Goal: Transaction & Acquisition: Book appointment/travel/reservation

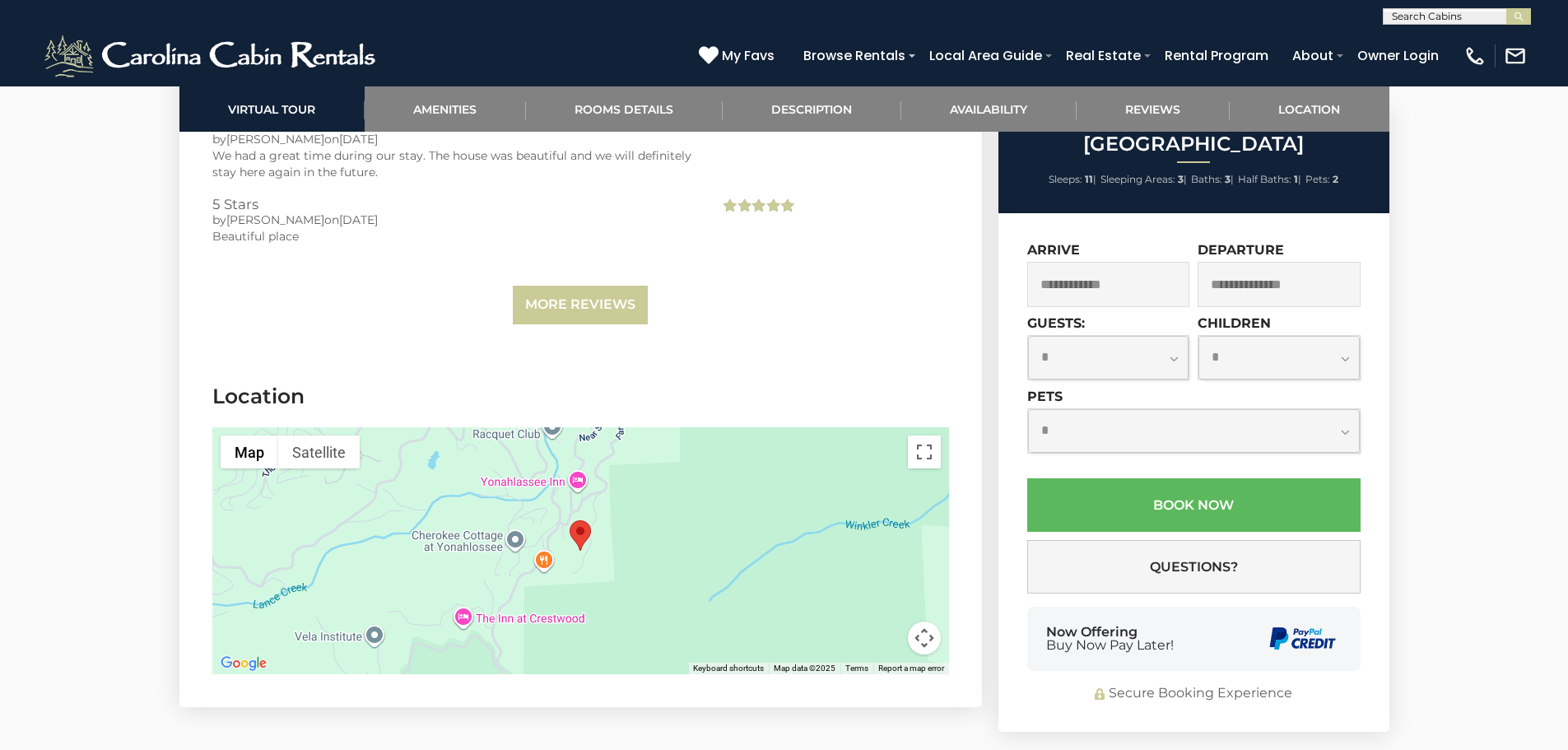
scroll to position [4115, 0]
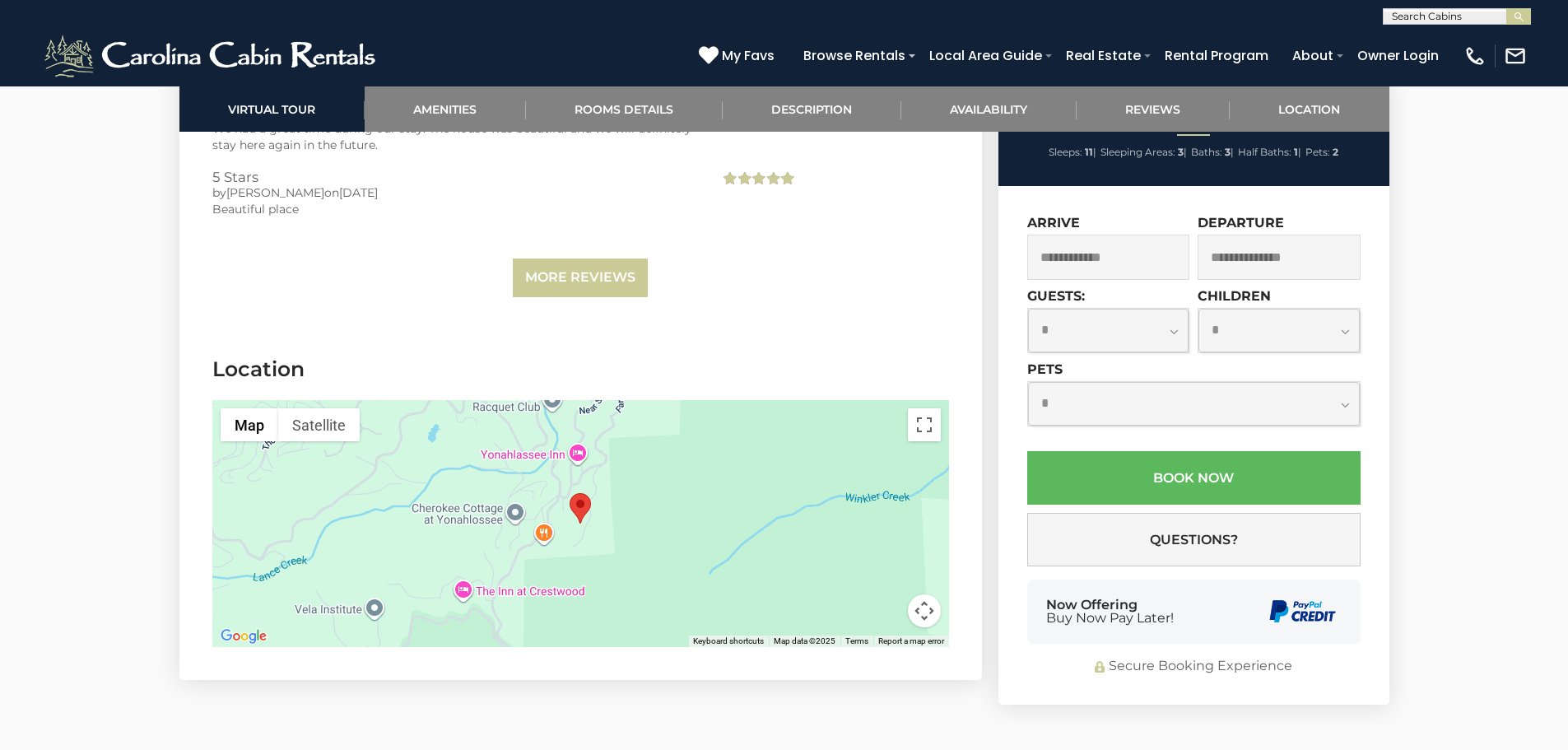
click at [1088, 235] on input "text" at bounding box center [1109, 257] width 163 height 45
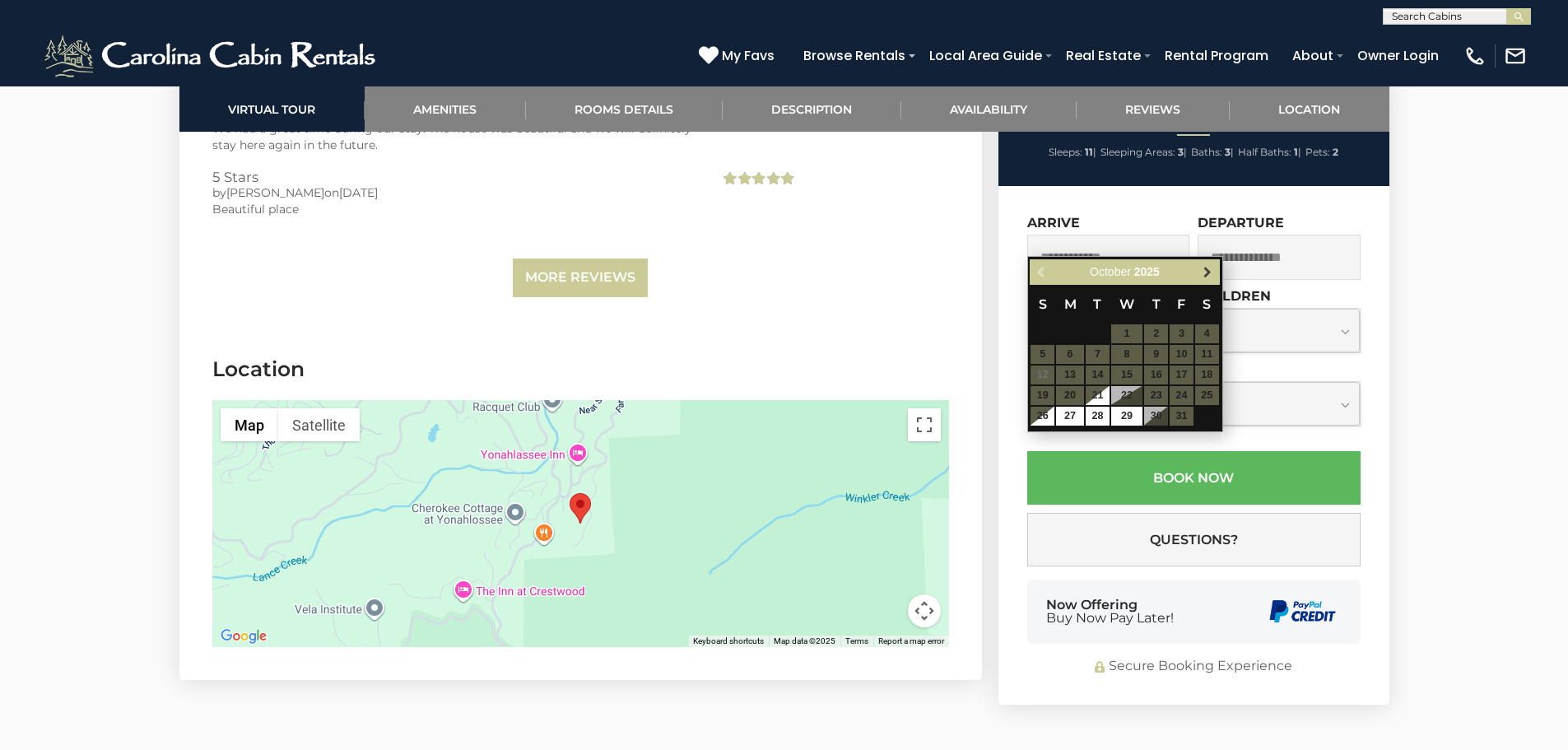
click at [1204, 269] on span "Next" at bounding box center [1208, 273] width 13 height 13
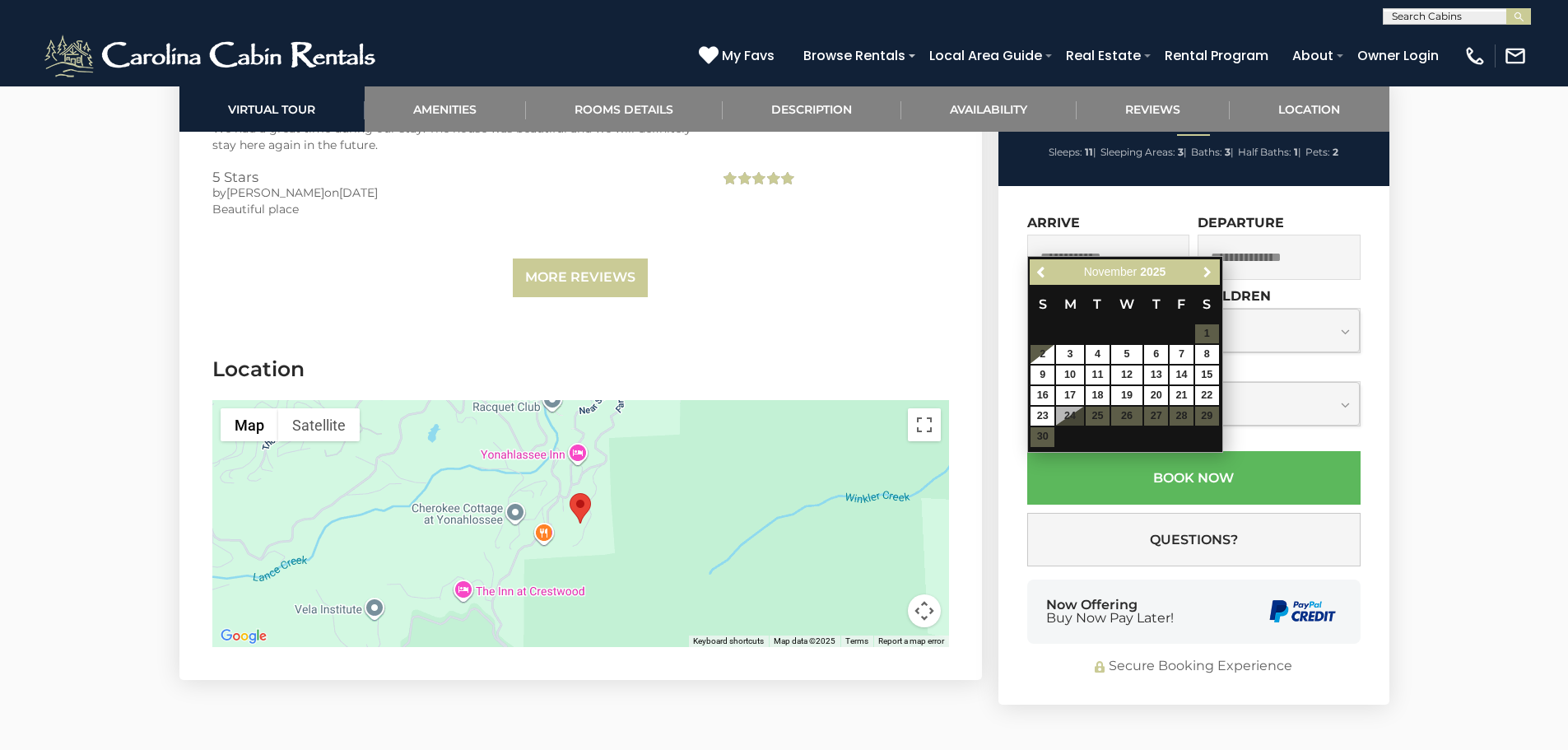
click at [1204, 269] on span "Next" at bounding box center [1208, 273] width 13 height 13
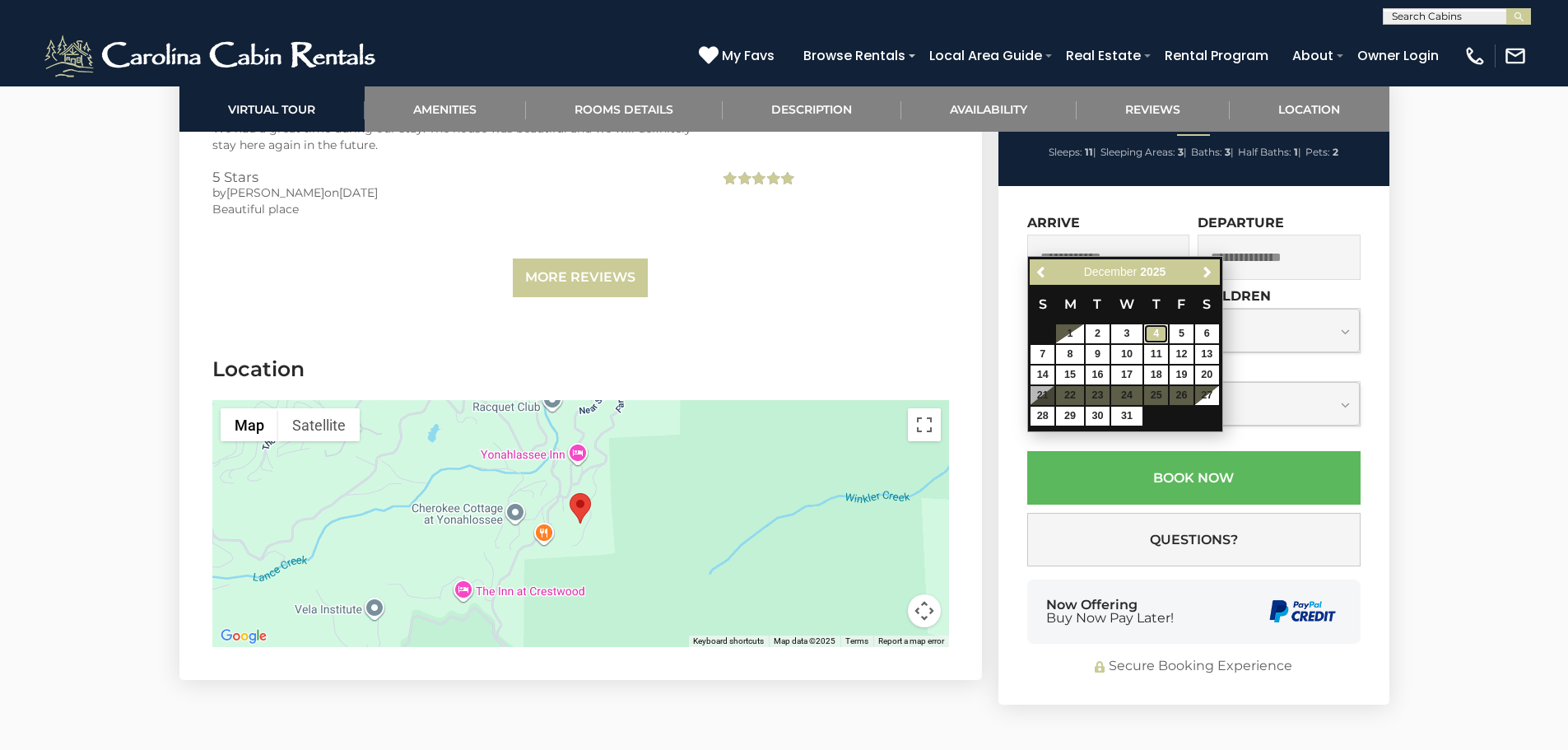
click at [1160, 336] on link "4" at bounding box center [1156, 334] width 24 height 19
type input "**********"
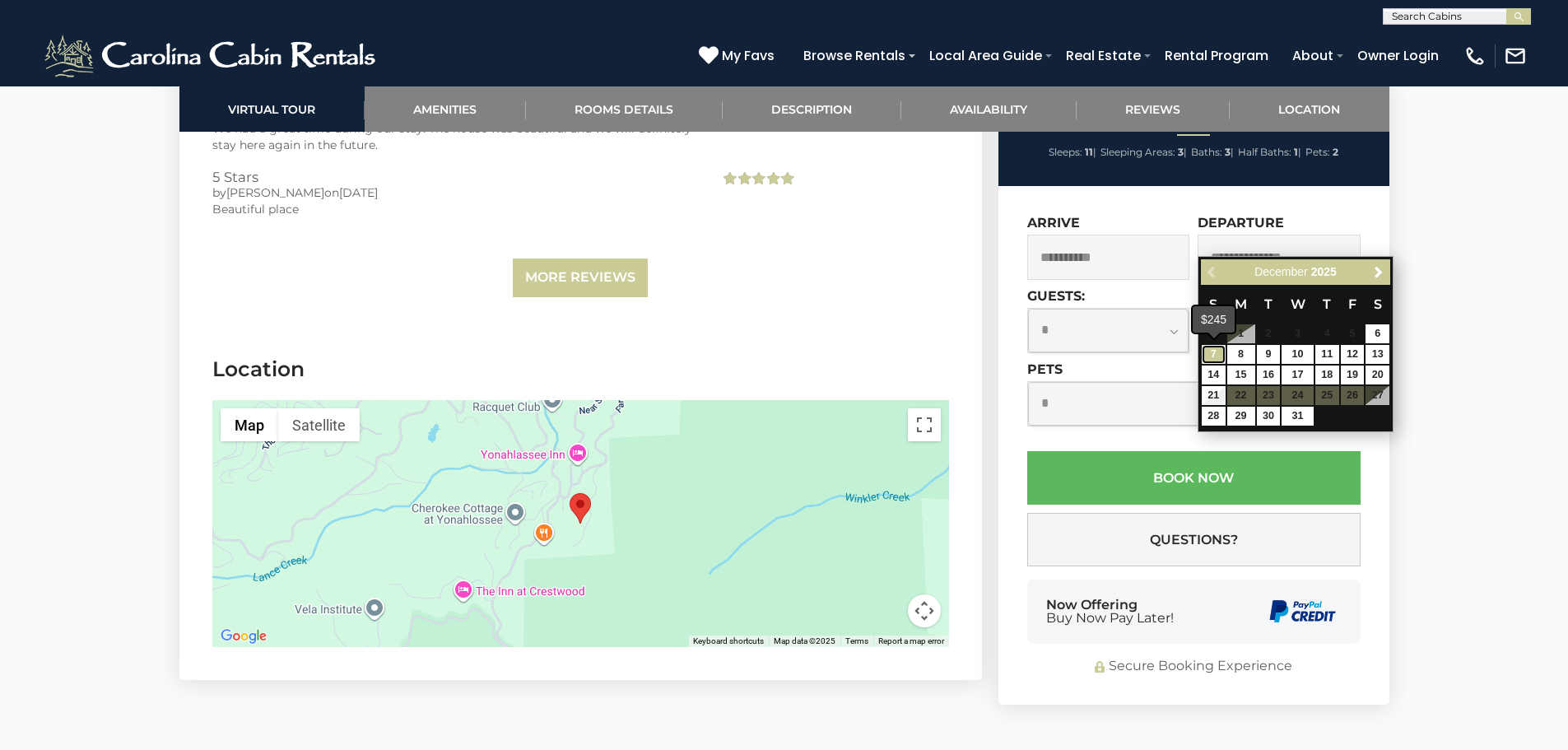
click at [1212, 358] on link "7" at bounding box center [1213, 354] width 24 height 19
type input "**********"
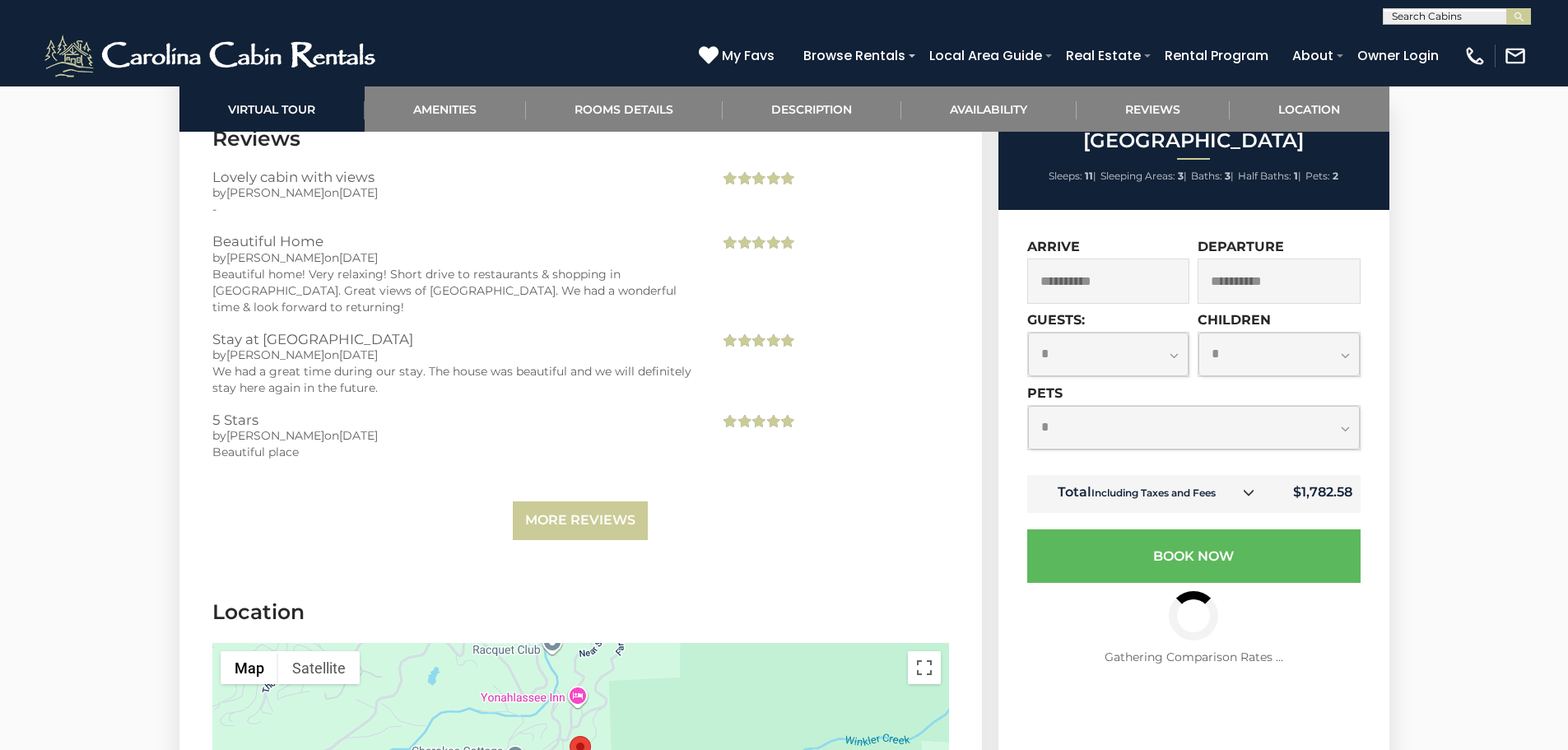
scroll to position [3868, 0]
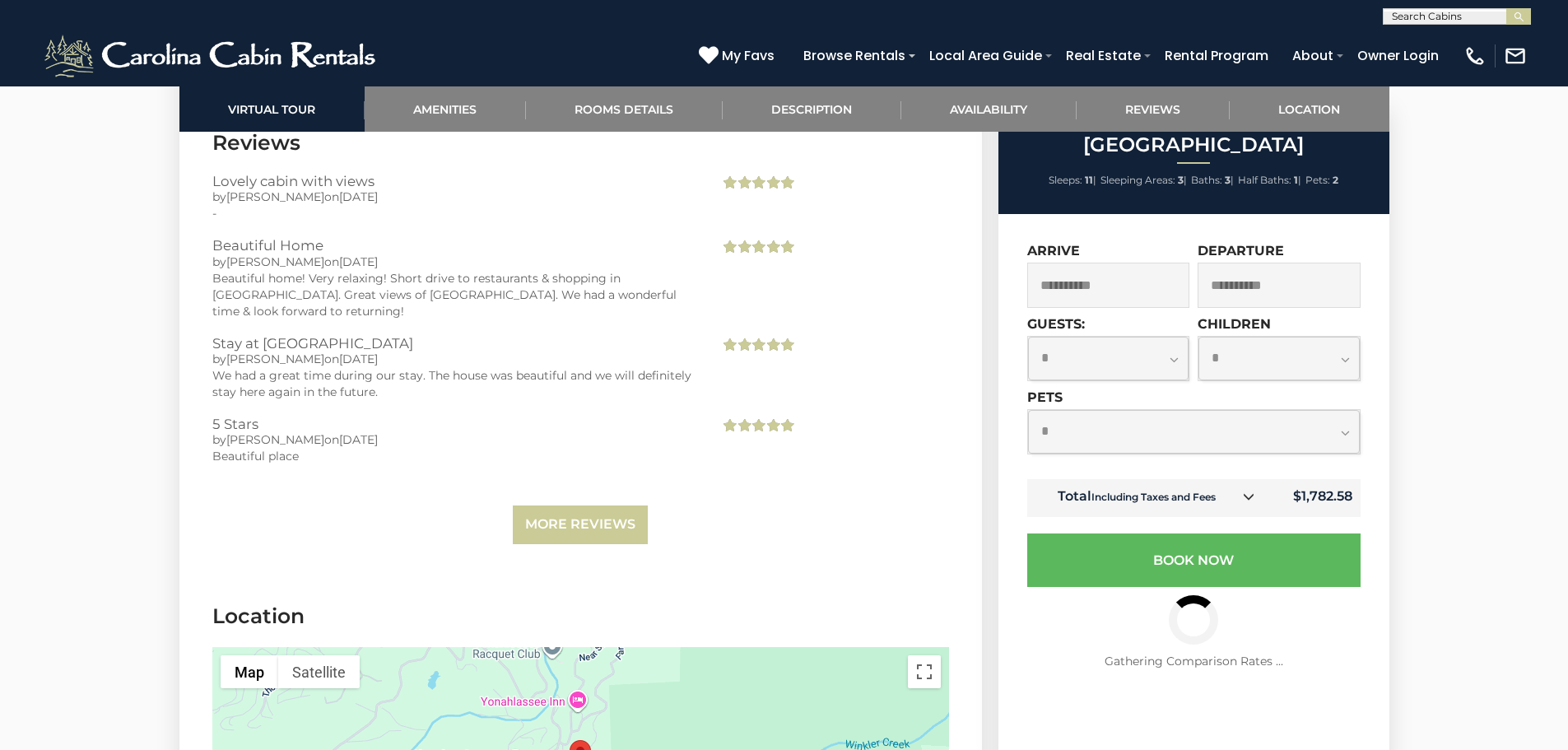
click at [1150, 343] on select "**********" at bounding box center [1108, 359] width 161 height 44
select select "*"
click at [1028, 337] on select "**********" at bounding box center [1108, 359] width 161 height 44
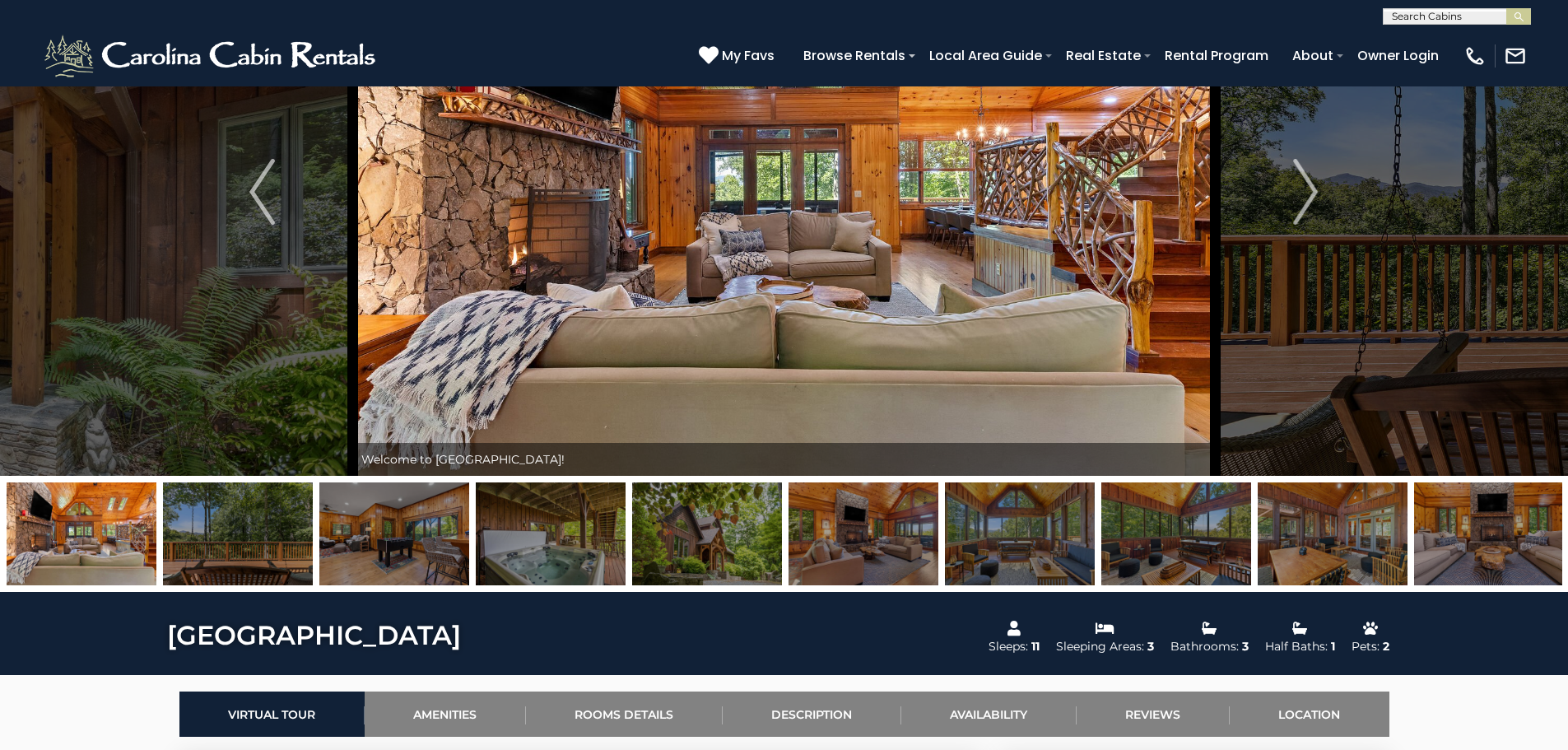
scroll to position [0, 0]
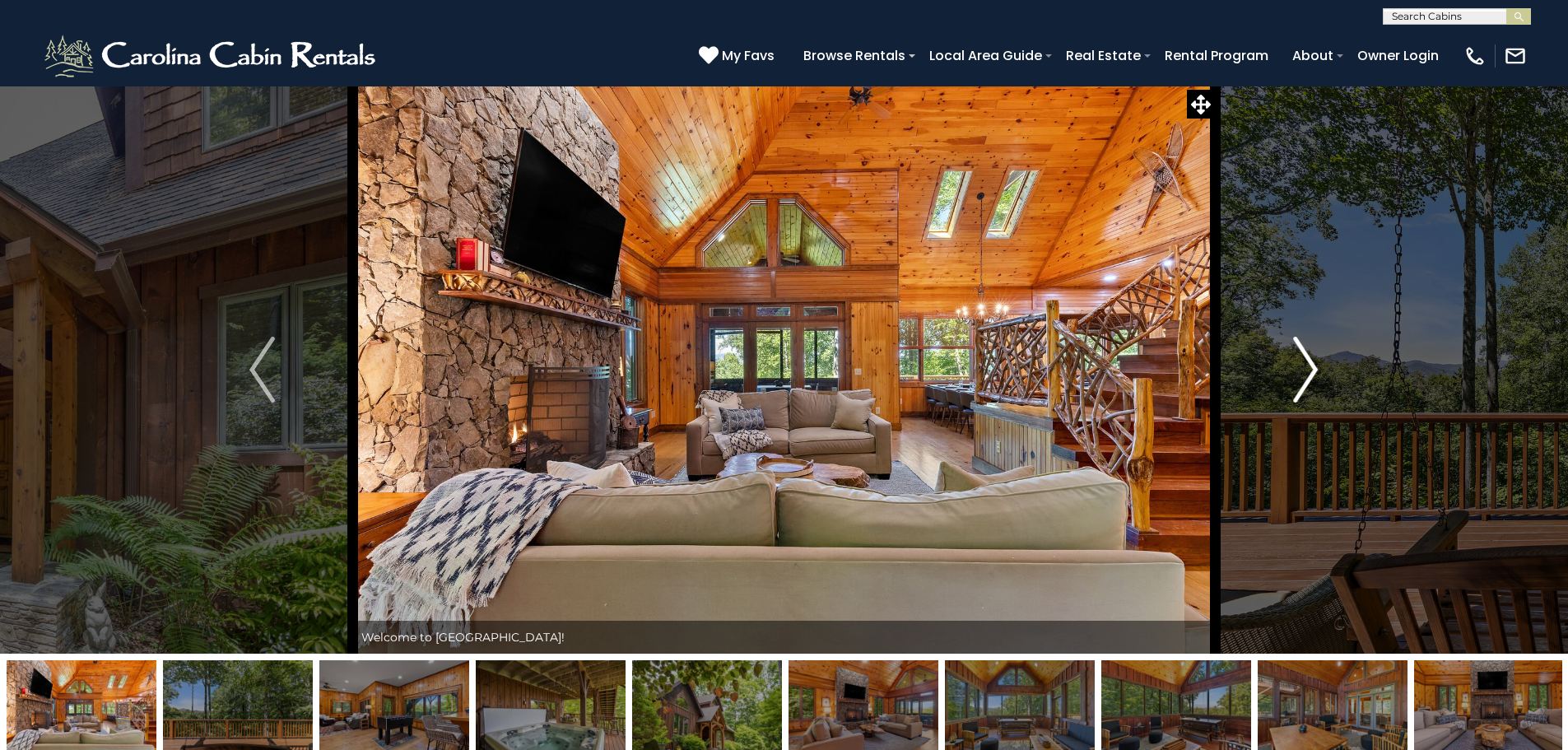
click at [1307, 356] on img "Next" at bounding box center [1306, 369] width 25 height 66
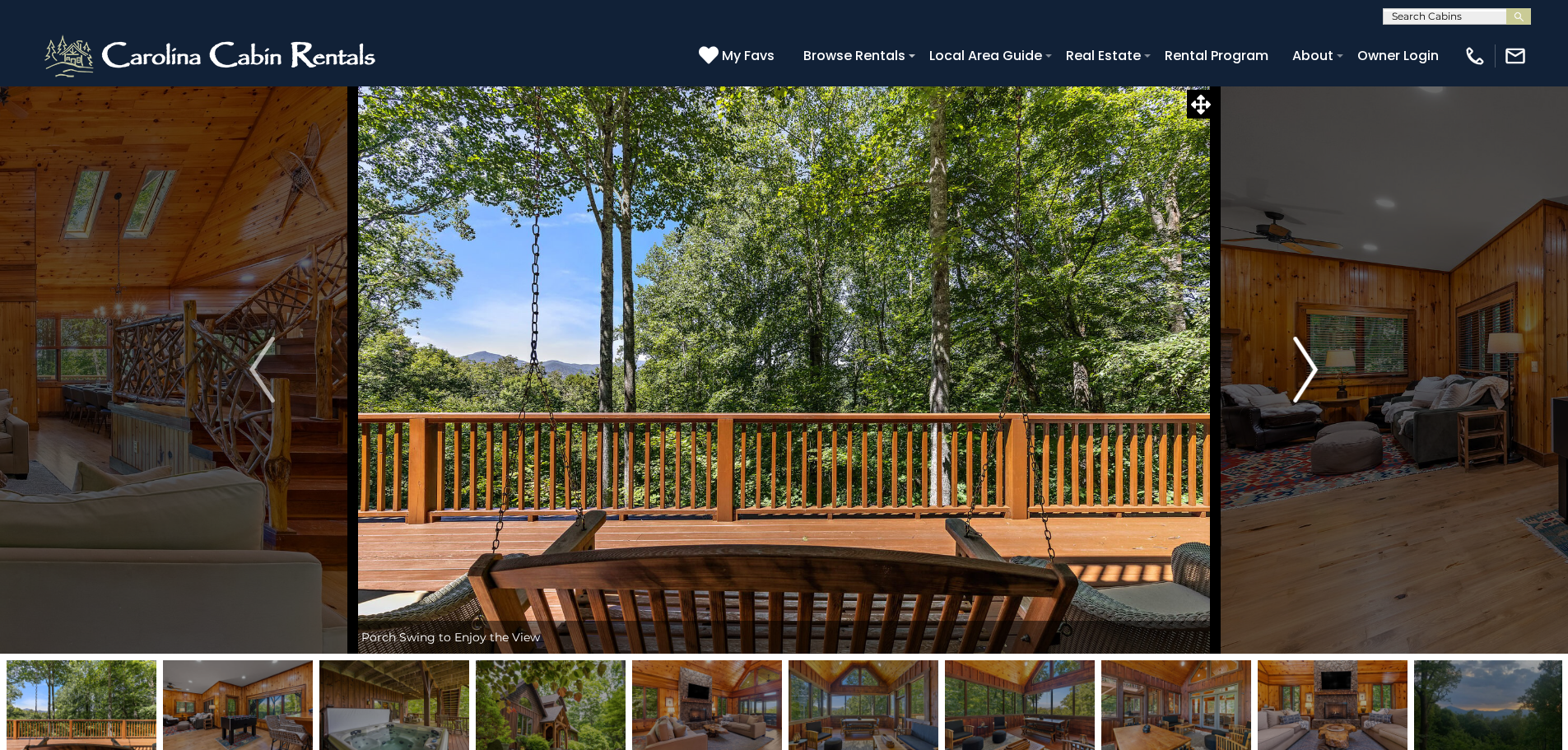
click at [1307, 356] on img "Next" at bounding box center [1306, 369] width 25 height 66
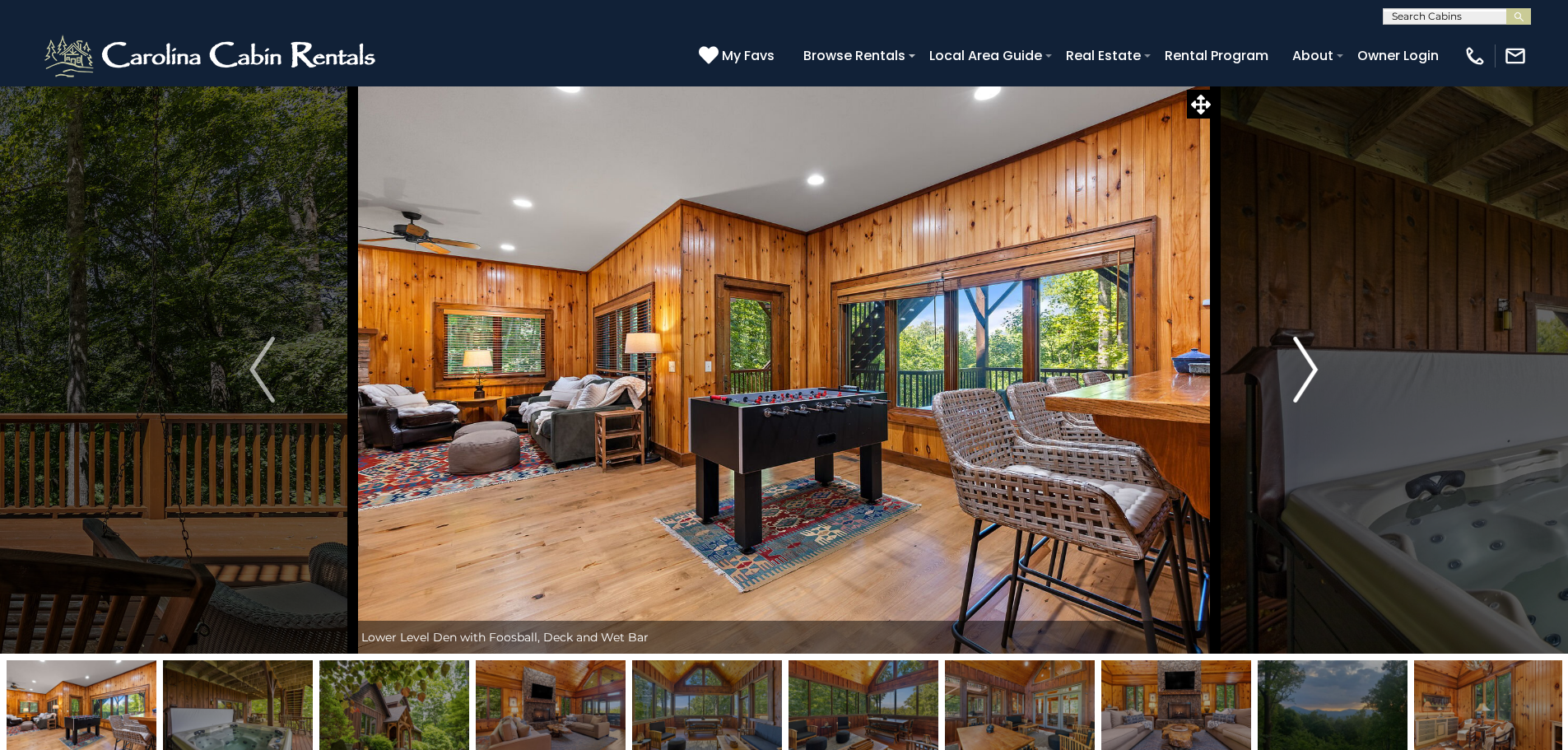
click at [1307, 356] on img "Next" at bounding box center [1306, 369] width 25 height 66
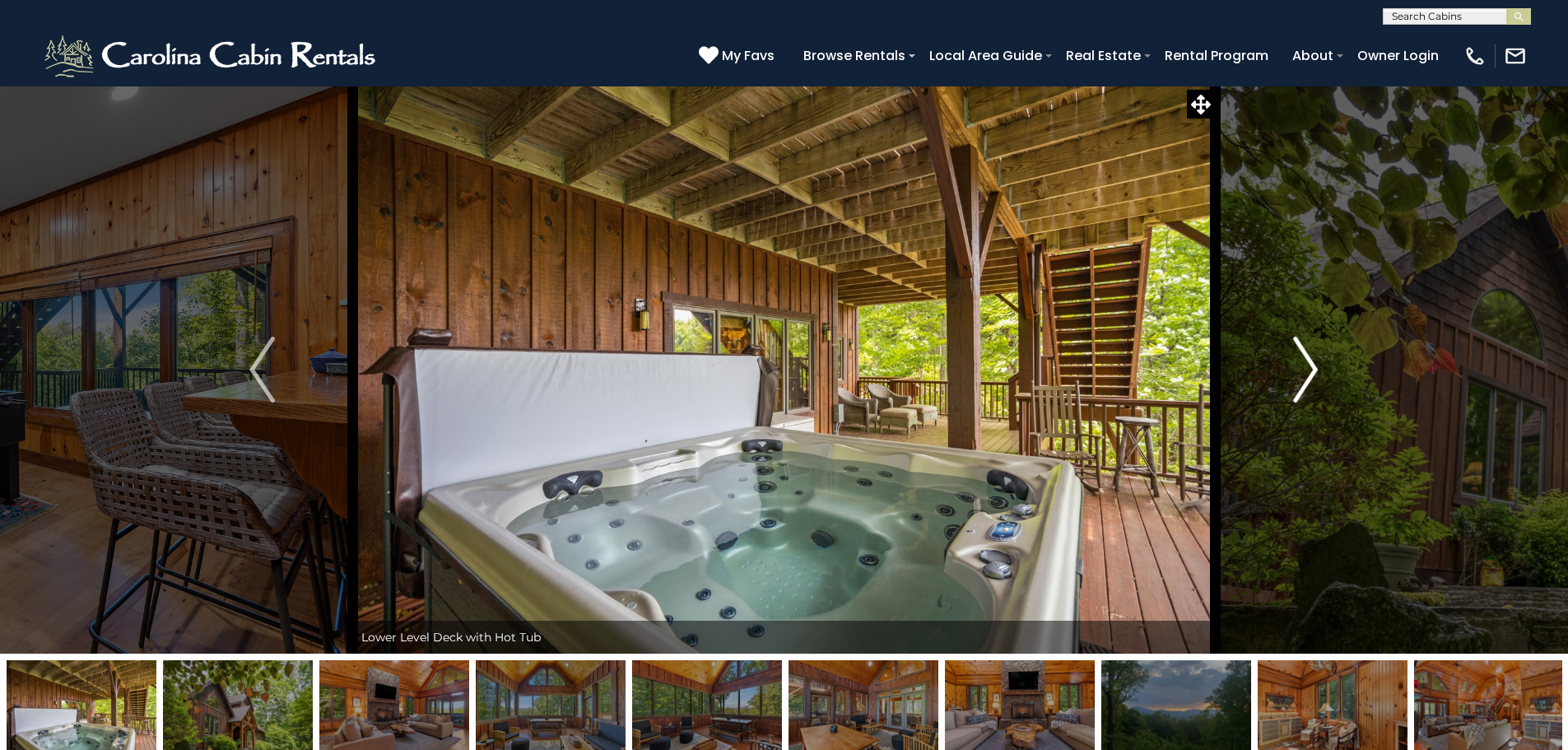
click at [1307, 356] on img "Next" at bounding box center [1306, 369] width 25 height 66
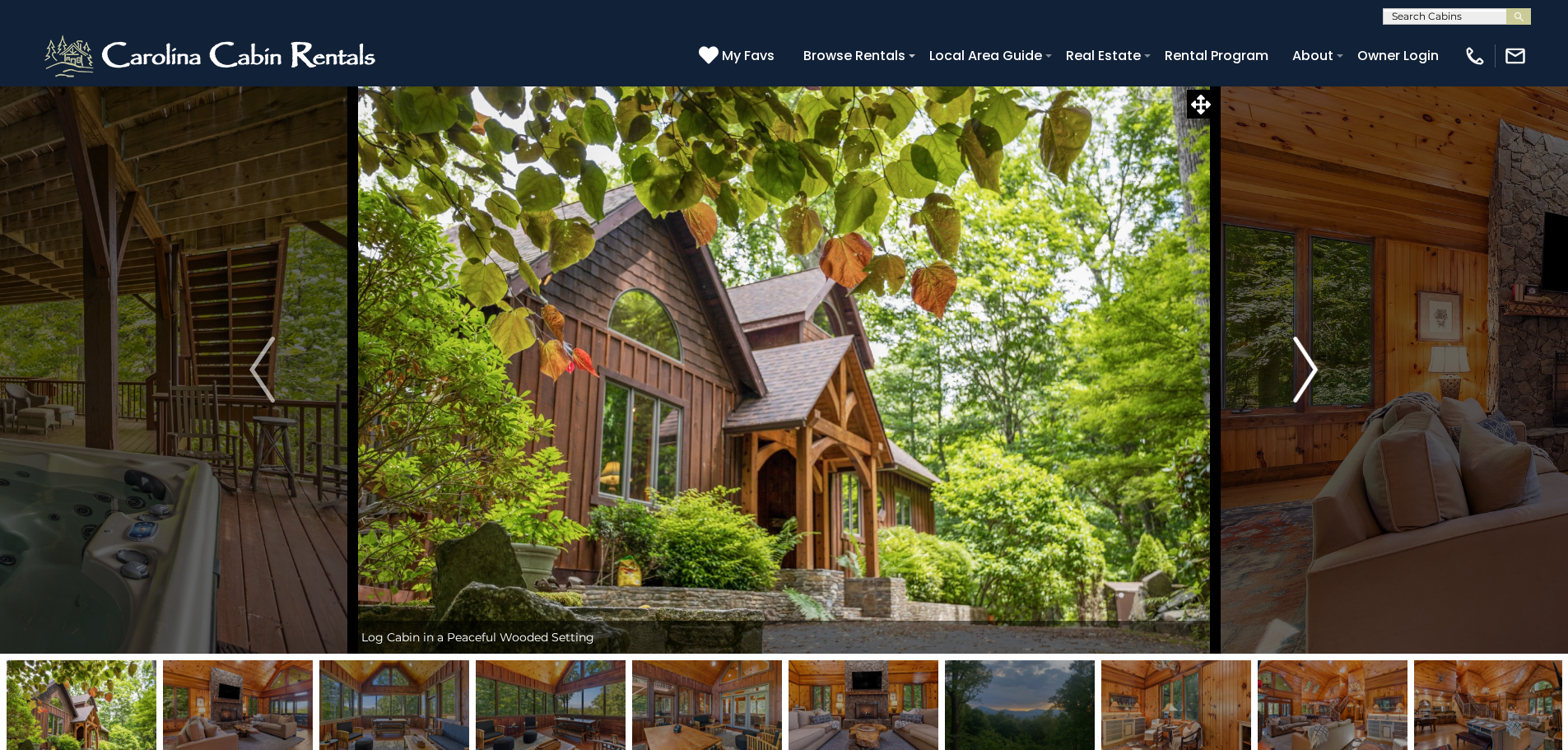
click at [1307, 356] on img "Next" at bounding box center [1306, 369] width 25 height 66
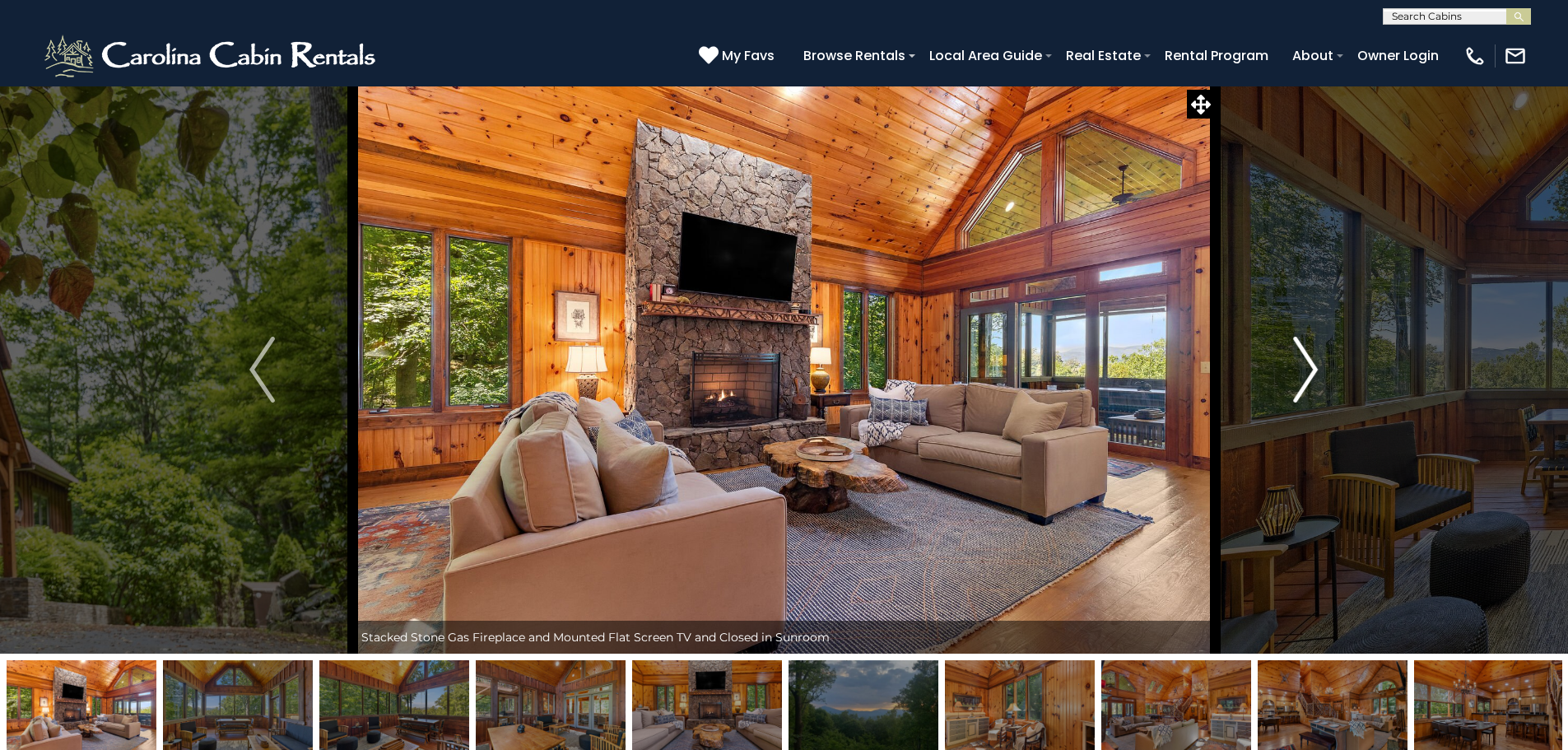
click at [1307, 356] on img "Next" at bounding box center [1306, 369] width 25 height 66
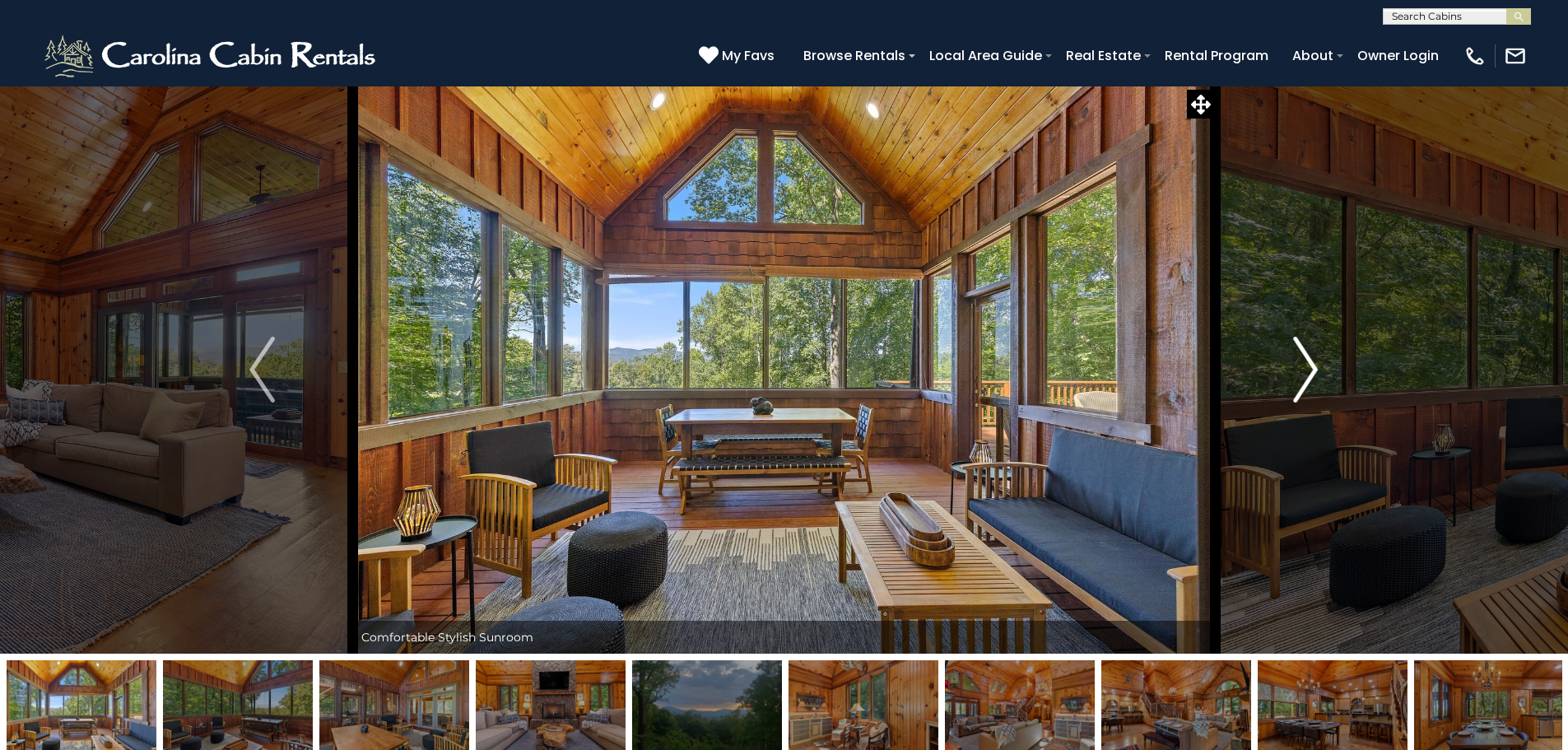
click at [1307, 356] on img "Next" at bounding box center [1306, 369] width 25 height 66
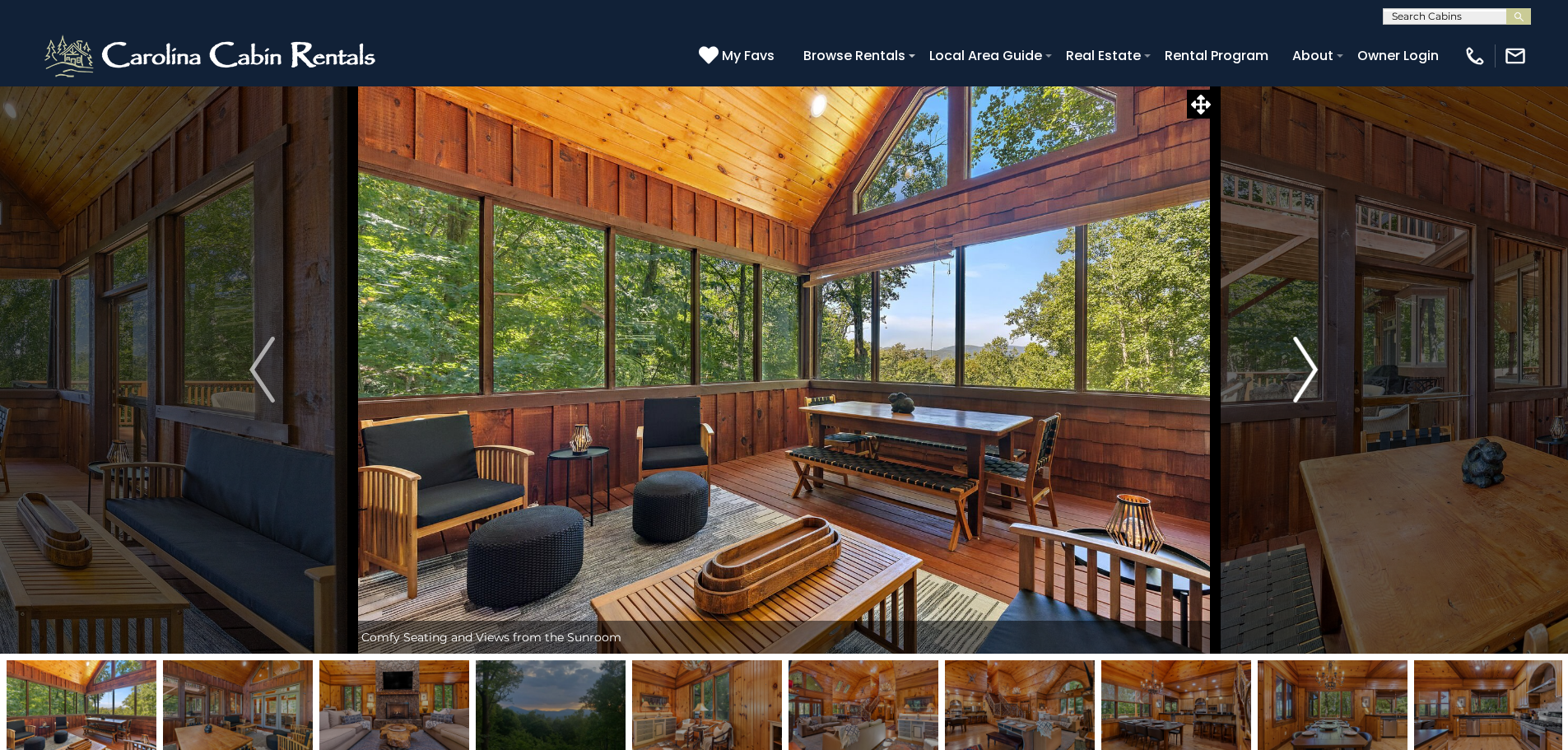
click at [1307, 356] on img "Next" at bounding box center [1306, 369] width 25 height 66
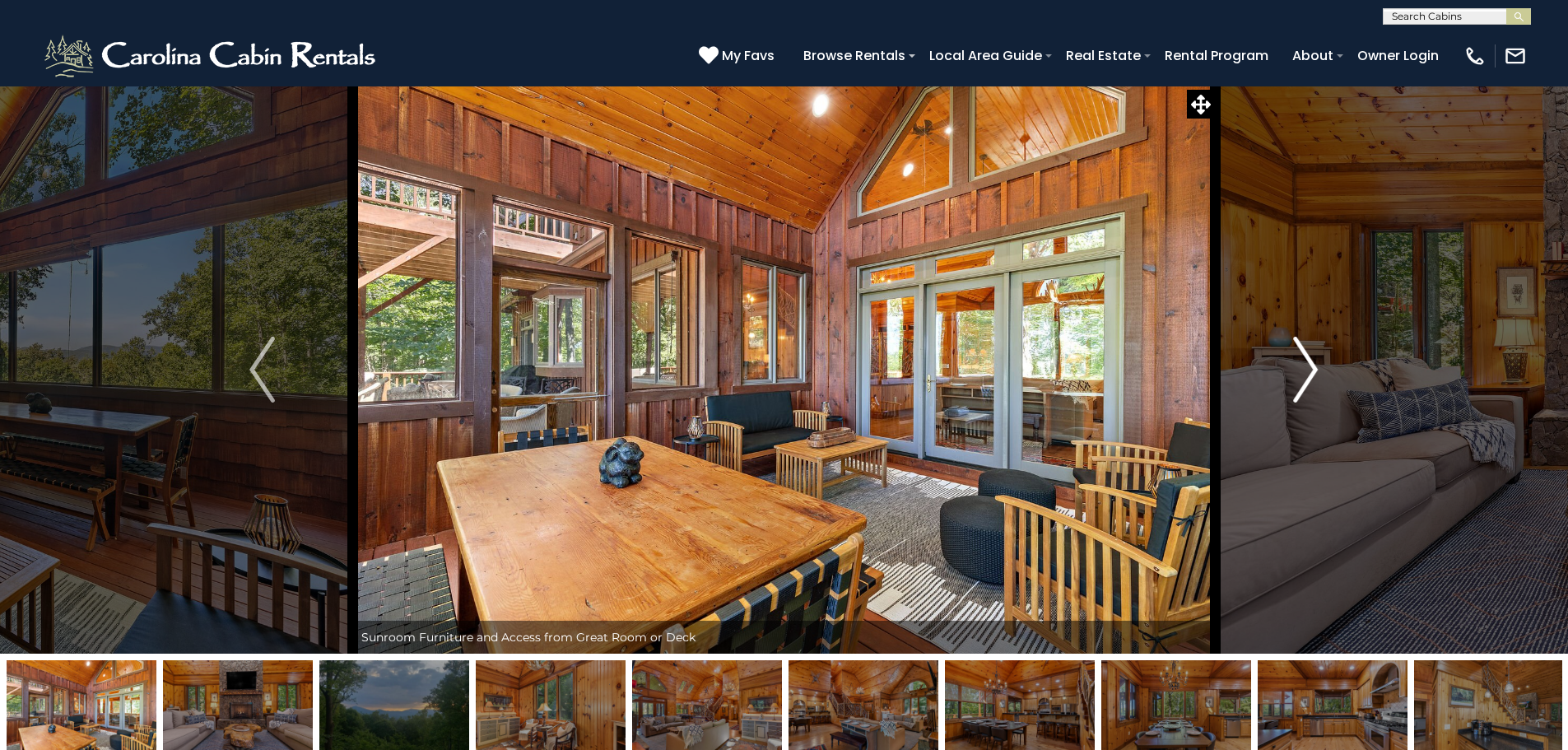
click at [1307, 356] on img "Next" at bounding box center [1306, 369] width 25 height 66
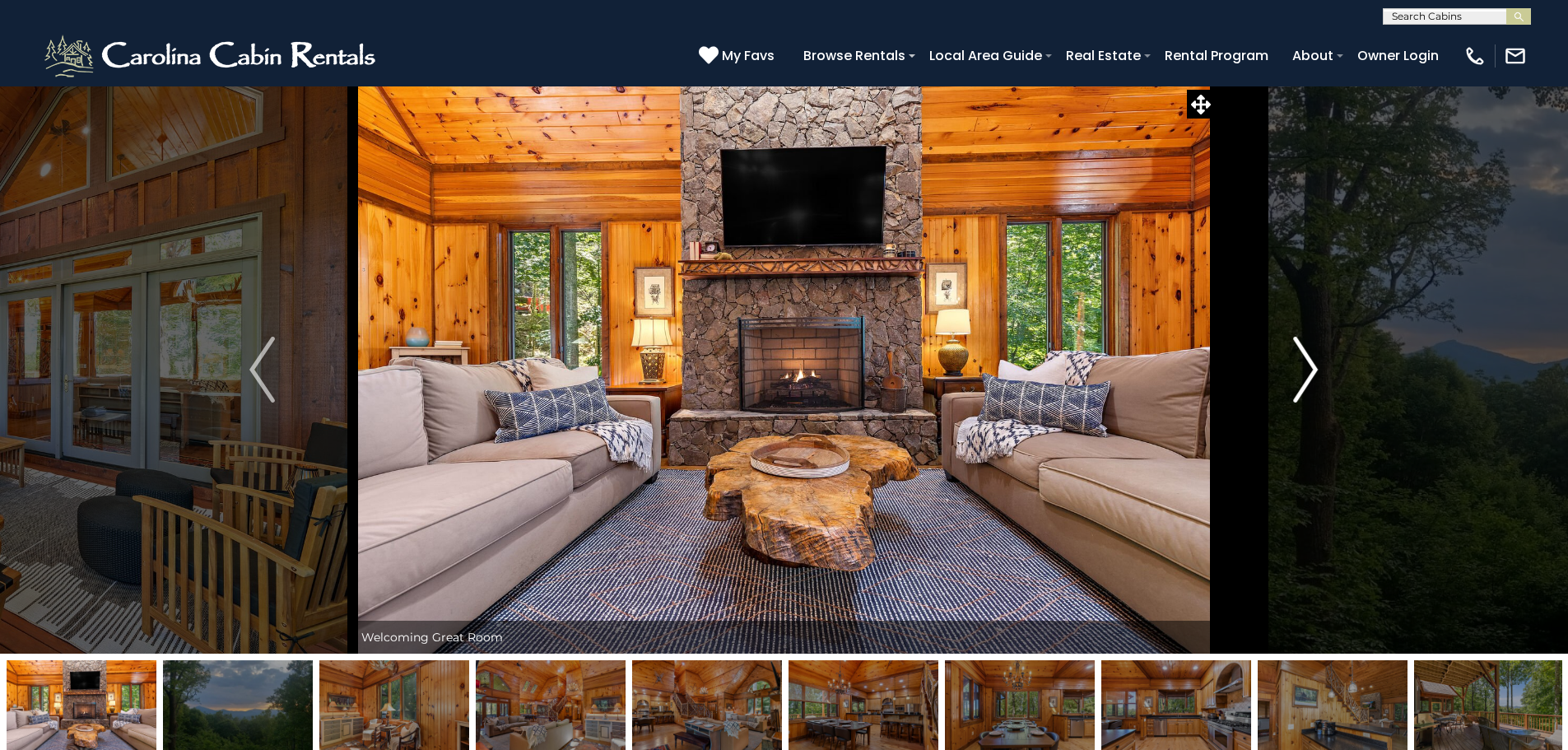
click at [1307, 356] on img "Next" at bounding box center [1306, 369] width 25 height 66
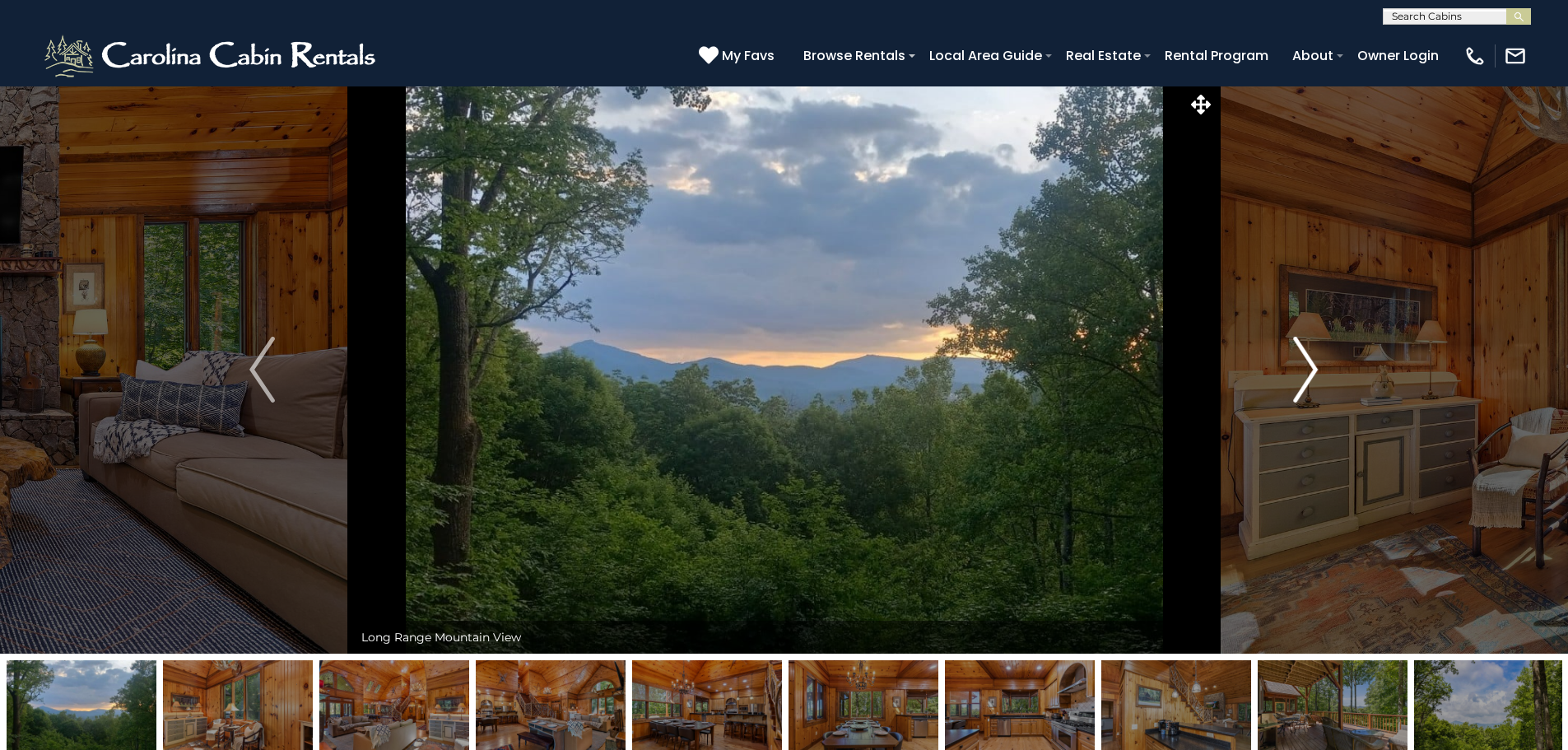
click at [1307, 356] on img "Next" at bounding box center [1306, 369] width 25 height 66
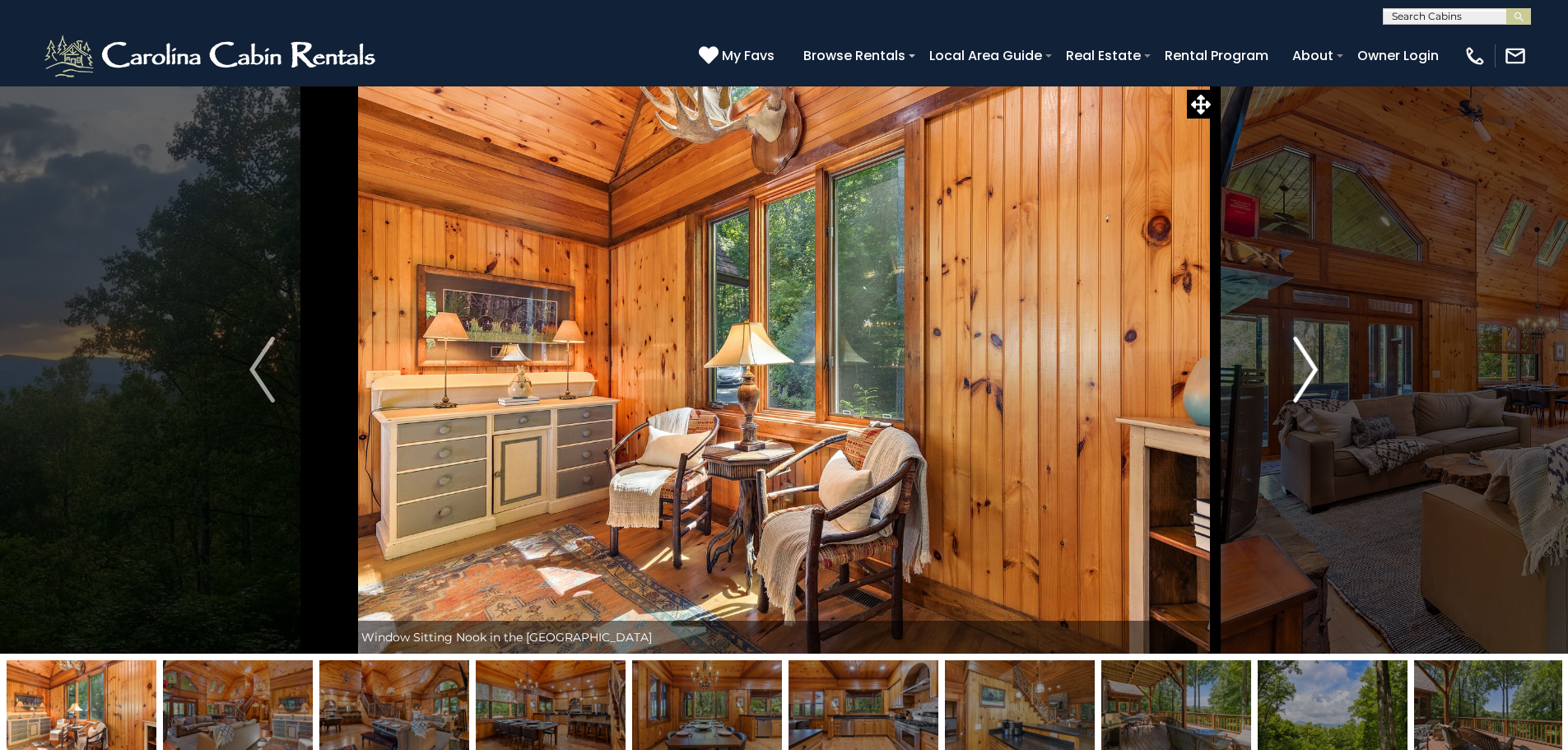
click at [1307, 356] on img "Next" at bounding box center [1306, 369] width 25 height 66
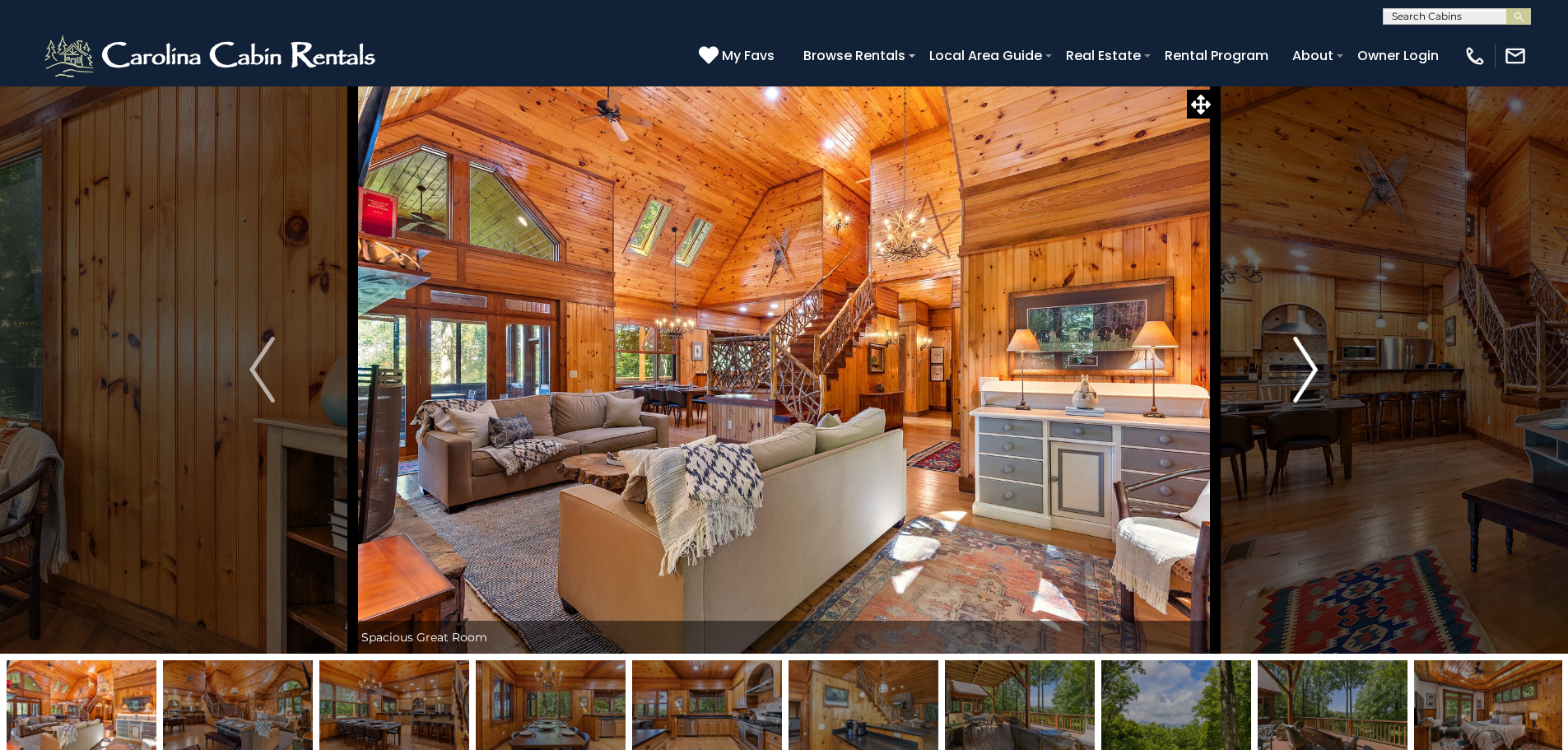
click at [1307, 356] on img "Next" at bounding box center [1306, 369] width 25 height 66
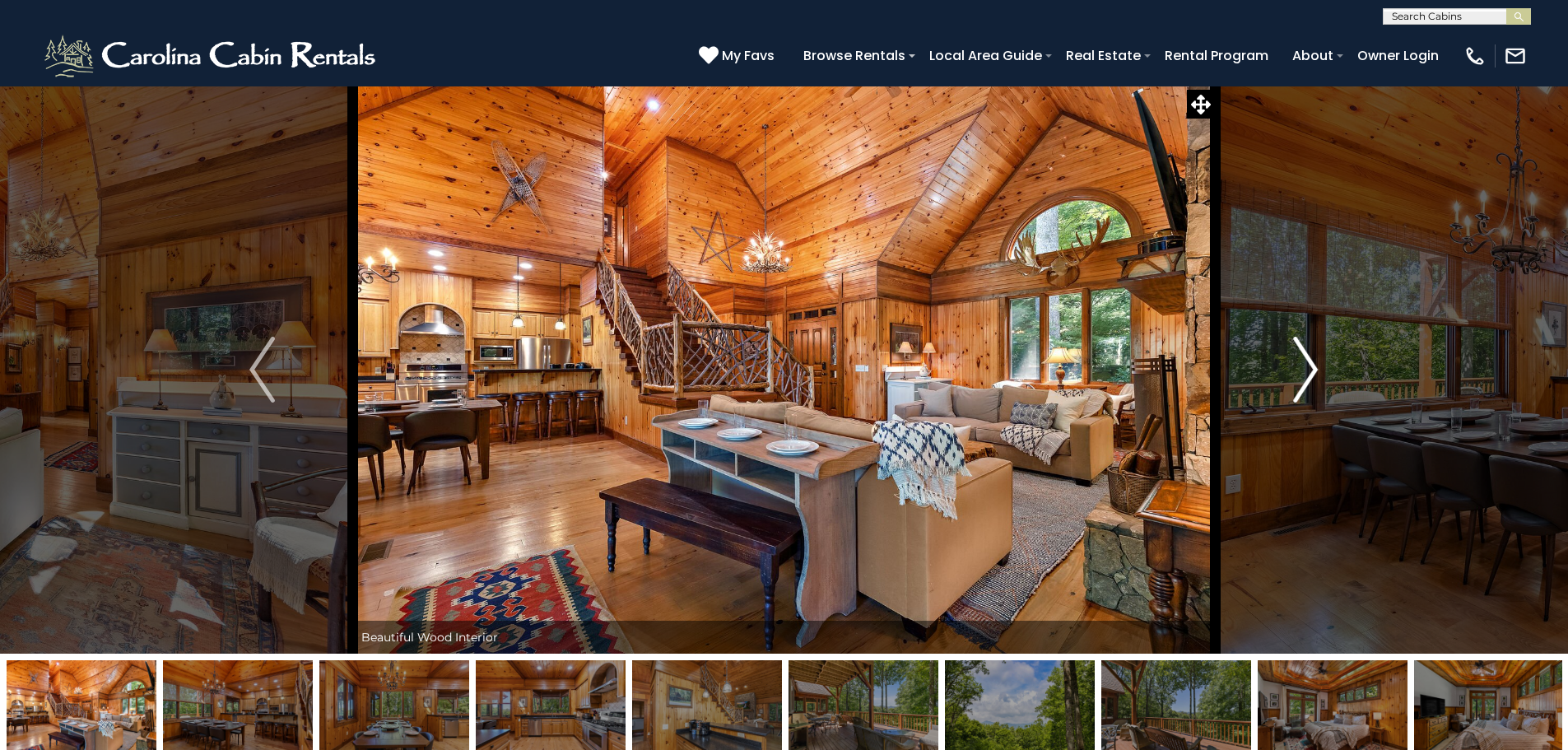
click at [1307, 356] on img "Next" at bounding box center [1306, 369] width 25 height 66
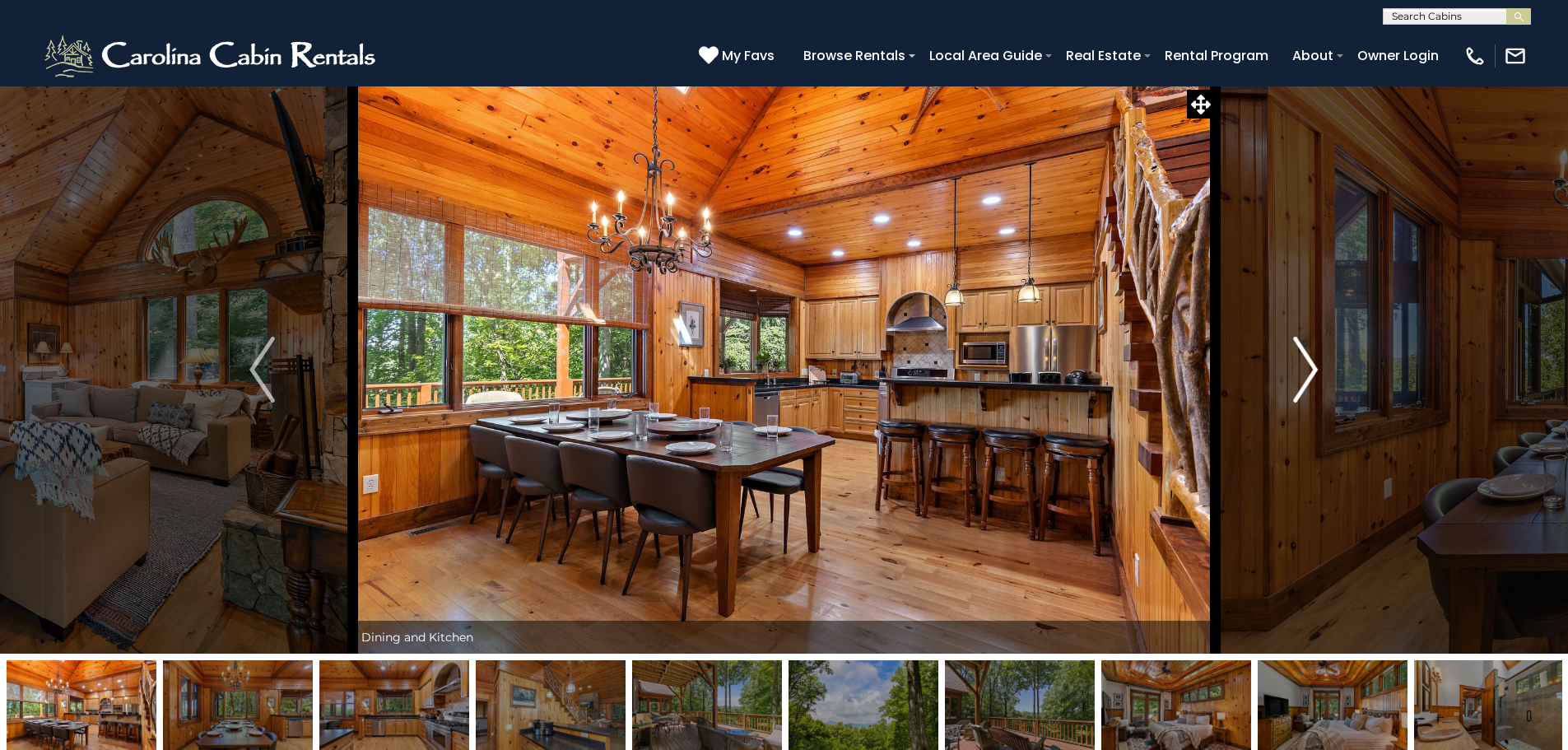
click at [1307, 356] on img "Next" at bounding box center [1306, 369] width 25 height 66
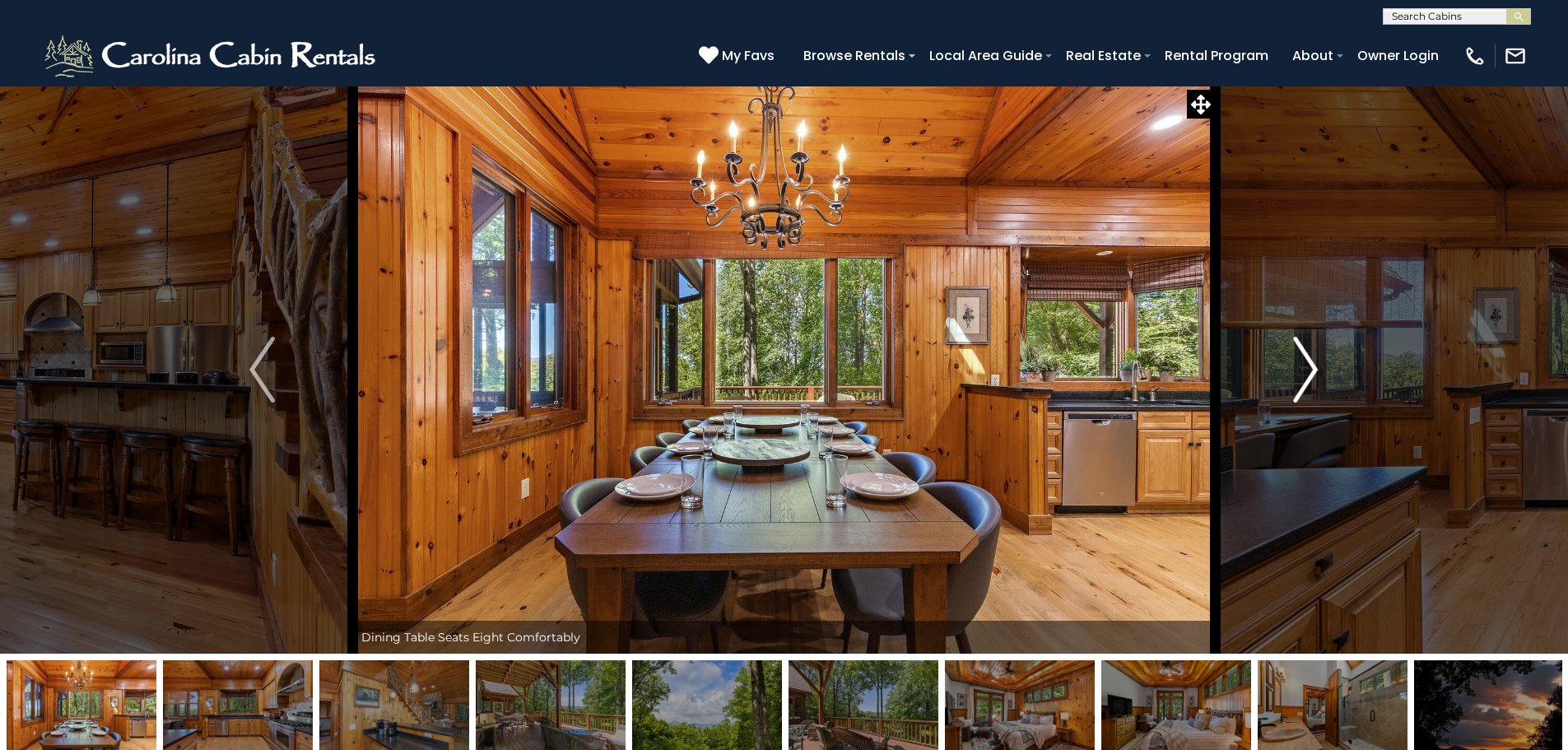
click at [1307, 356] on img "Next" at bounding box center [1306, 369] width 25 height 66
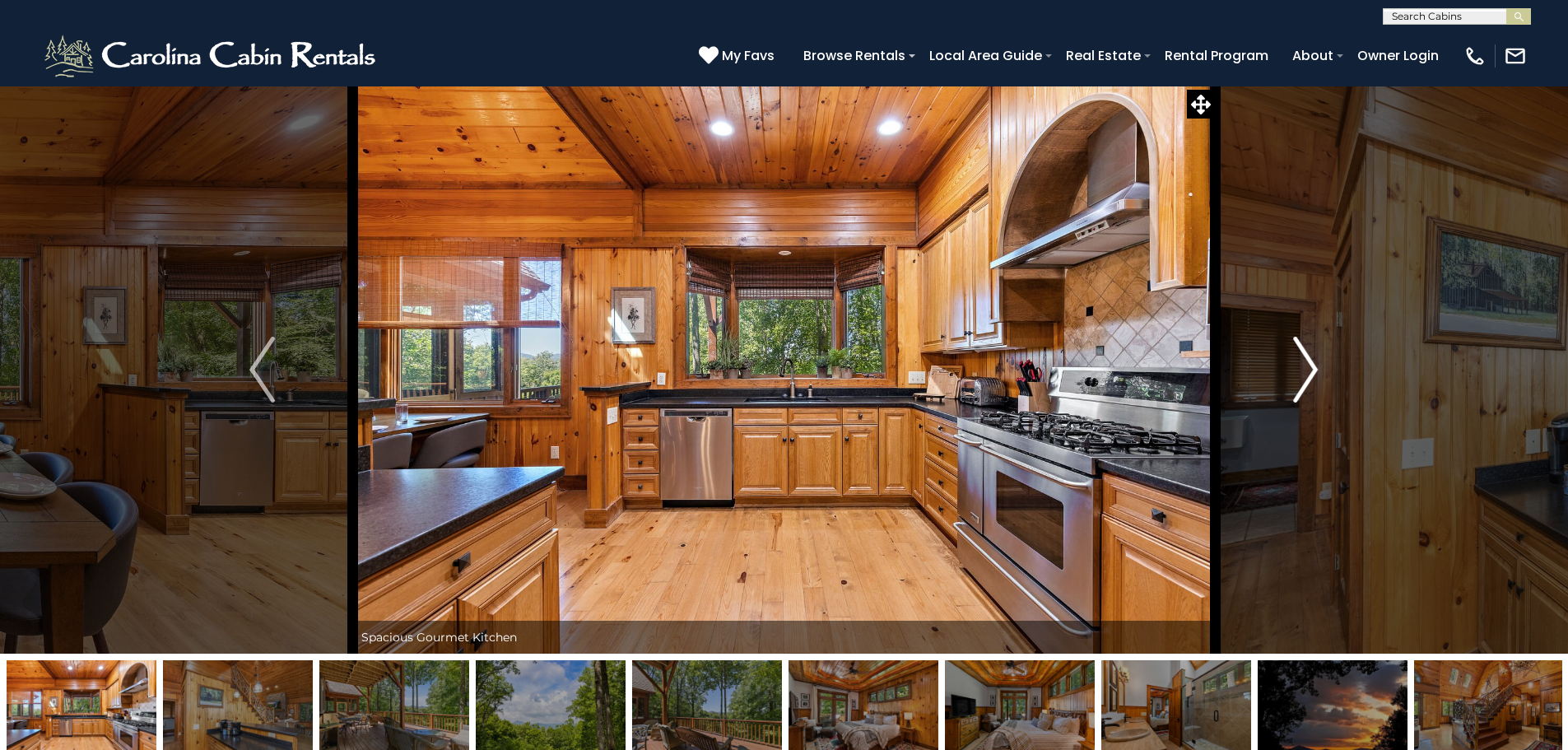
click at [1307, 356] on img "Next" at bounding box center [1306, 369] width 25 height 66
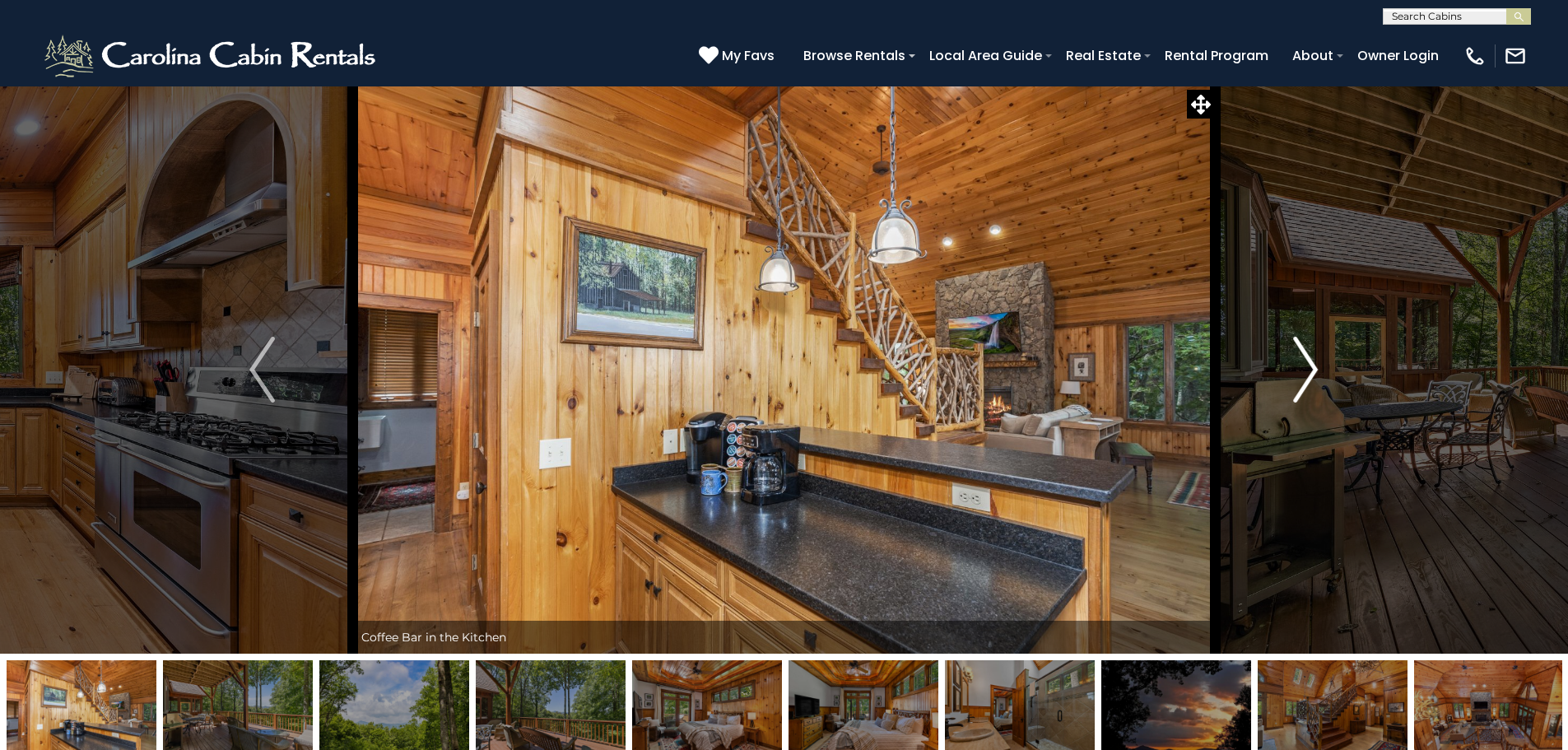
click at [1307, 356] on img "Next" at bounding box center [1306, 369] width 25 height 66
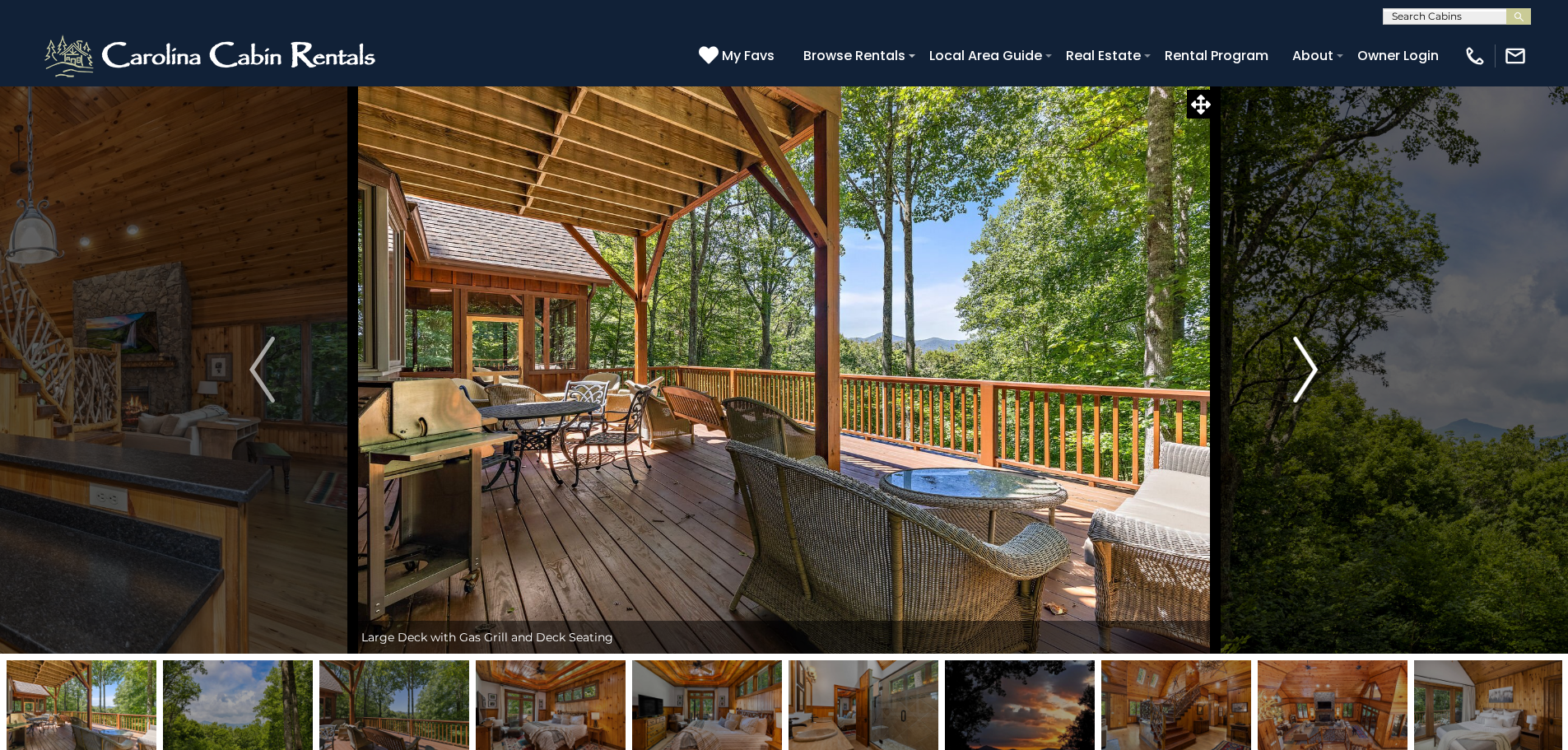
click at [1307, 356] on img "Next" at bounding box center [1306, 369] width 25 height 66
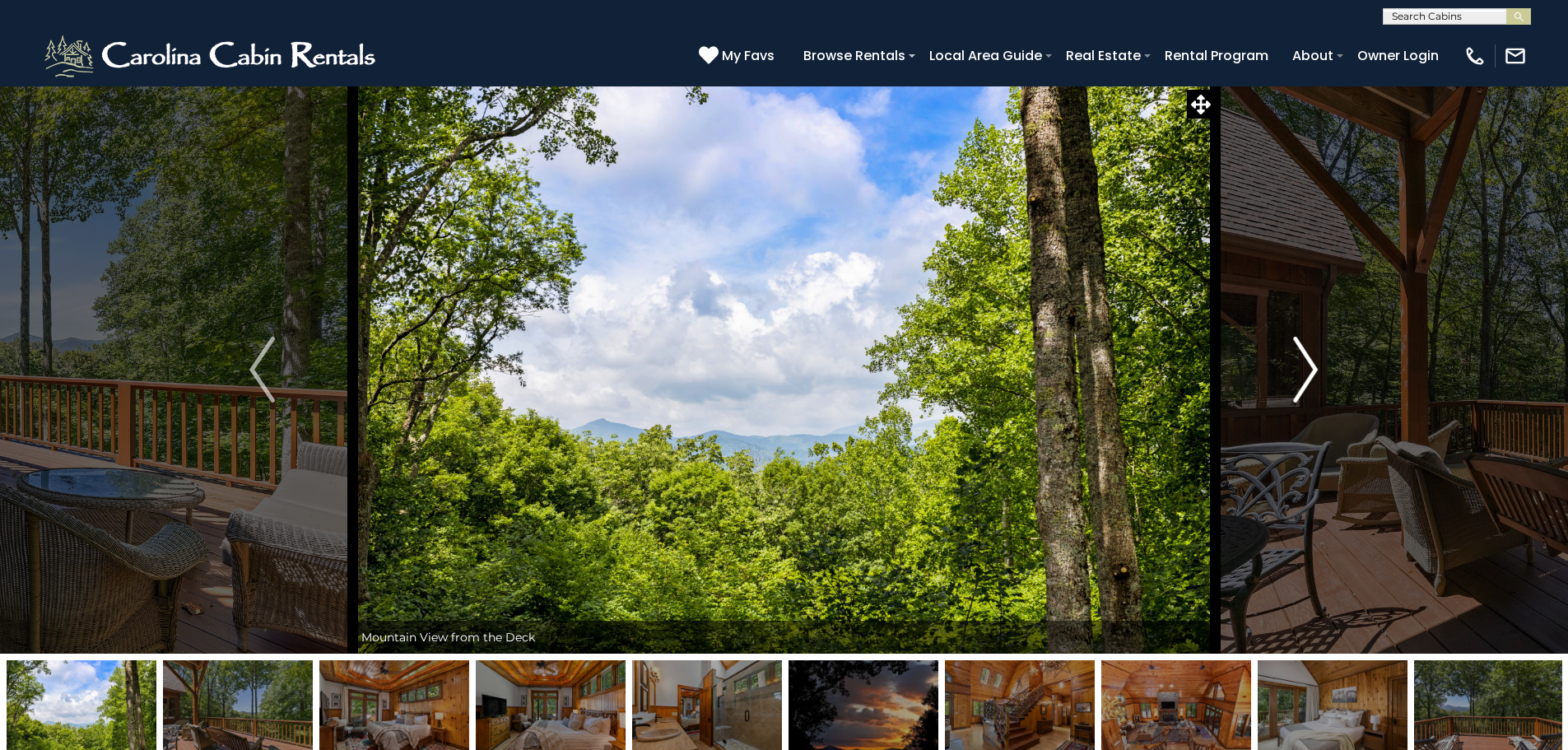
click at [1307, 356] on img "Next" at bounding box center [1306, 369] width 25 height 66
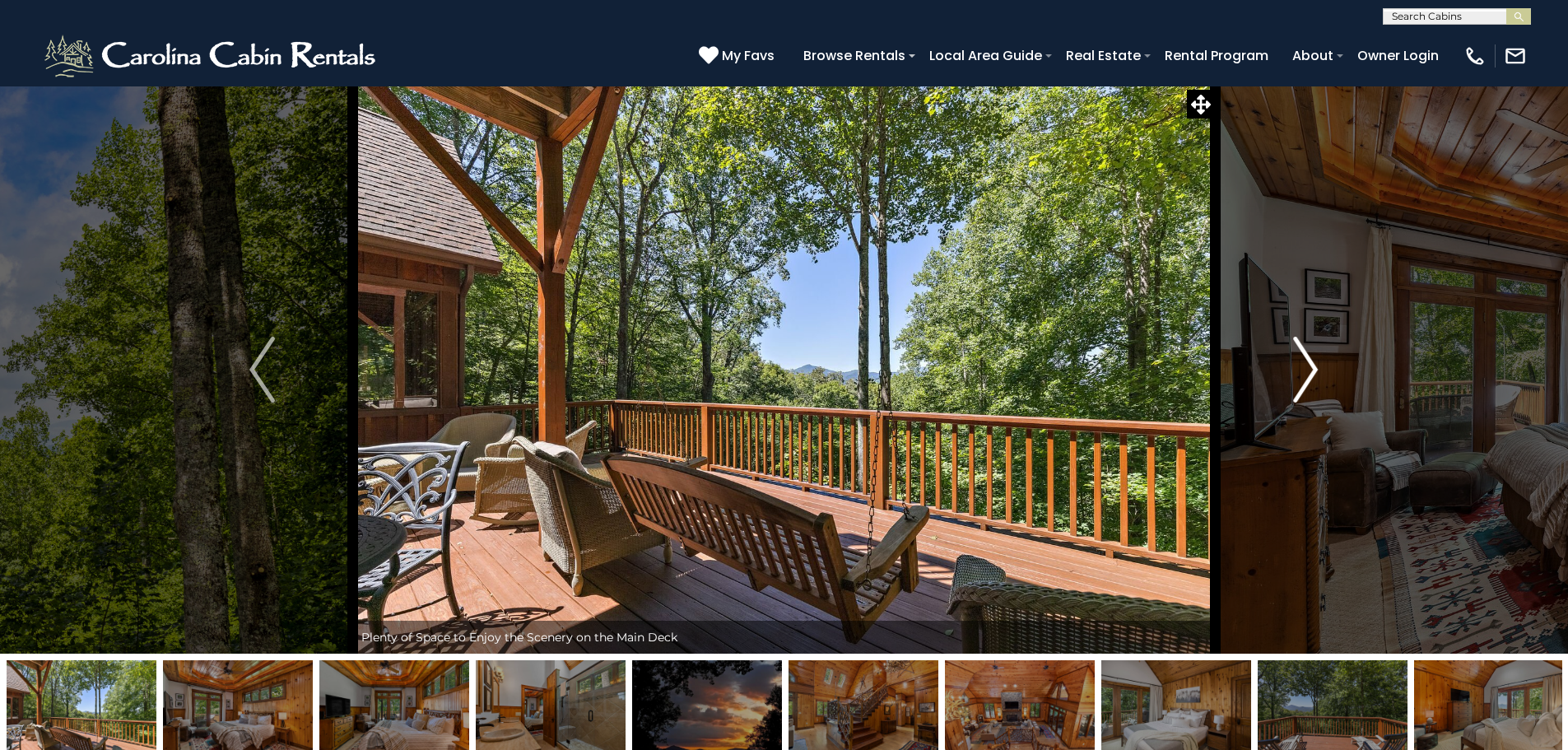
click at [1307, 356] on img "Next" at bounding box center [1306, 369] width 25 height 66
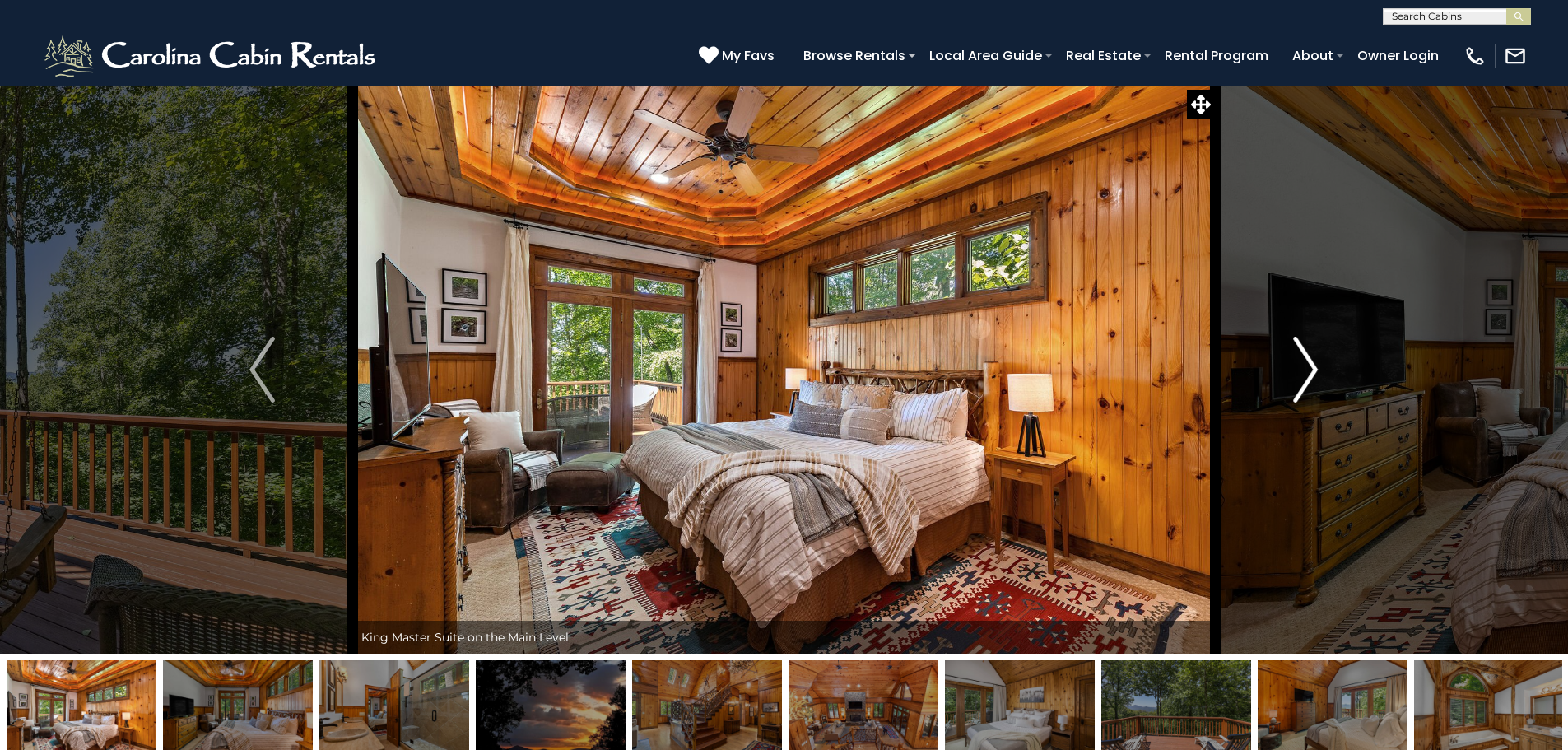
click at [1307, 356] on img "Next" at bounding box center [1306, 369] width 25 height 66
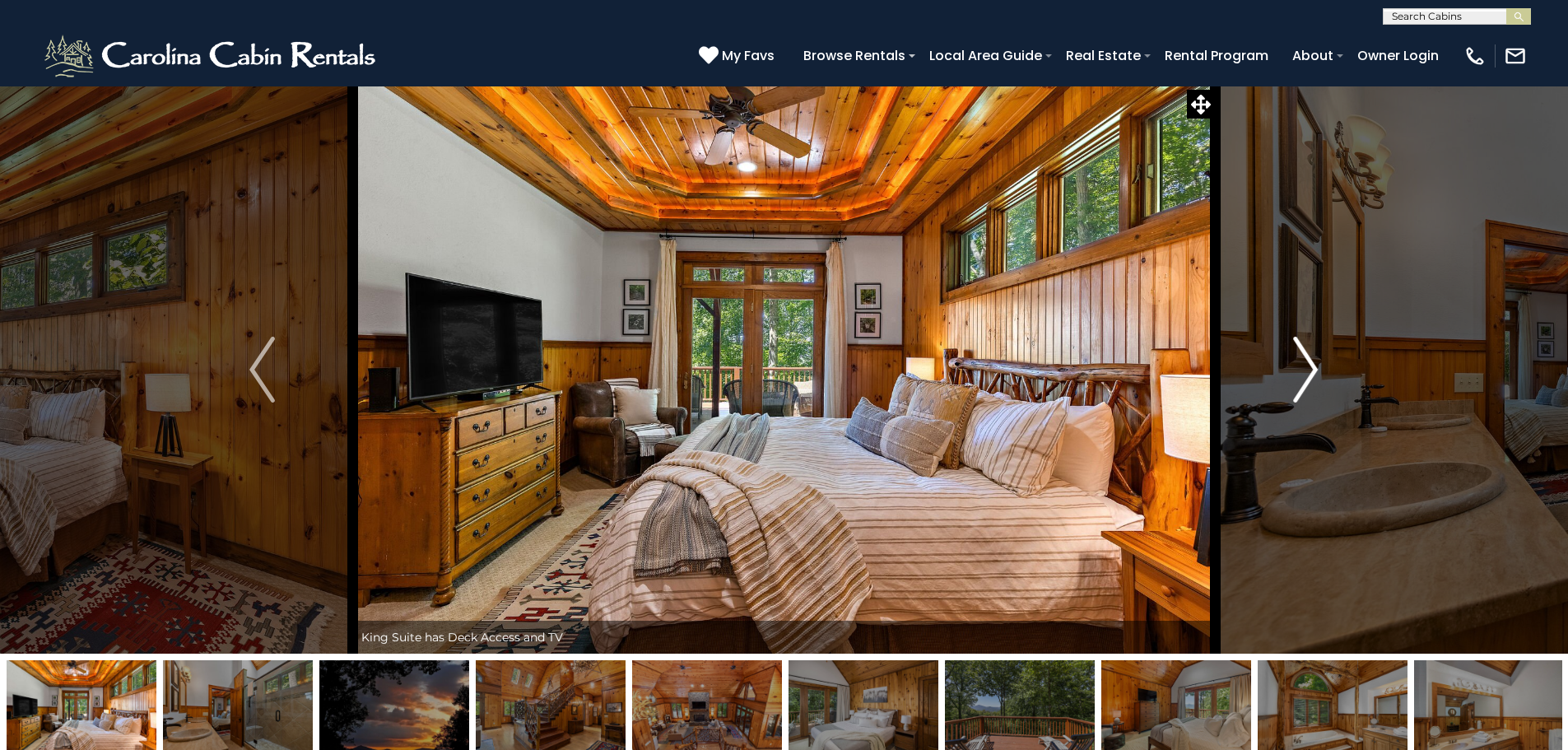
click at [1307, 356] on img "Next" at bounding box center [1306, 369] width 25 height 66
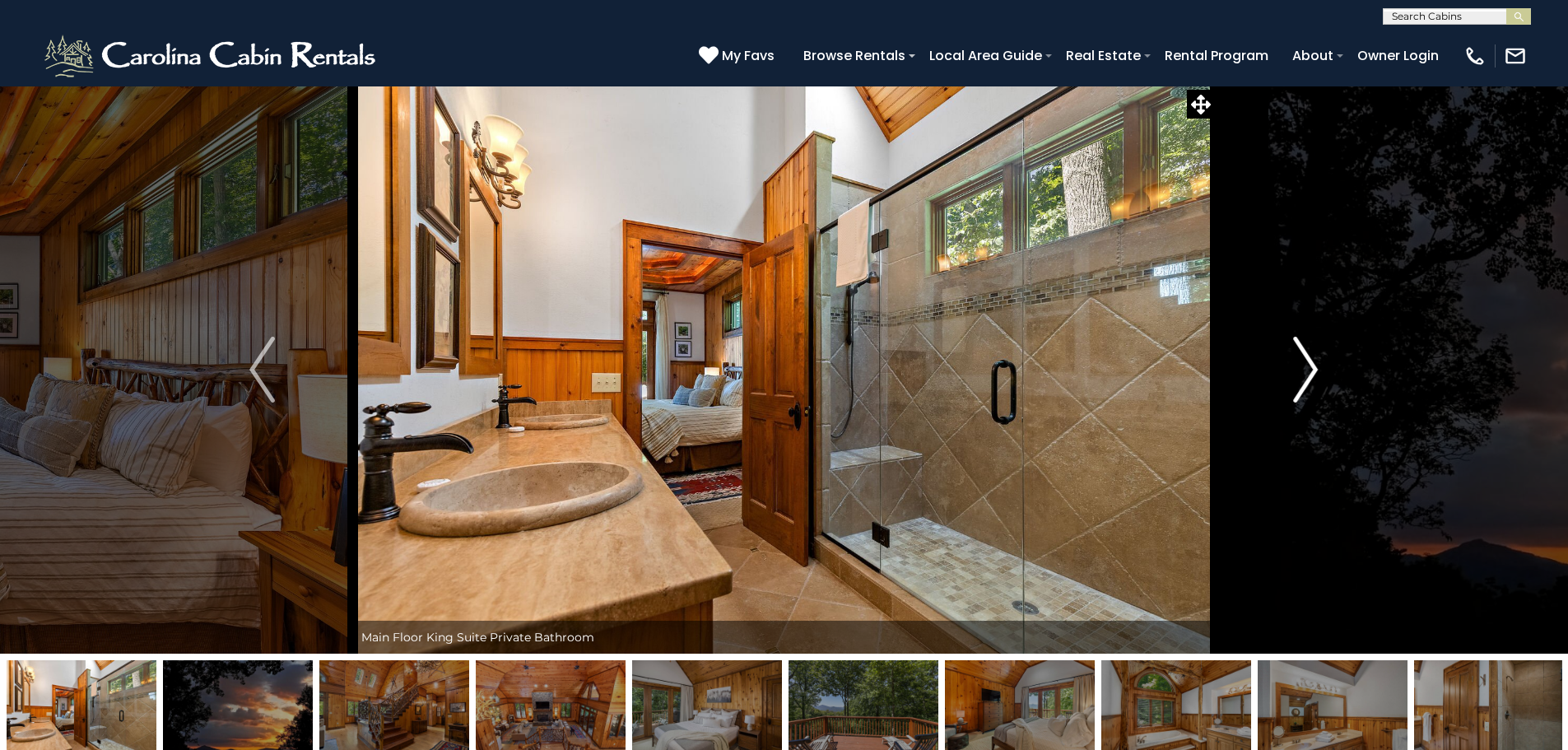
click at [1307, 356] on img "Next" at bounding box center [1306, 369] width 25 height 66
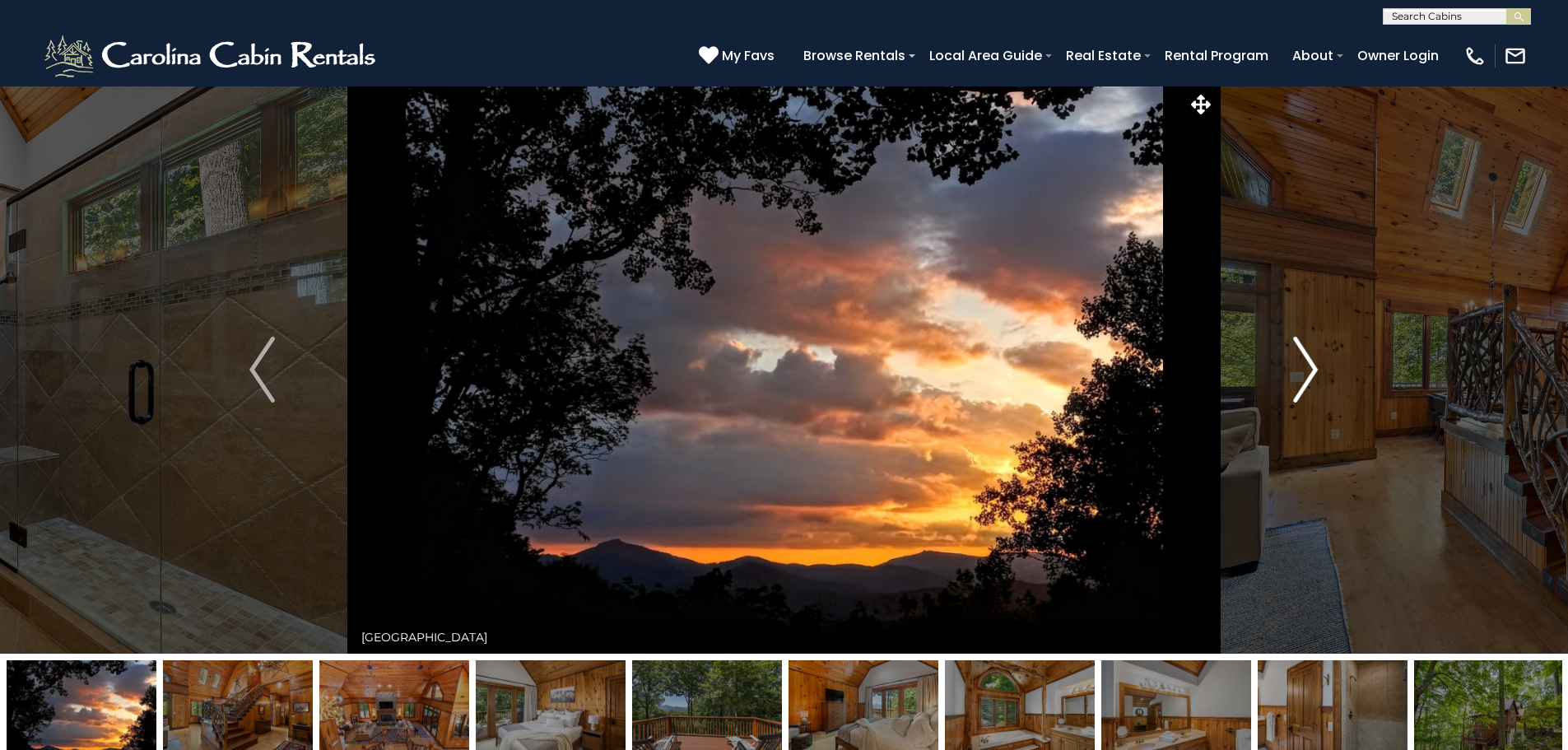
click at [1307, 356] on img "Next" at bounding box center [1306, 369] width 25 height 66
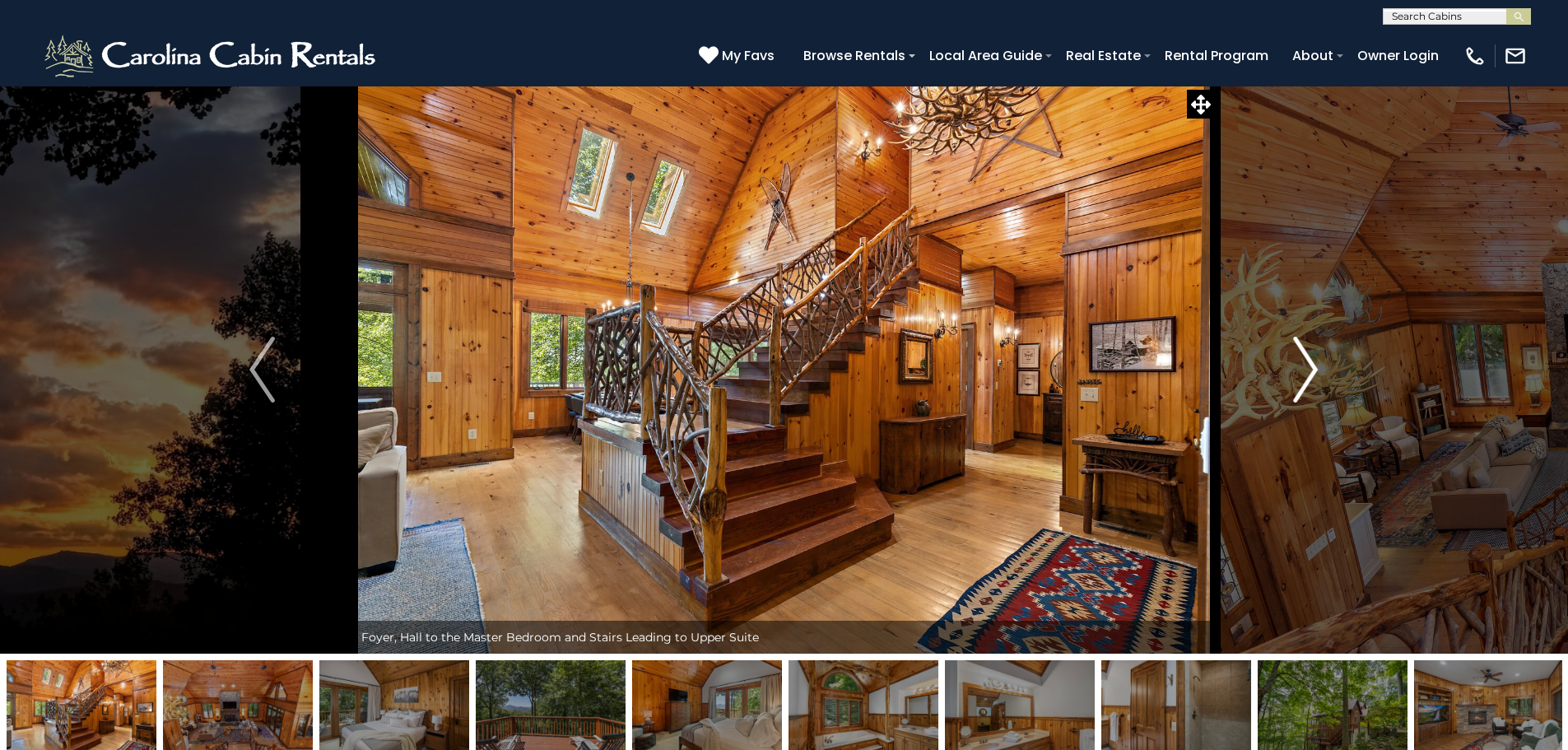
click at [1307, 356] on img "Next" at bounding box center [1306, 369] width 25 height 66
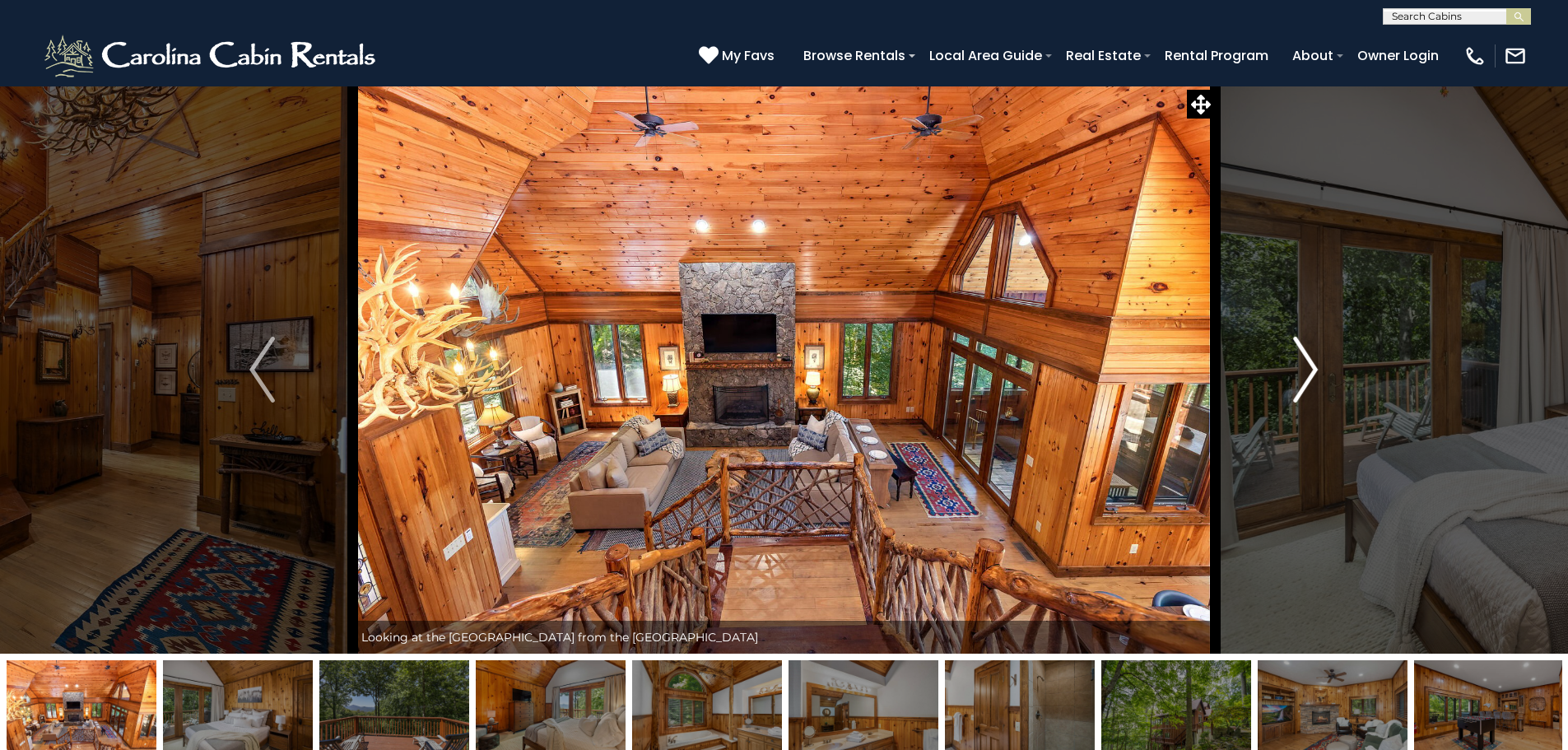
click at [1307, 356] on img "Next" at bounding box center [1306, 369] width 25 height 66
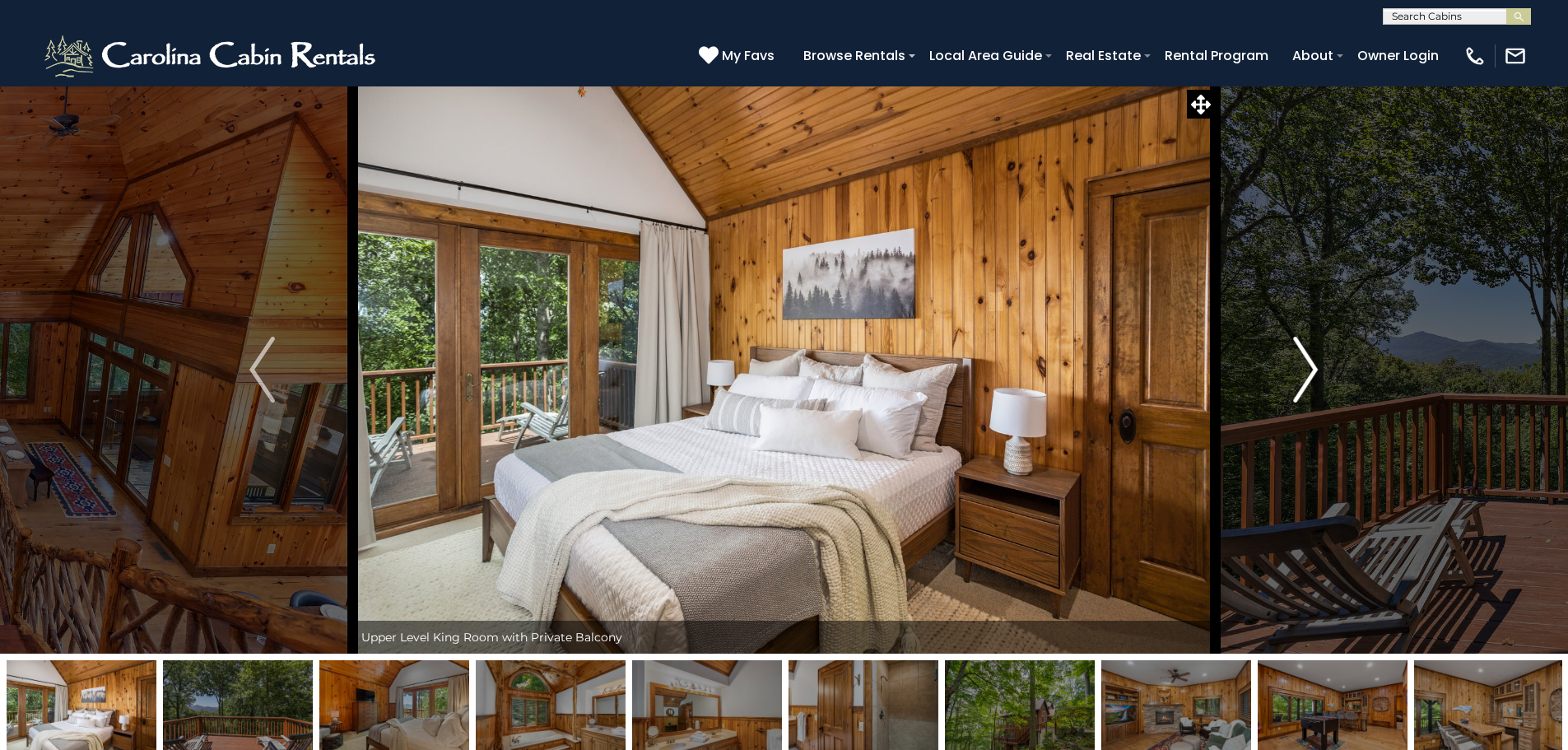
click at [1307, 356] on img "Next" at bounding box center [1306, 369] width 25 height 66
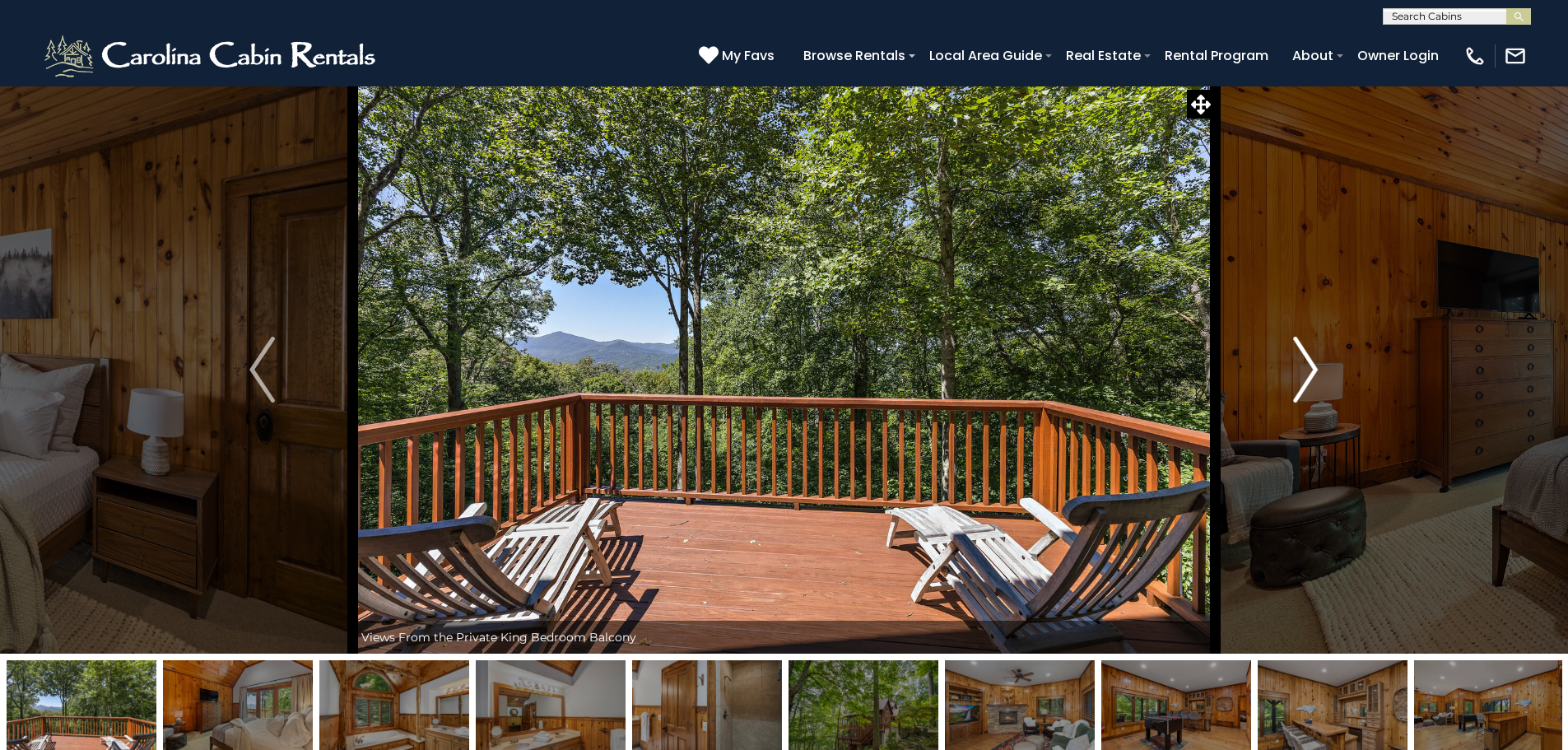
click at [1307, 356] on img "Next" at bounding box center [1306, 369] width 25 height 66
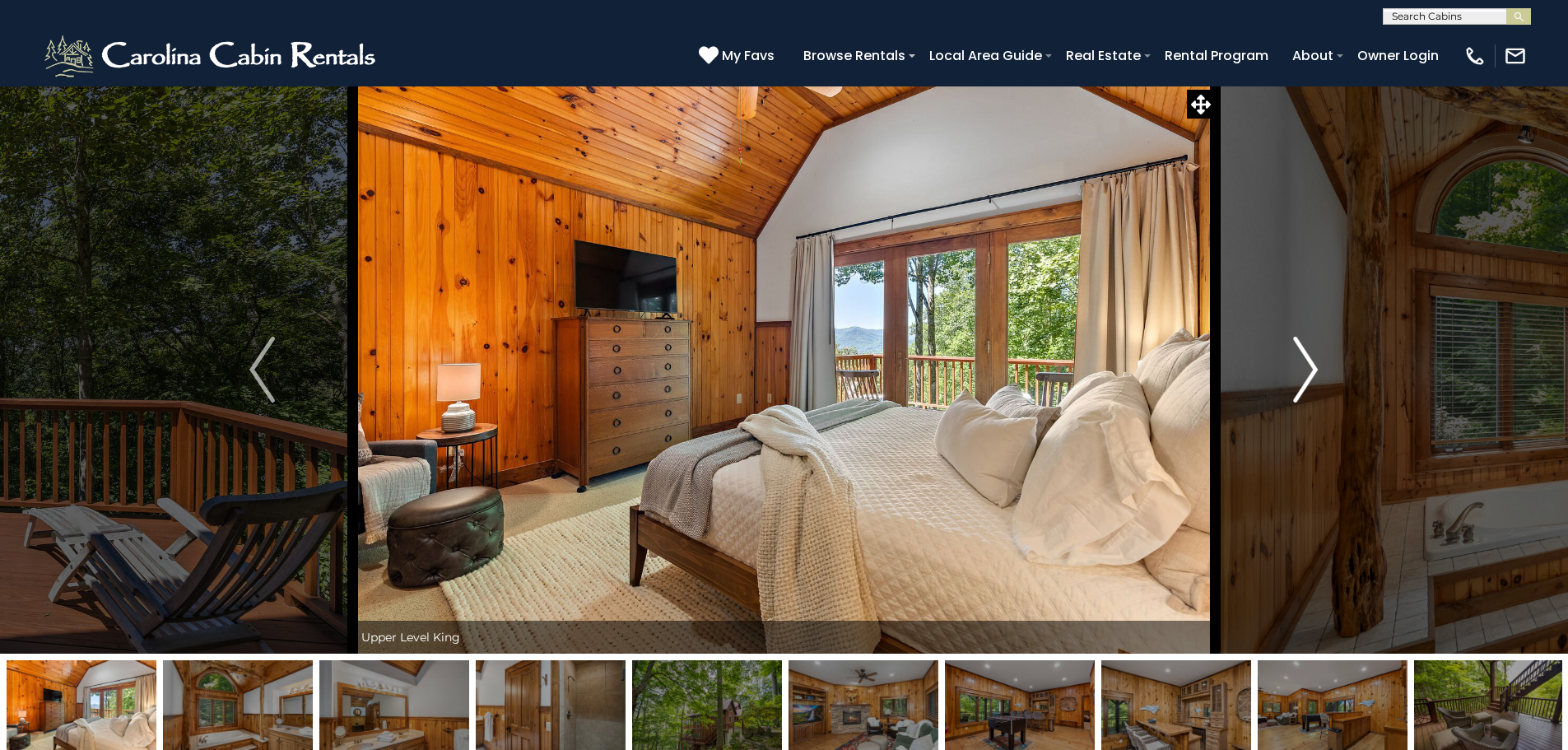
click at [1307, 356] on img "Next" at bounding box center [1306, 369] width 25 height 66
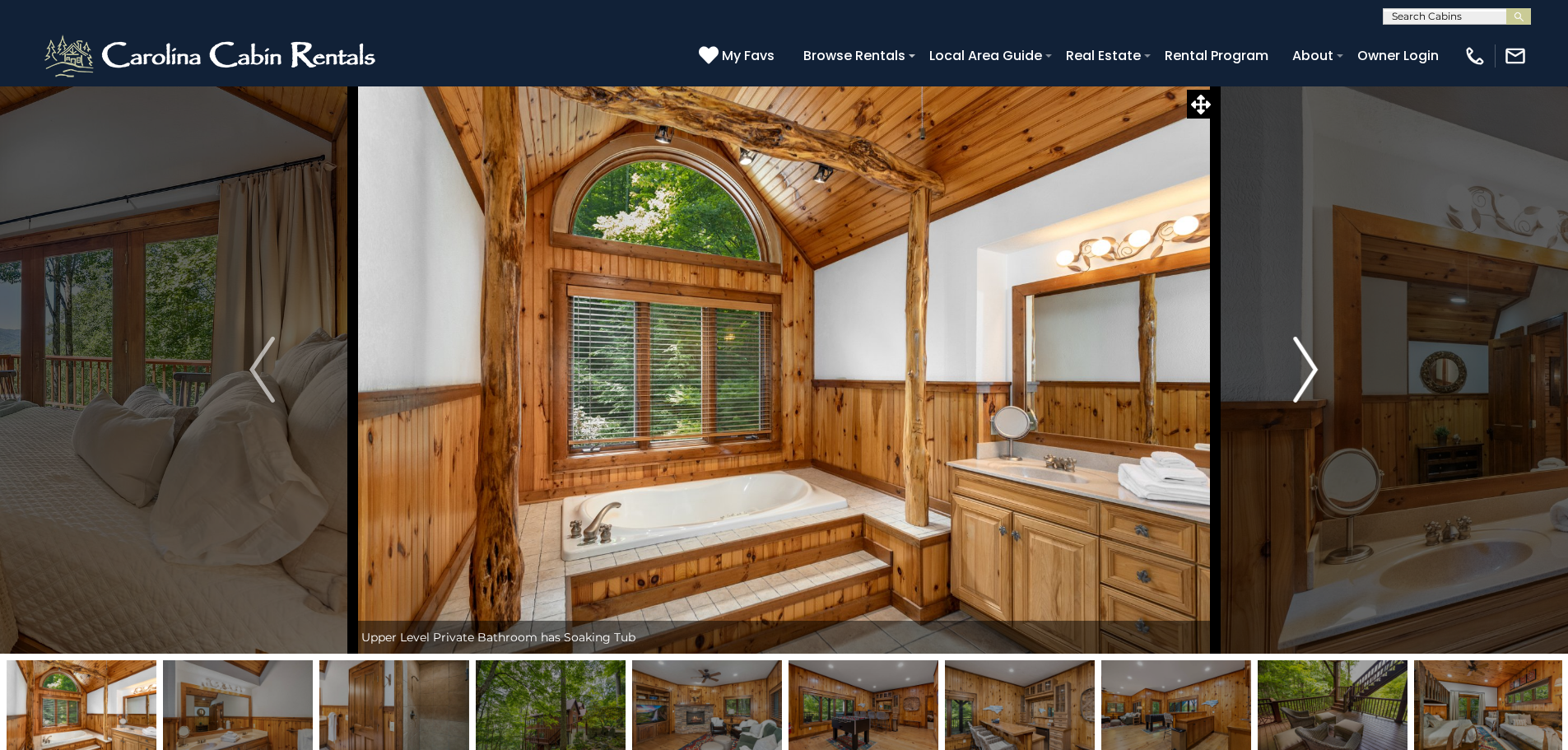
click at [1307, 356] on img "Next" at bounding box center [1306, 369] width 25 height 66
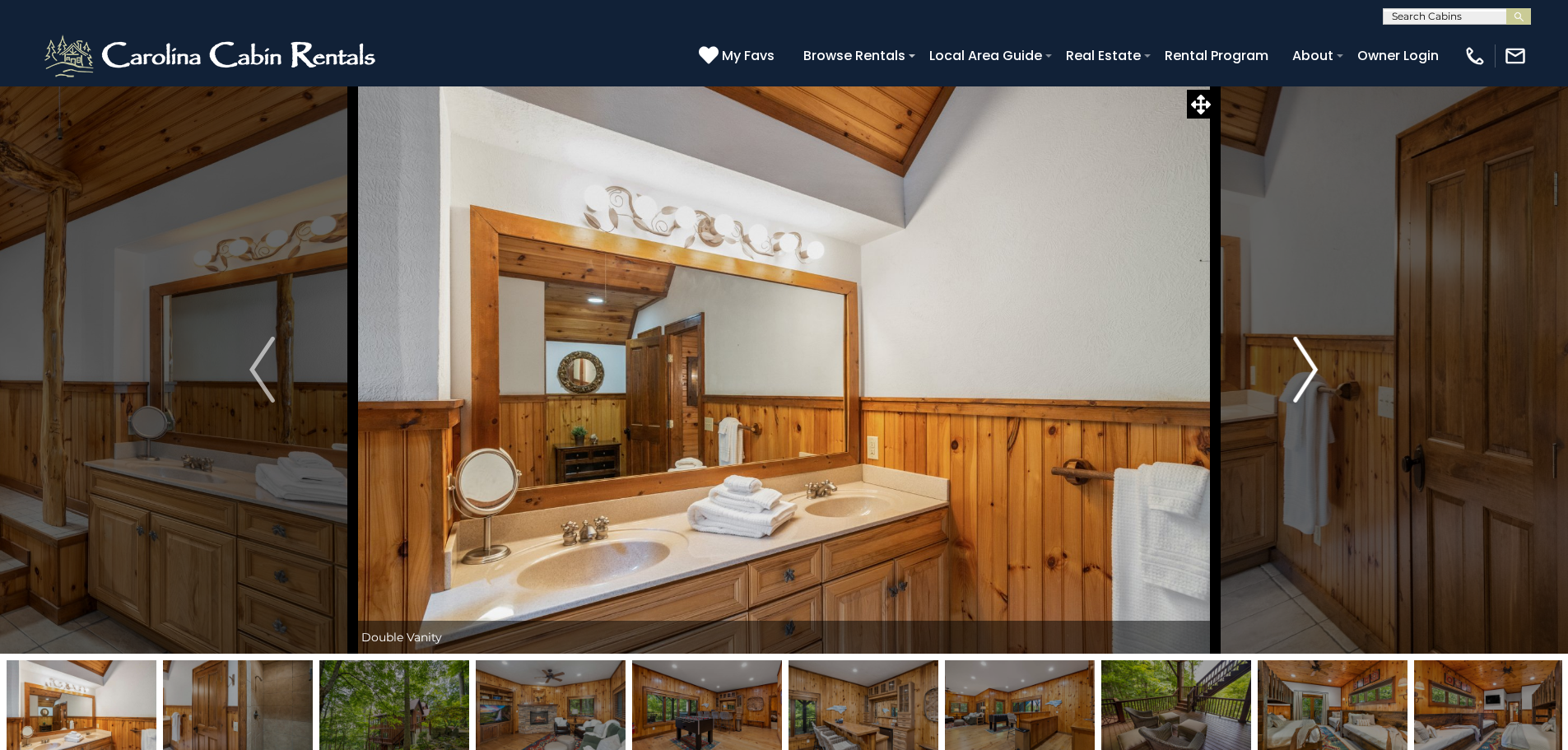
click at [1307, 356] on img "Next" at bounding box center [1306, 369] width 25 height 66
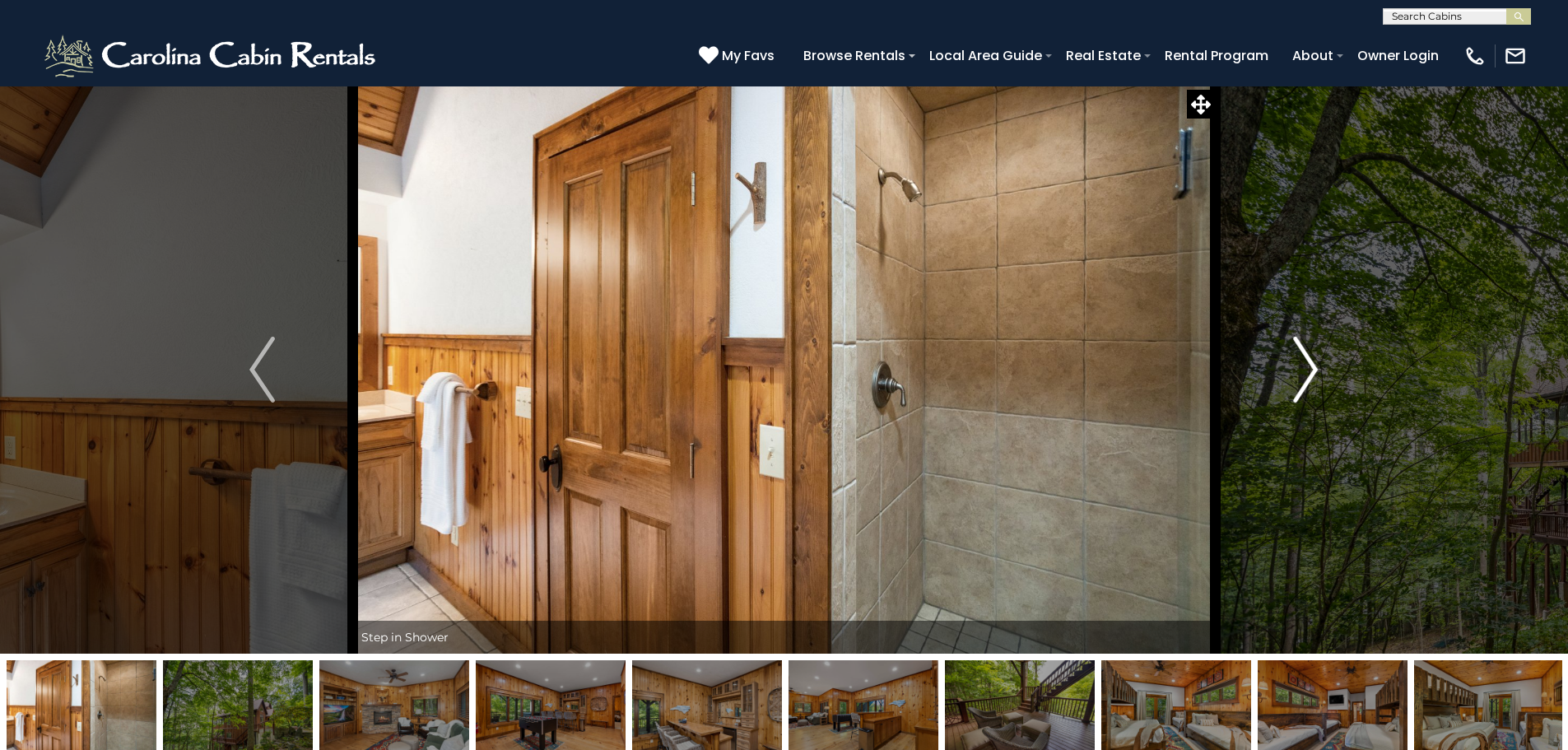
click at [1307, 356] on img "Next" at bounding box center [1306, 369] width 25 height 66
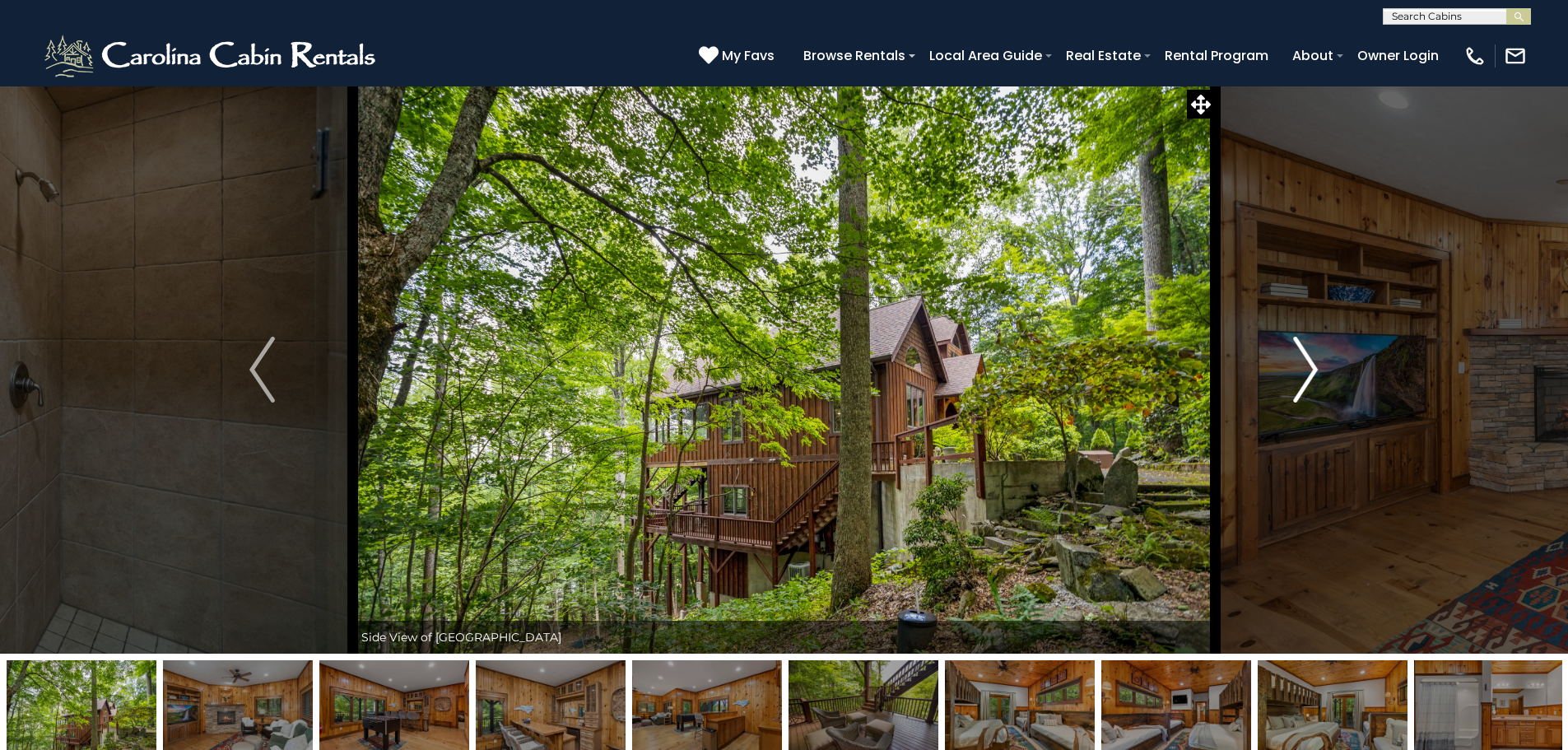
click at [1307, 356] on img "Next" at bounding box center [1306, 369] width 25 height 66
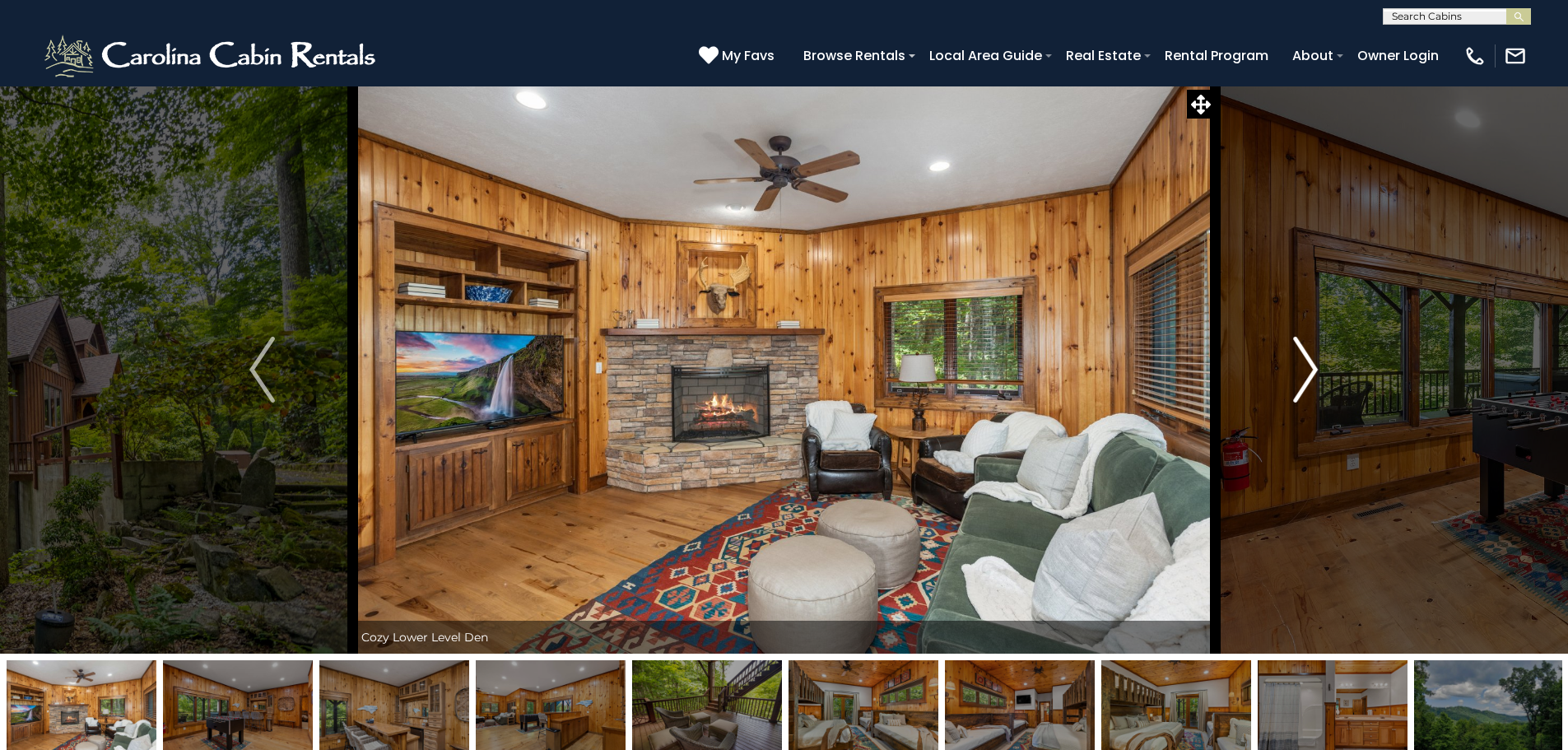
click at [1307, 356] on img "Next" at bounding box center [1306, 369] width 25 height 66
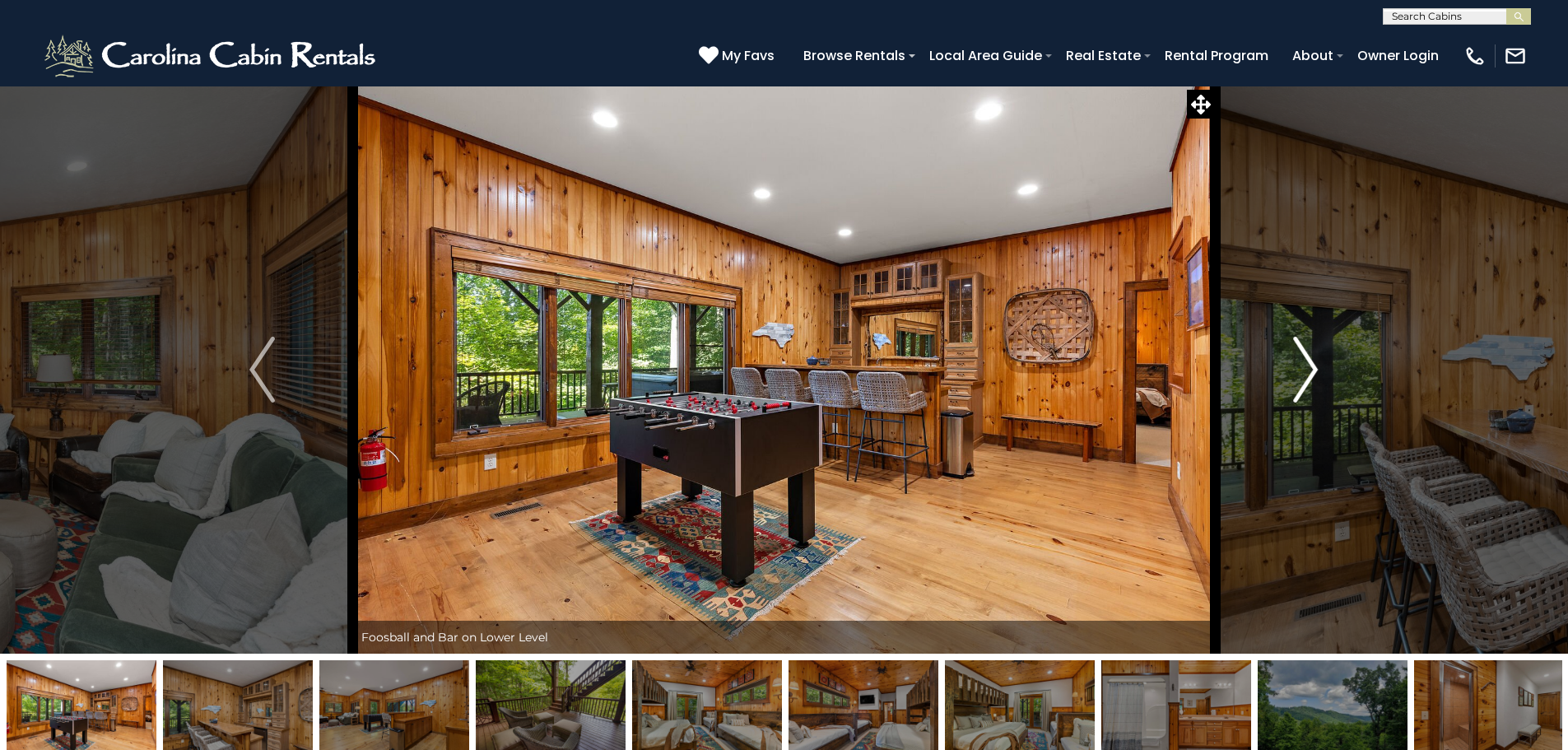
click at [1307, 356] on img "Next" at bounding box center [1306, 369] width 25 height 66
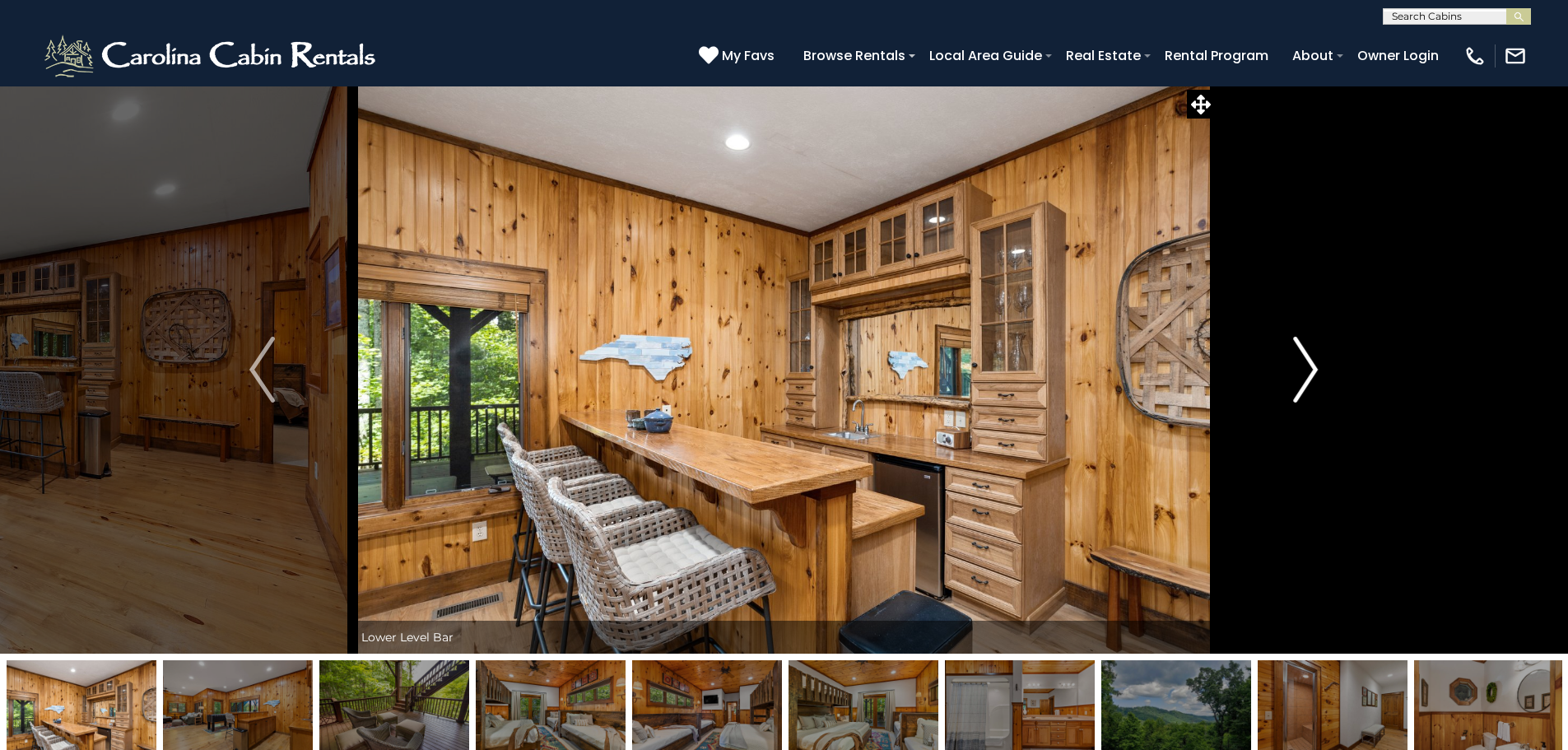
click at [1307, 356] on img "Next" at bounding box center [1306, 369] width 25 height 66
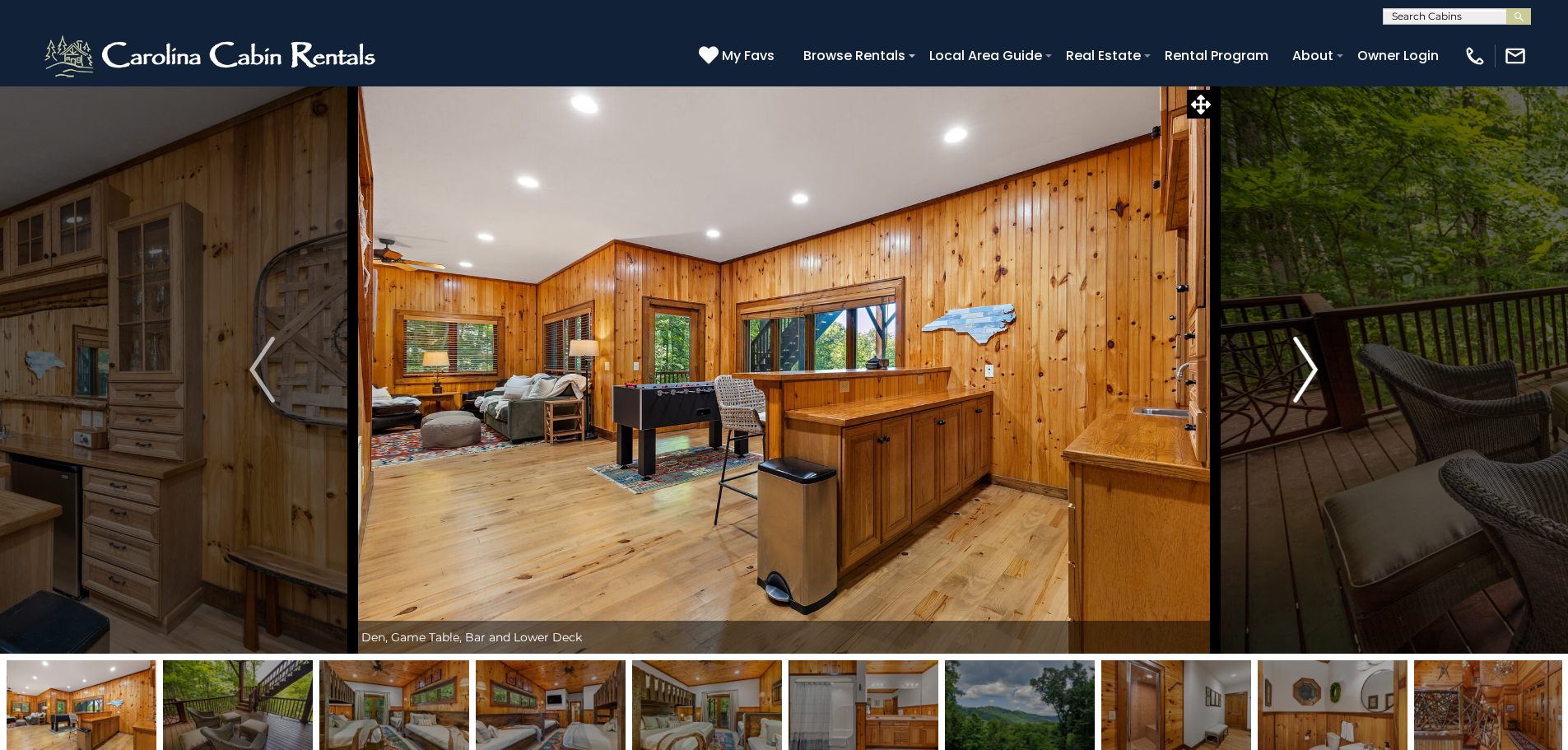
click at [1307, 356] on img "Next" at bounding box center [1306, 369] width 25 height 66
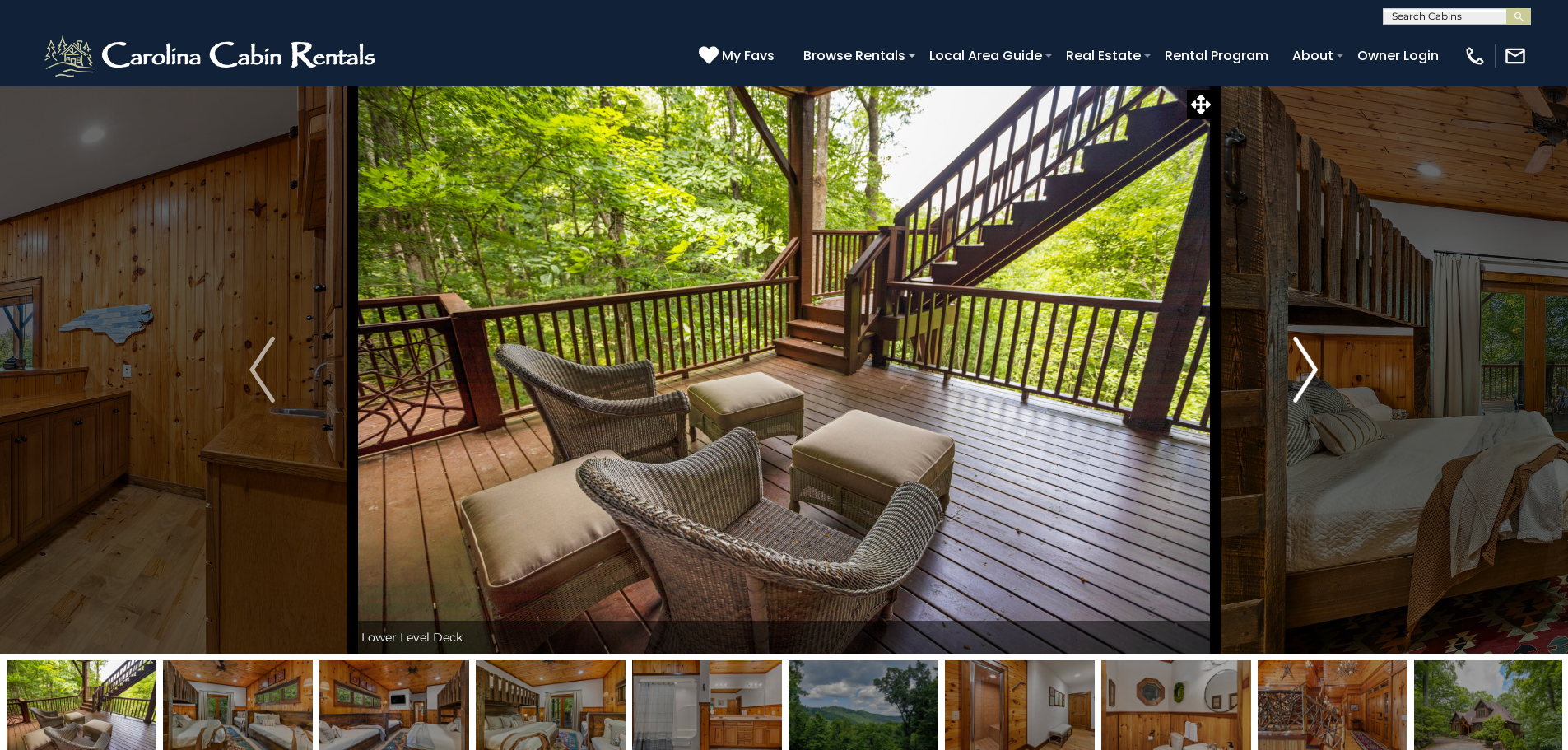
click at [1307, 356] on img "Next" at bounding box center [1306, 369] width 25 height 66
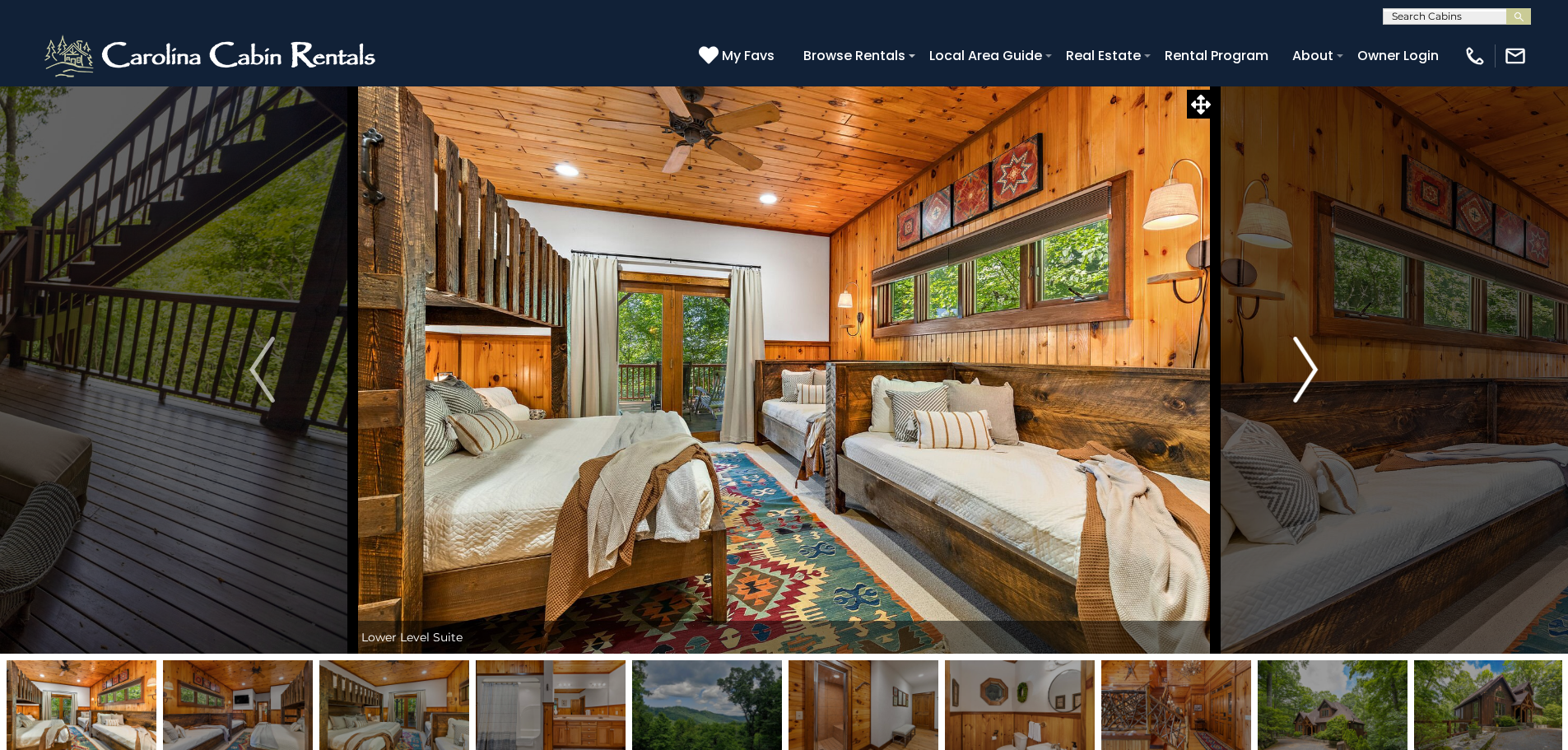
click at [1307, 356] on img "Next" at bounding box center [1306, 369] width 25 height 66
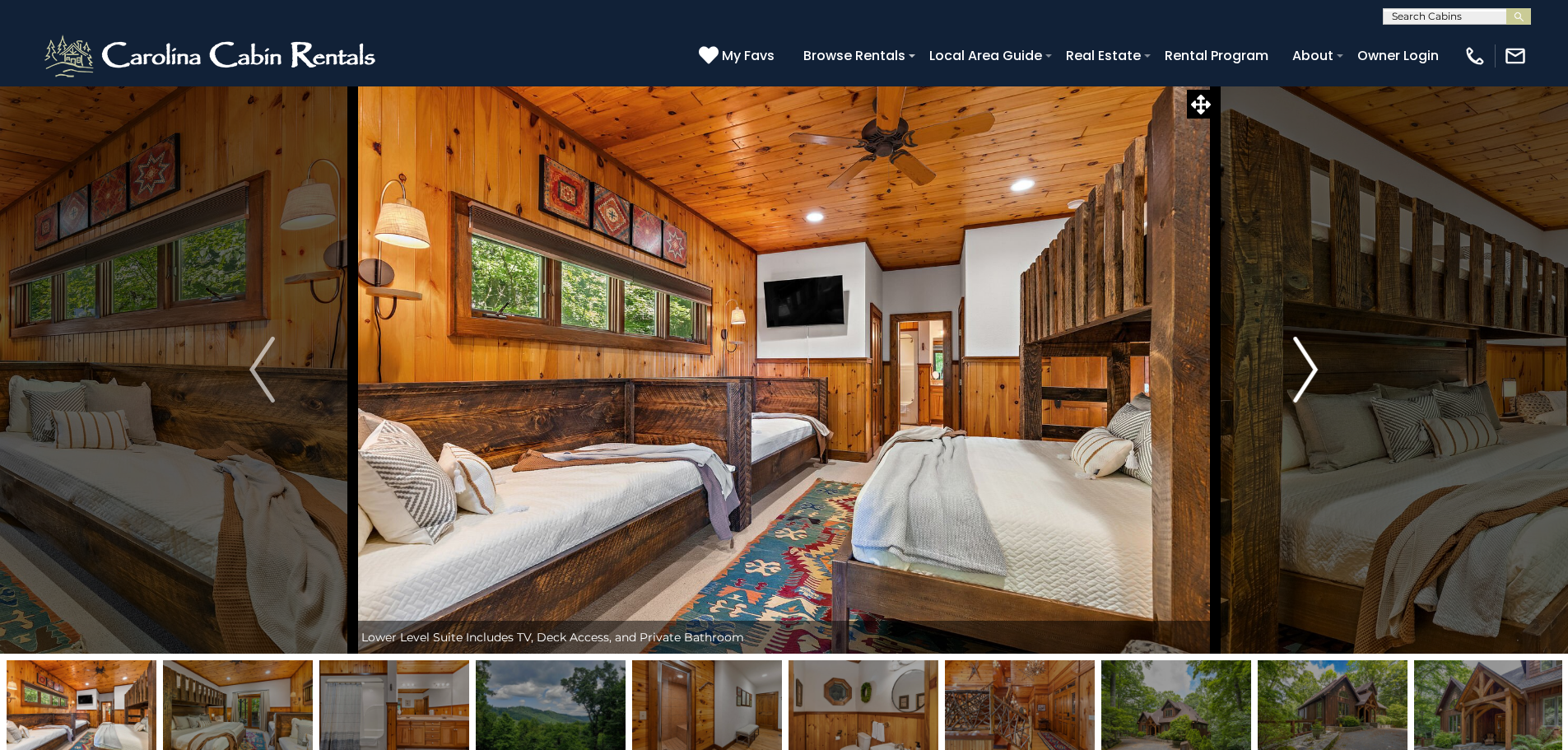
click at [1307, 356] on img "Next" at bounding box center [1306, 369] width 25 height 66
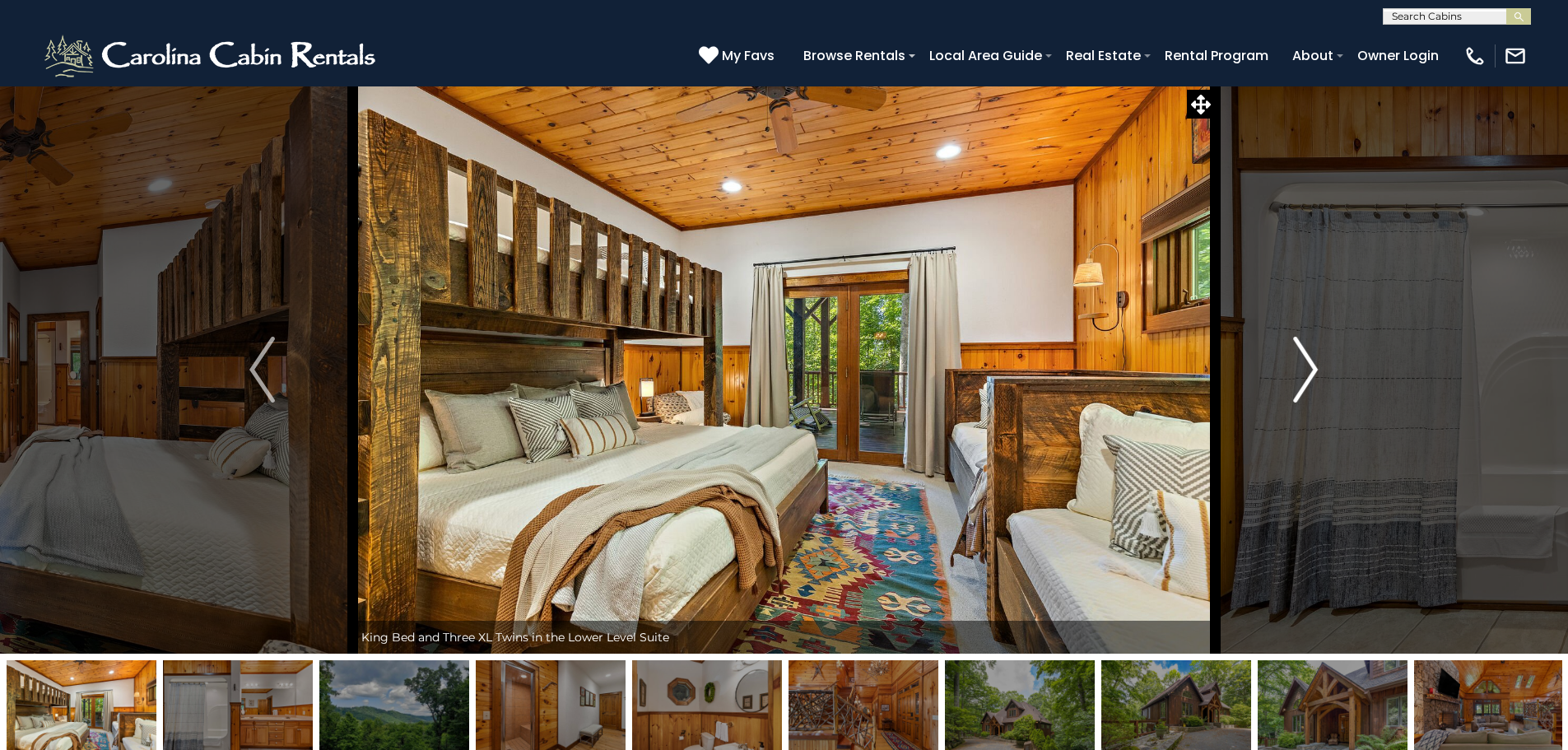
click at [1307, 356] on img "Next" at bounding box center [1306, 369] width 25 height 66
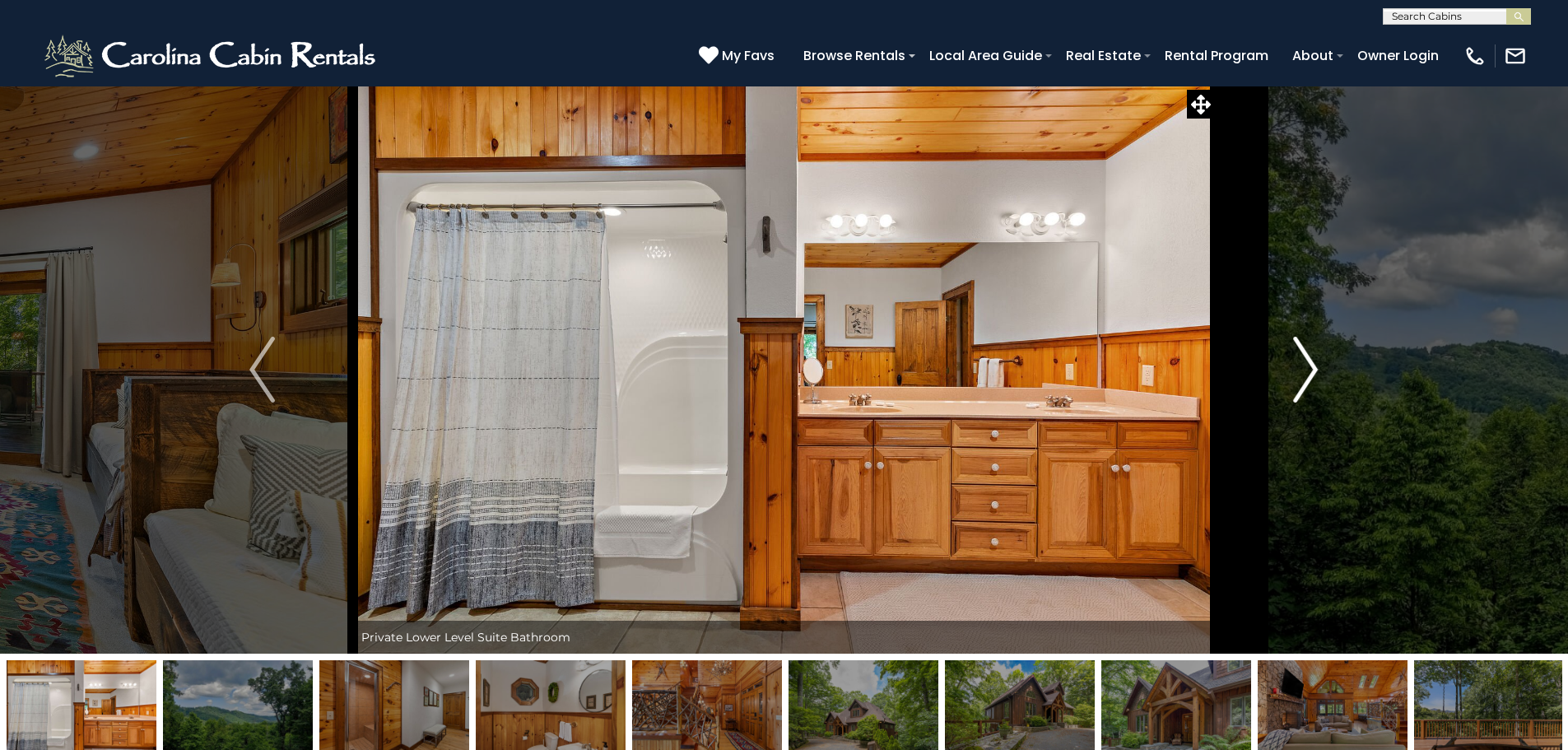
click at [1307, 356] on img "Next" at bounding box center [1306, 369] width 25 height 66
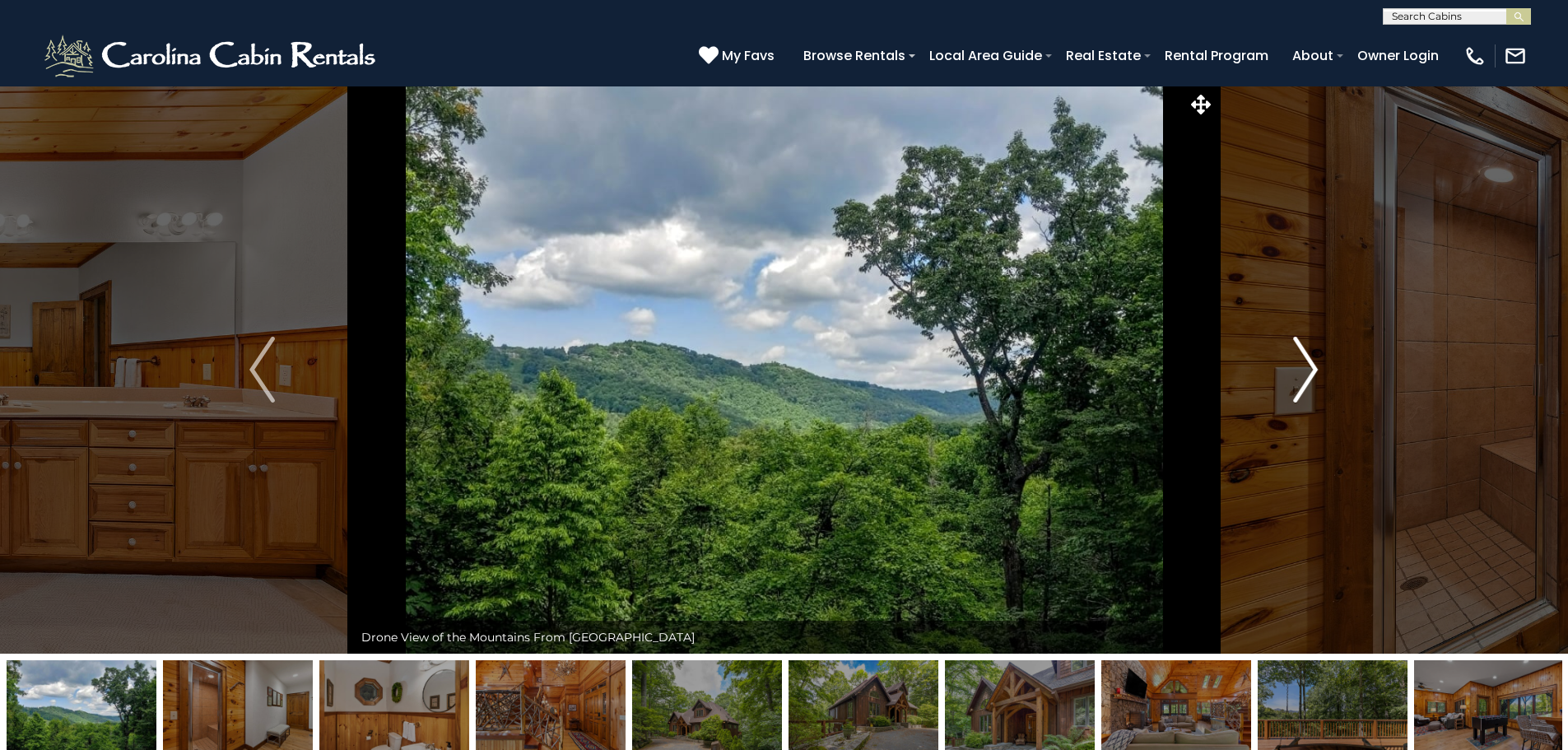
click at [1307, 356] on img "Next" at bounding box center [1306, 369] width 25 height 66
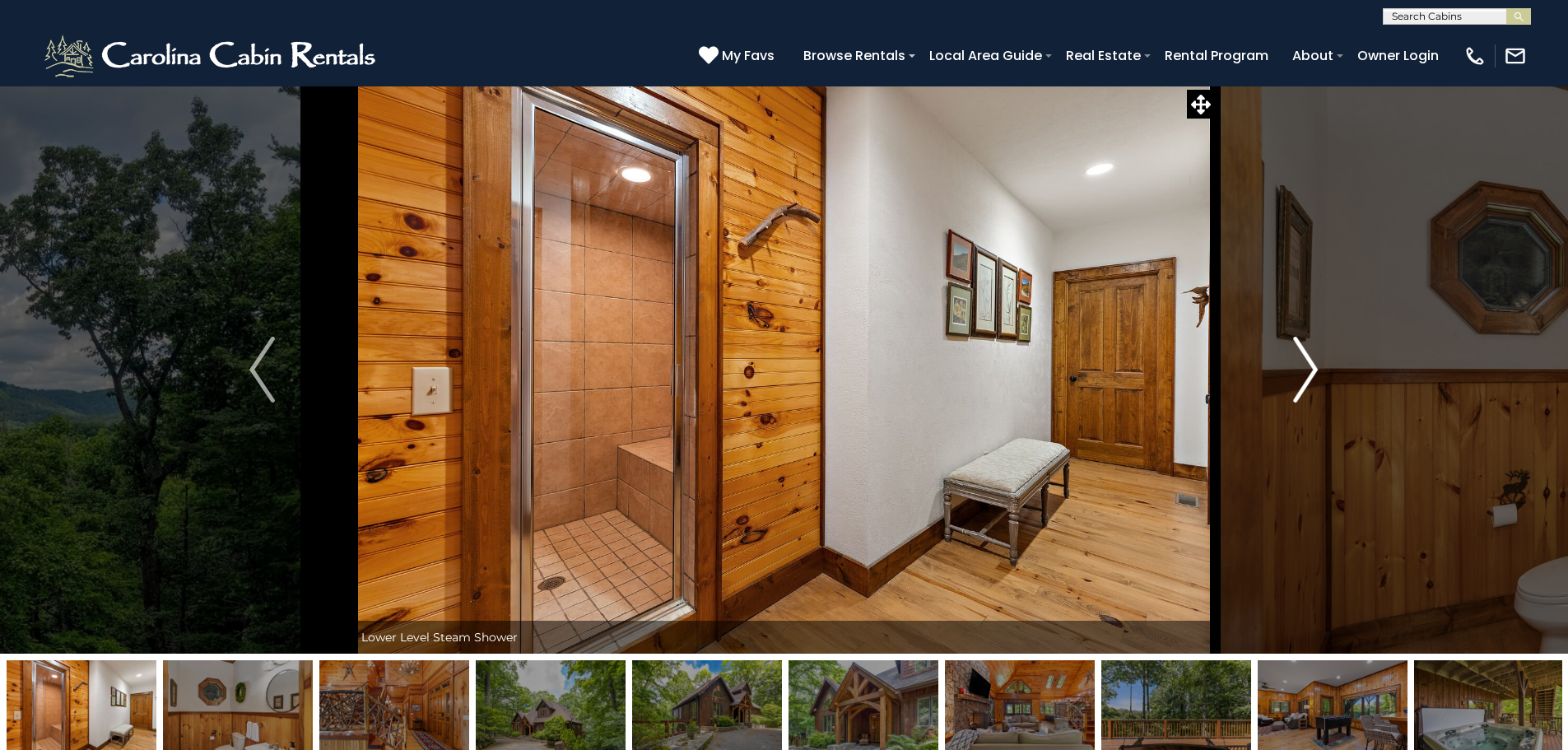
click at [1307, 356] on img "Next" at bounding box center [1306, 369] width 25 height 66
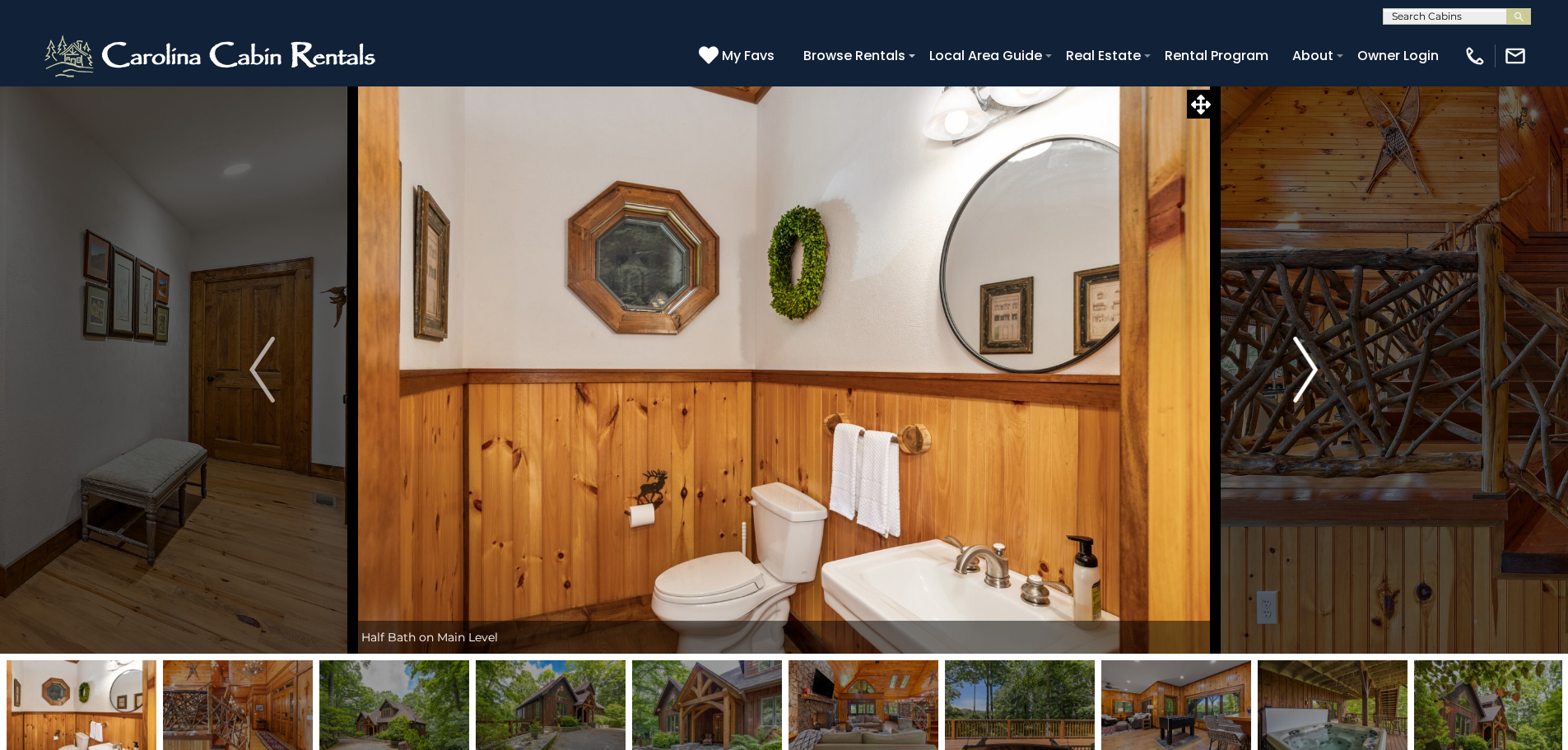
click at [1307, 356] on img "Next" at bounding box center [1306, 369] width 25 height 66
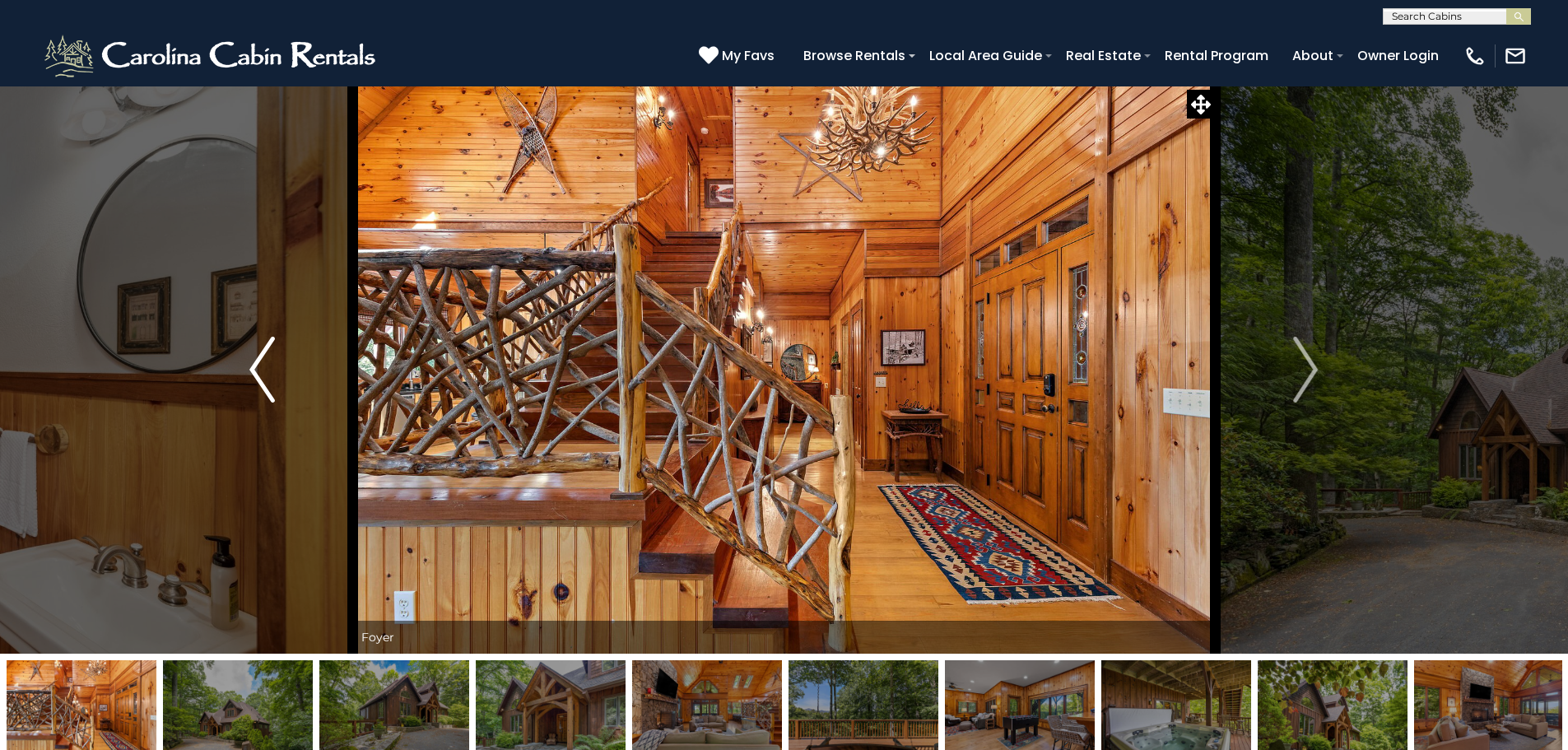
click at [270, 359] on img "Previous" at bounding box center [261, 369] width 25 height 66
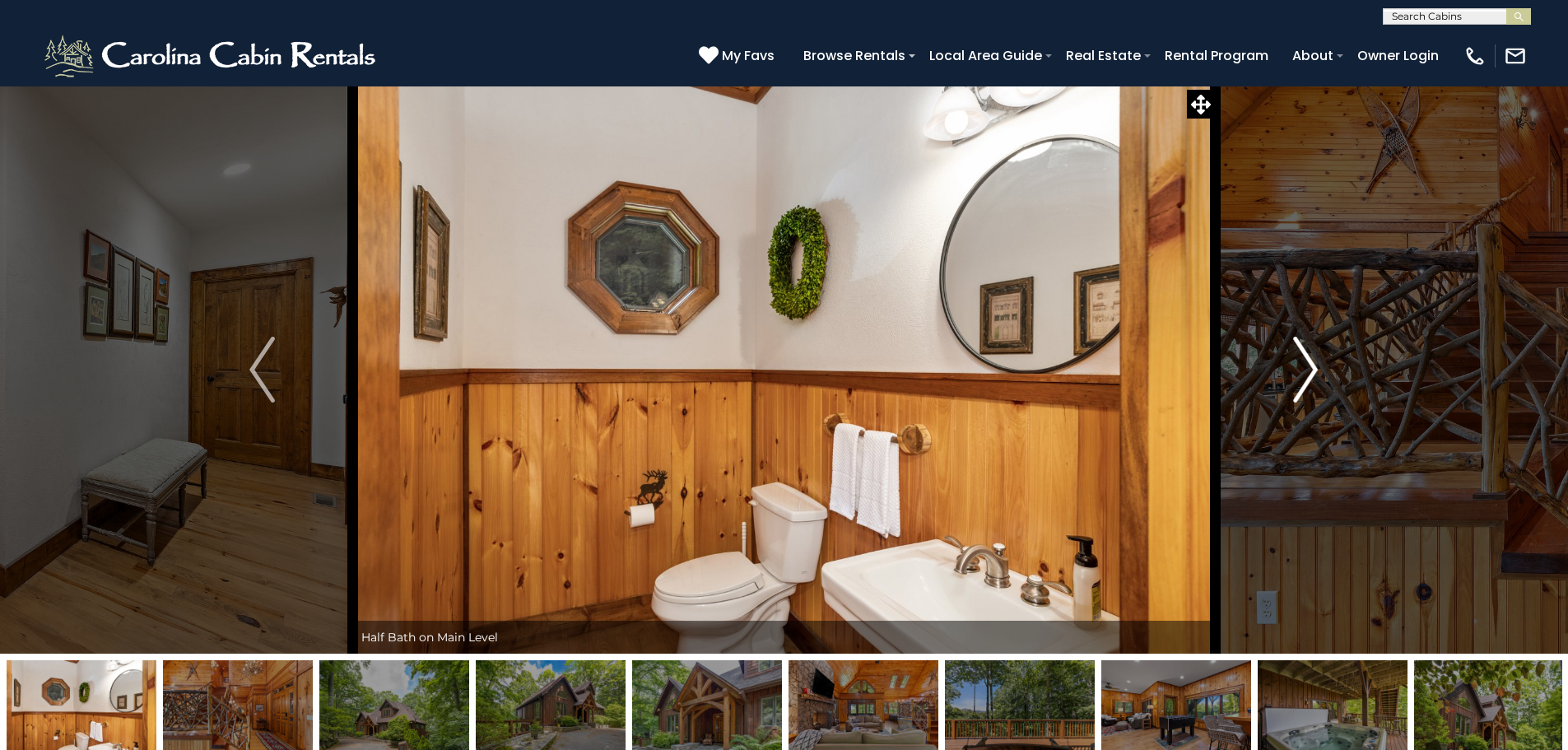
click at [1305, 352] on img "Next" at bounding box center [1306, 369] width 25 height 66
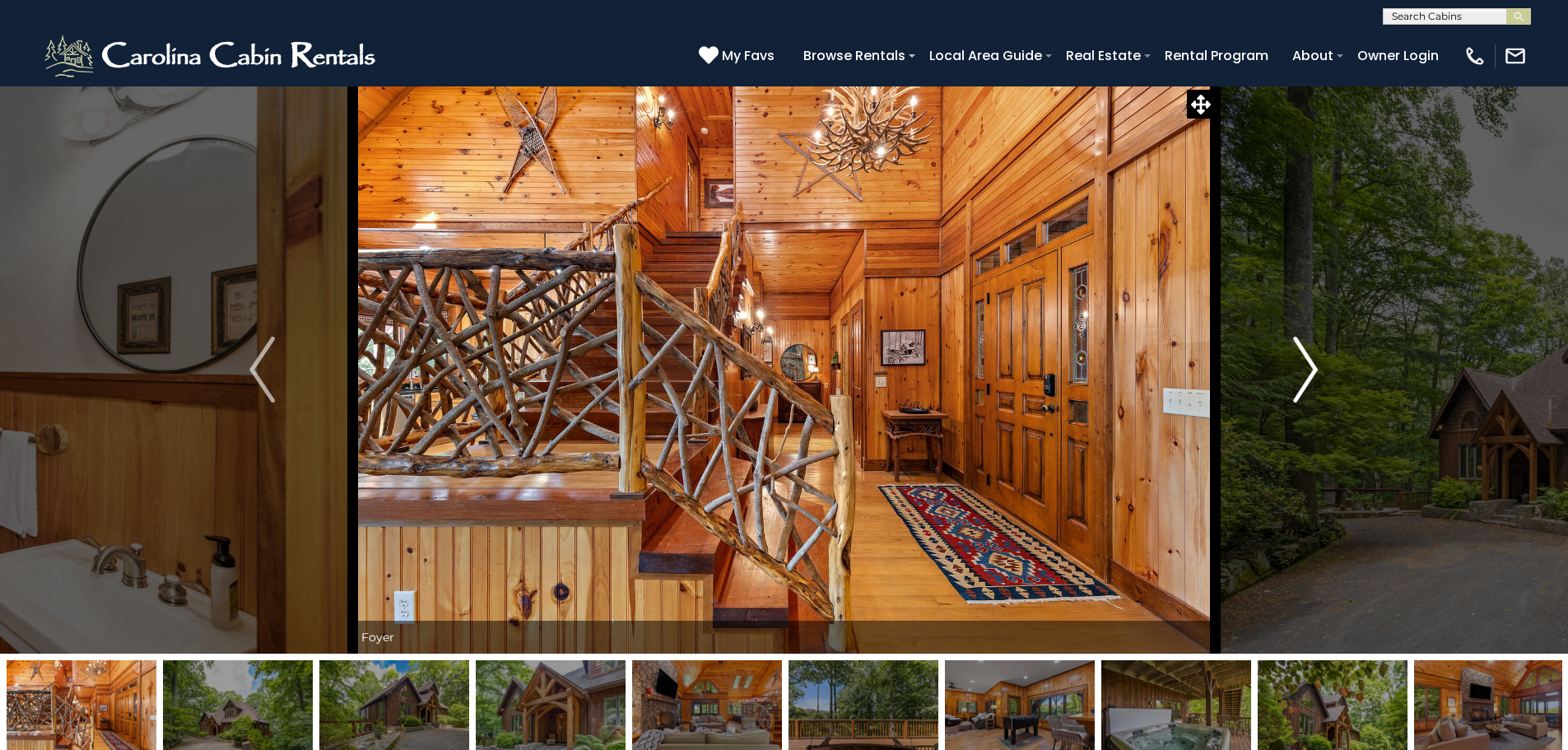
click at [1305, 352] on img "Next" at bounding box center [1306, 369] width 25 height 66
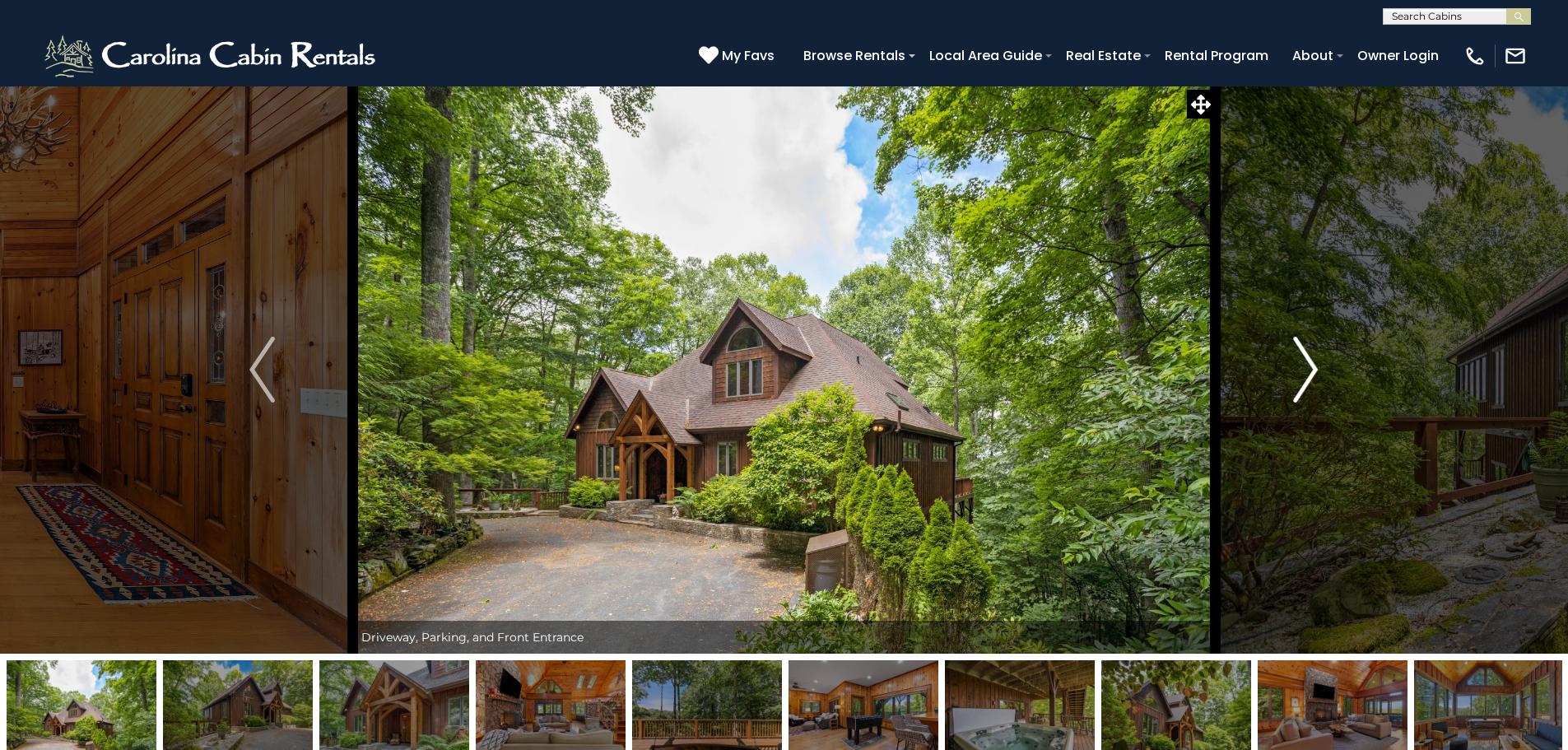
click at [1305, 352] on img "Next" at bounding box center [1306, 369] width 25 height 66
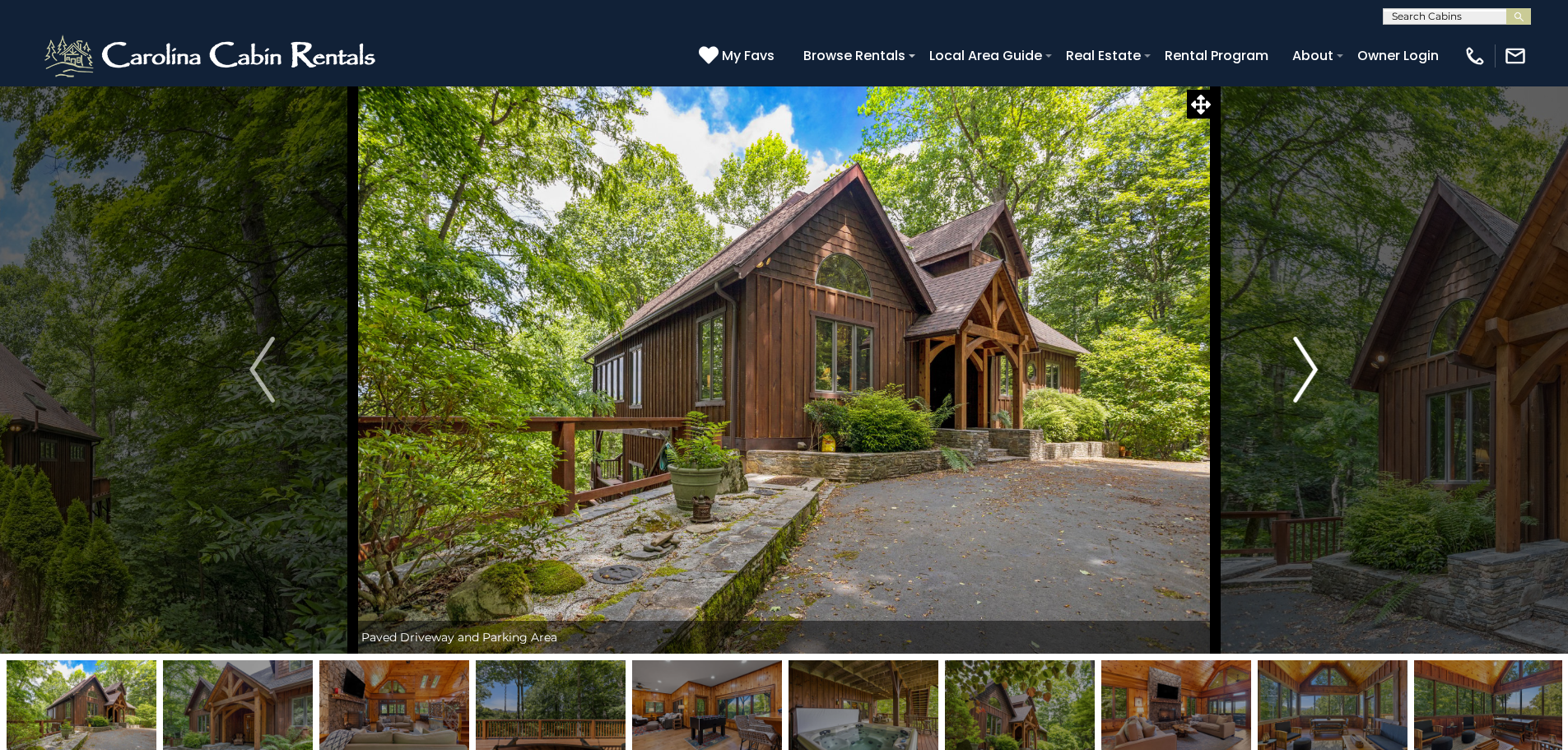
click at [1305, 352] on img "Next" at bounding box center [1306, 369] width 25 height 66
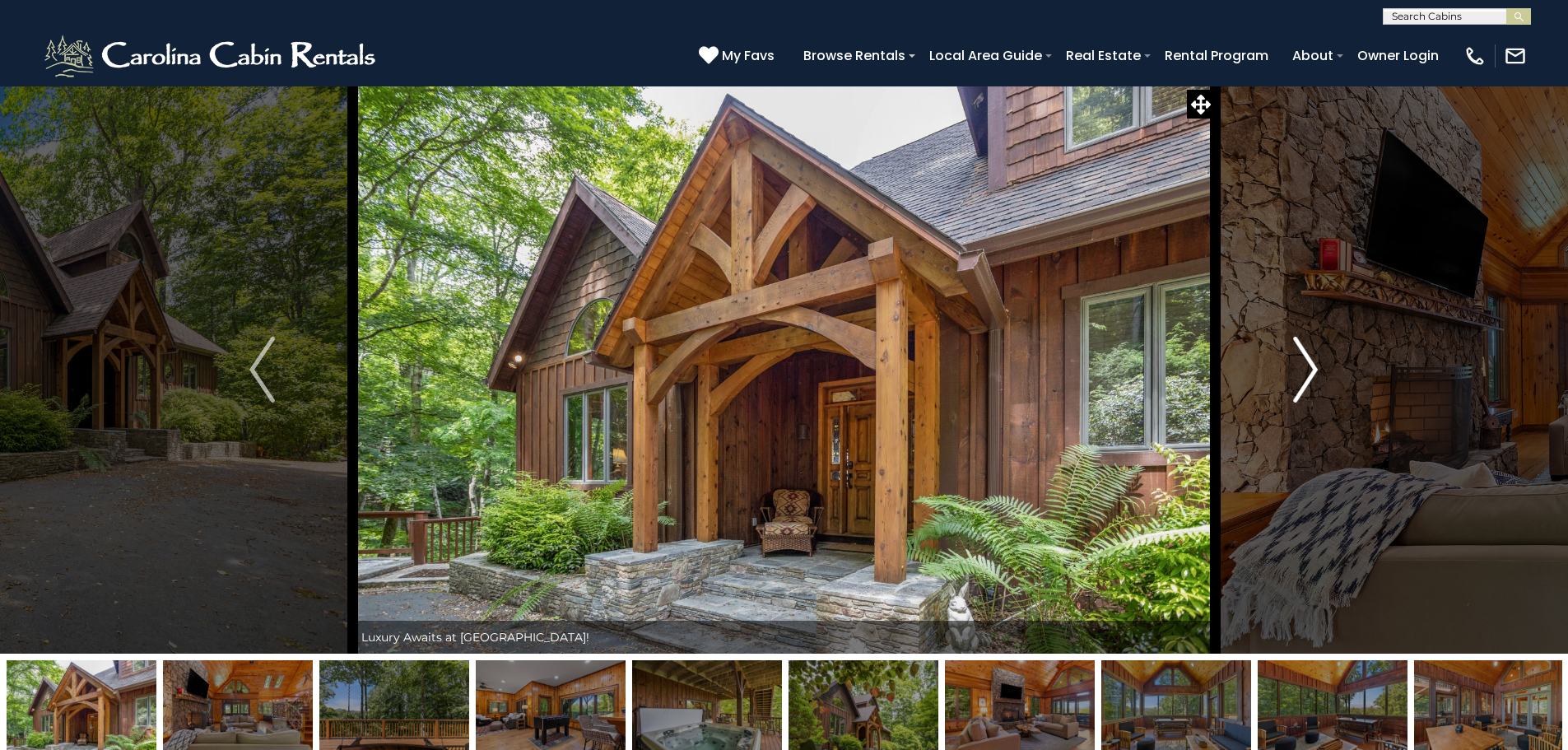
click at [1305, 352] on img "Next" at bounding box center [1306, 369] width 25 height 66
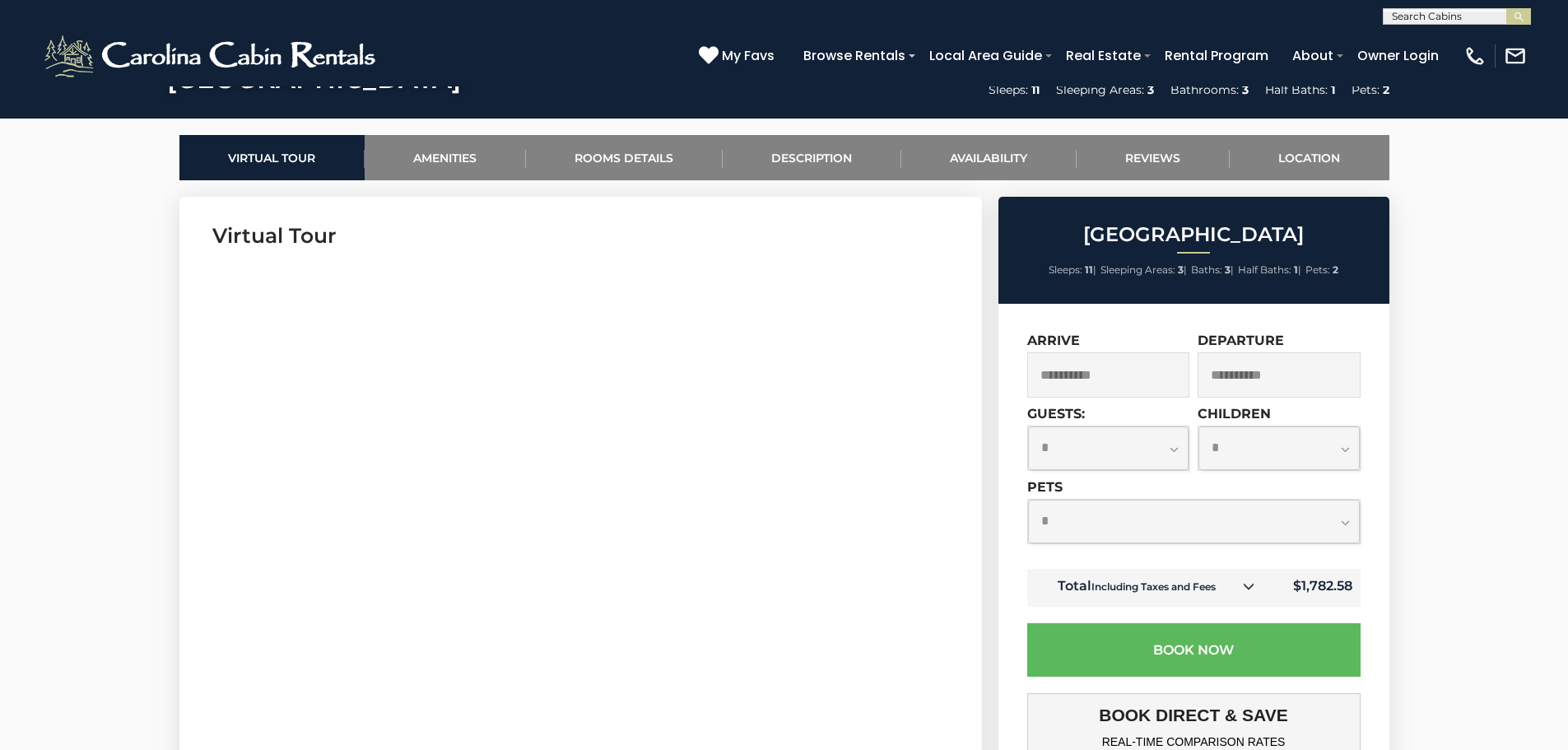
scroll to position [740, 0]
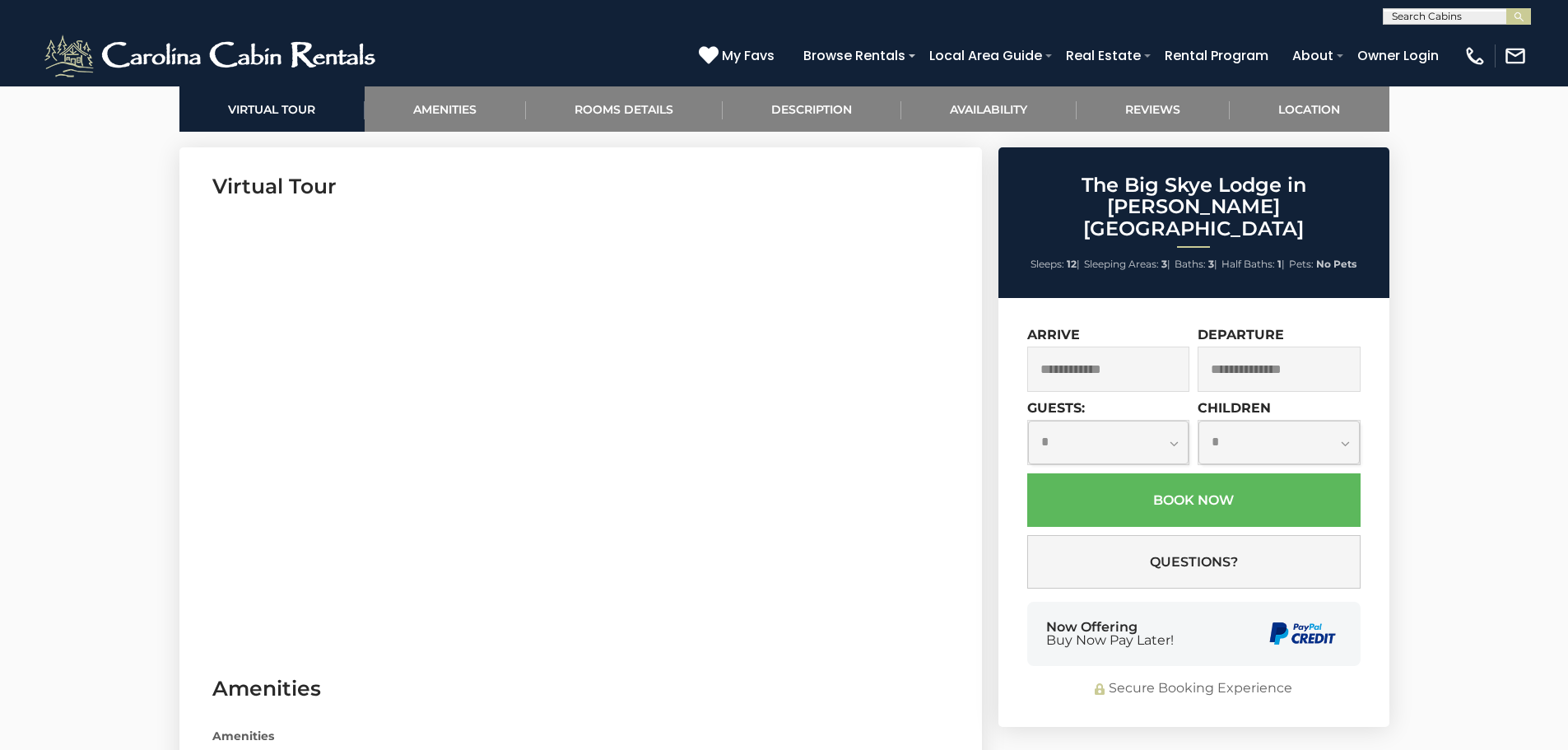
scroll to position [823, 0]
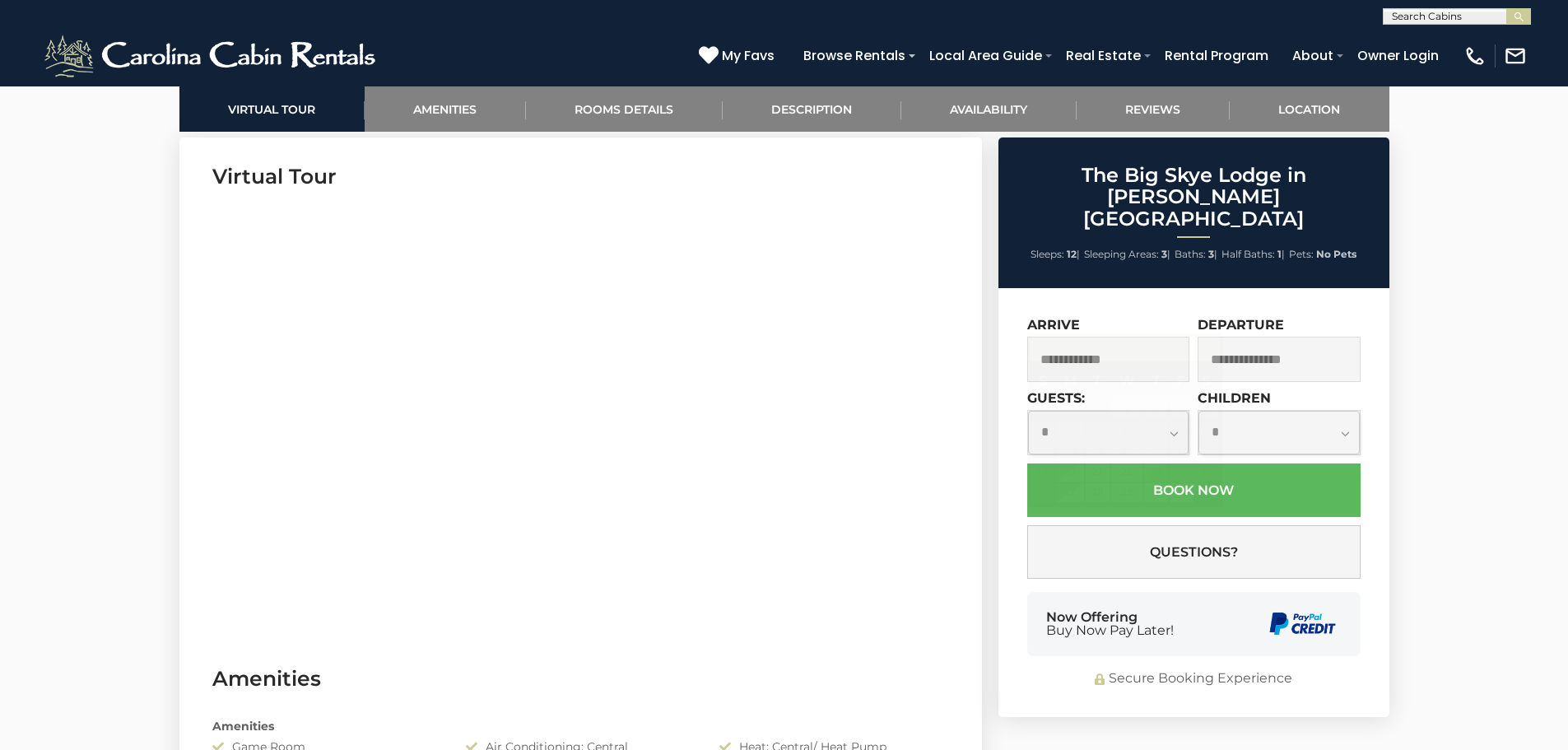
click at [1104, 337] on input "text" at bounding box center [1109, 359] width 163 height 45
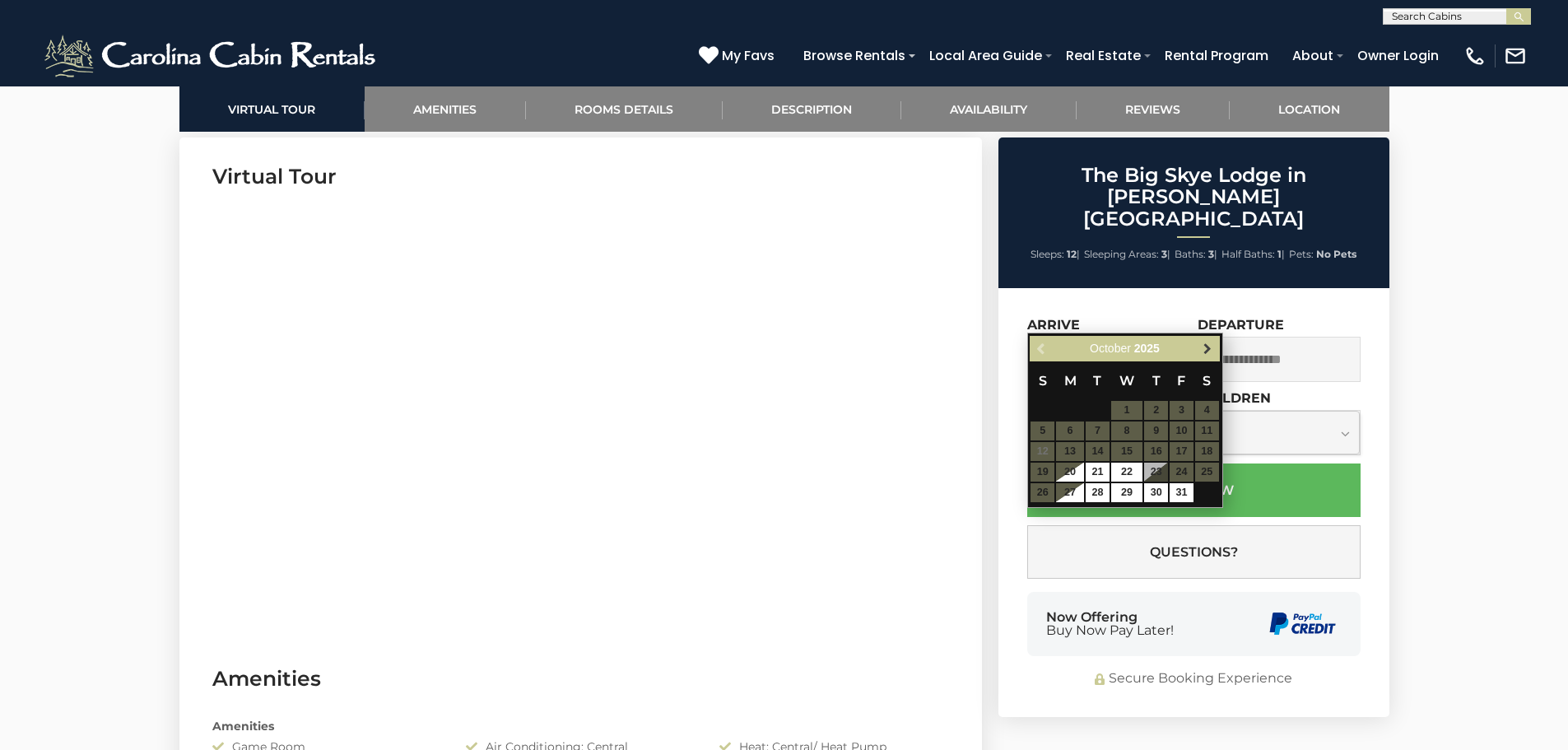
click at [1210, 346] on span "Next" at bounding box center [1208, 349] width 13 height 13
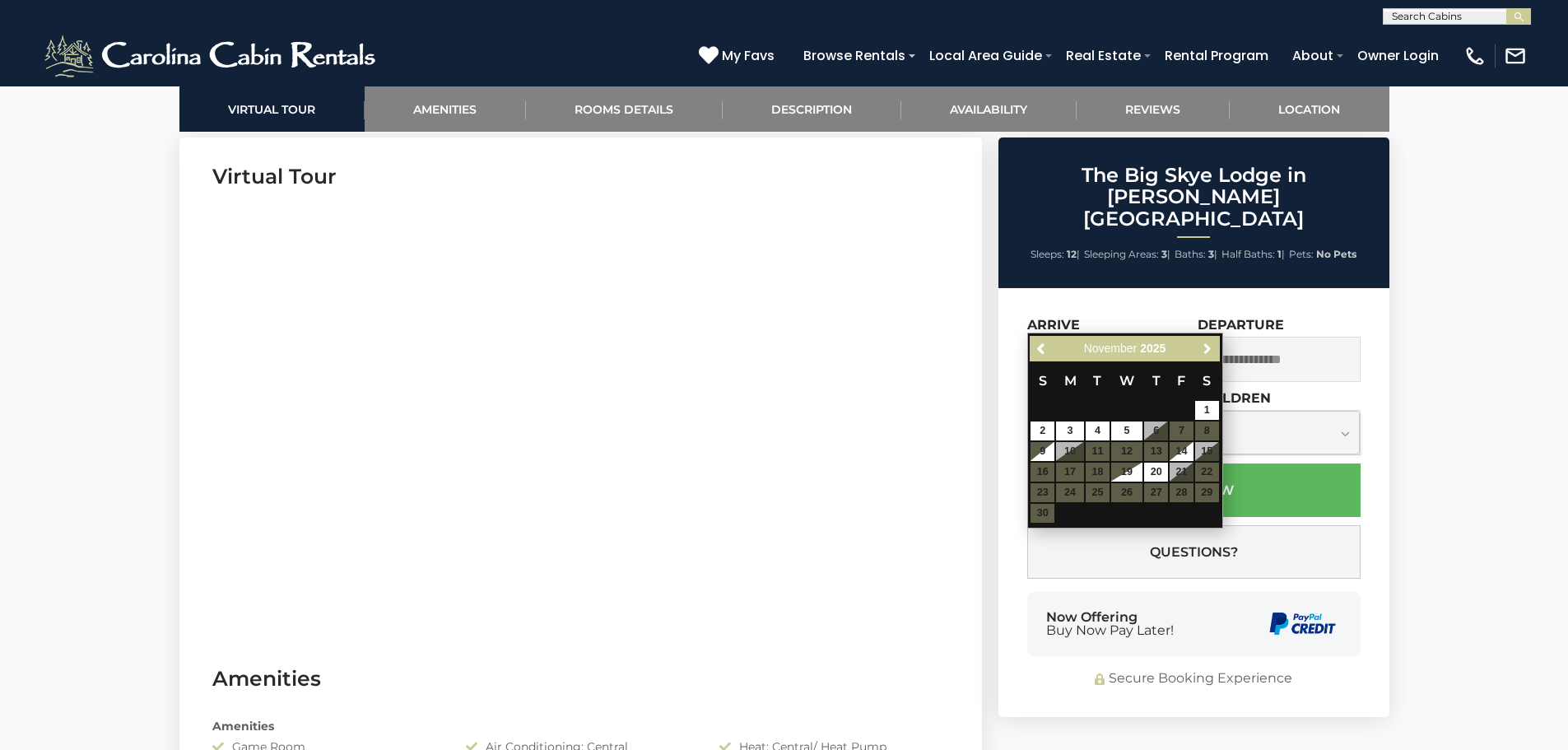
click at [1210, 346] on span "Next" at bounding box center [1208, 349] width 13 height 13
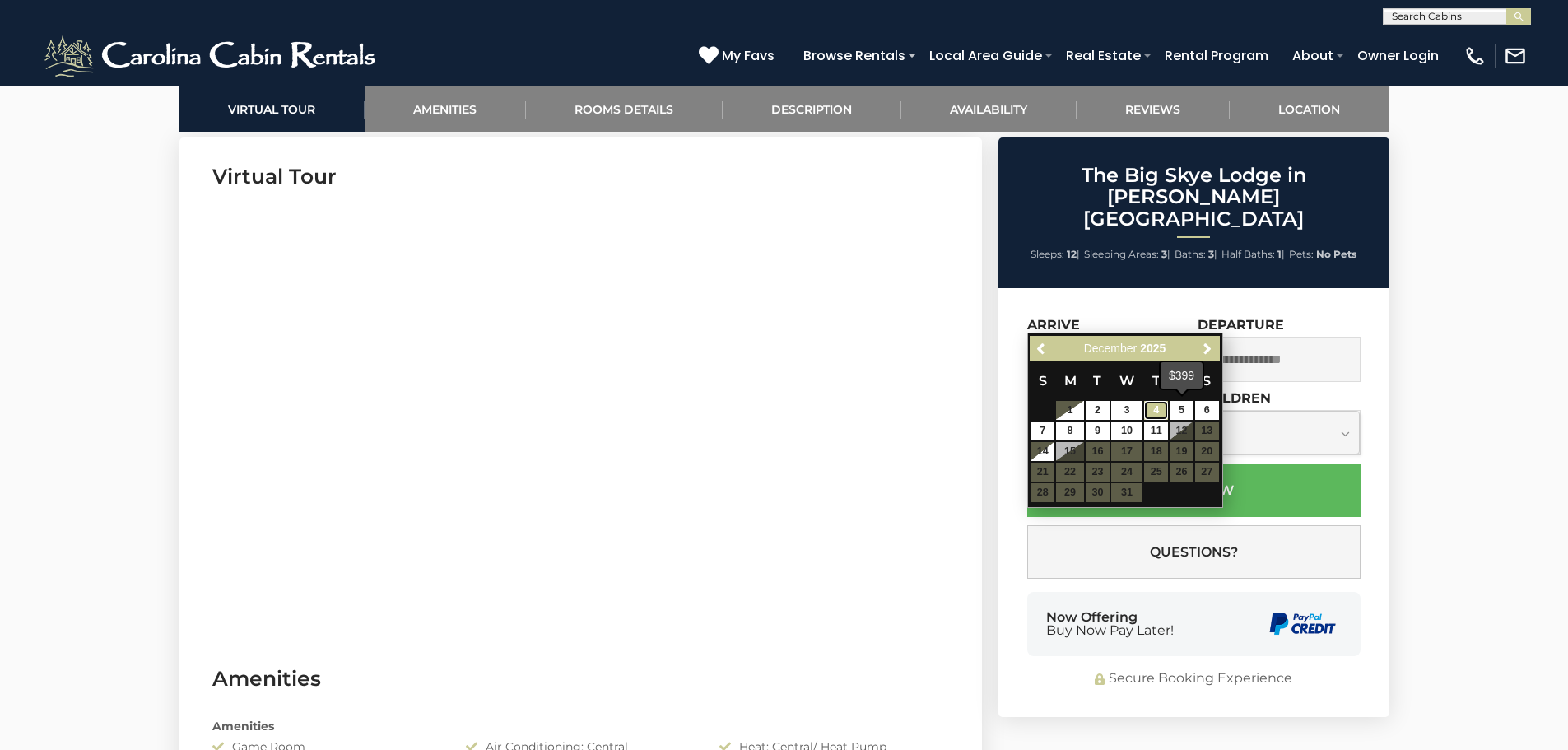
click at [1163, 411] on link "4" at bounding box center [1156, 410] width 24 height 19
type input "**********"
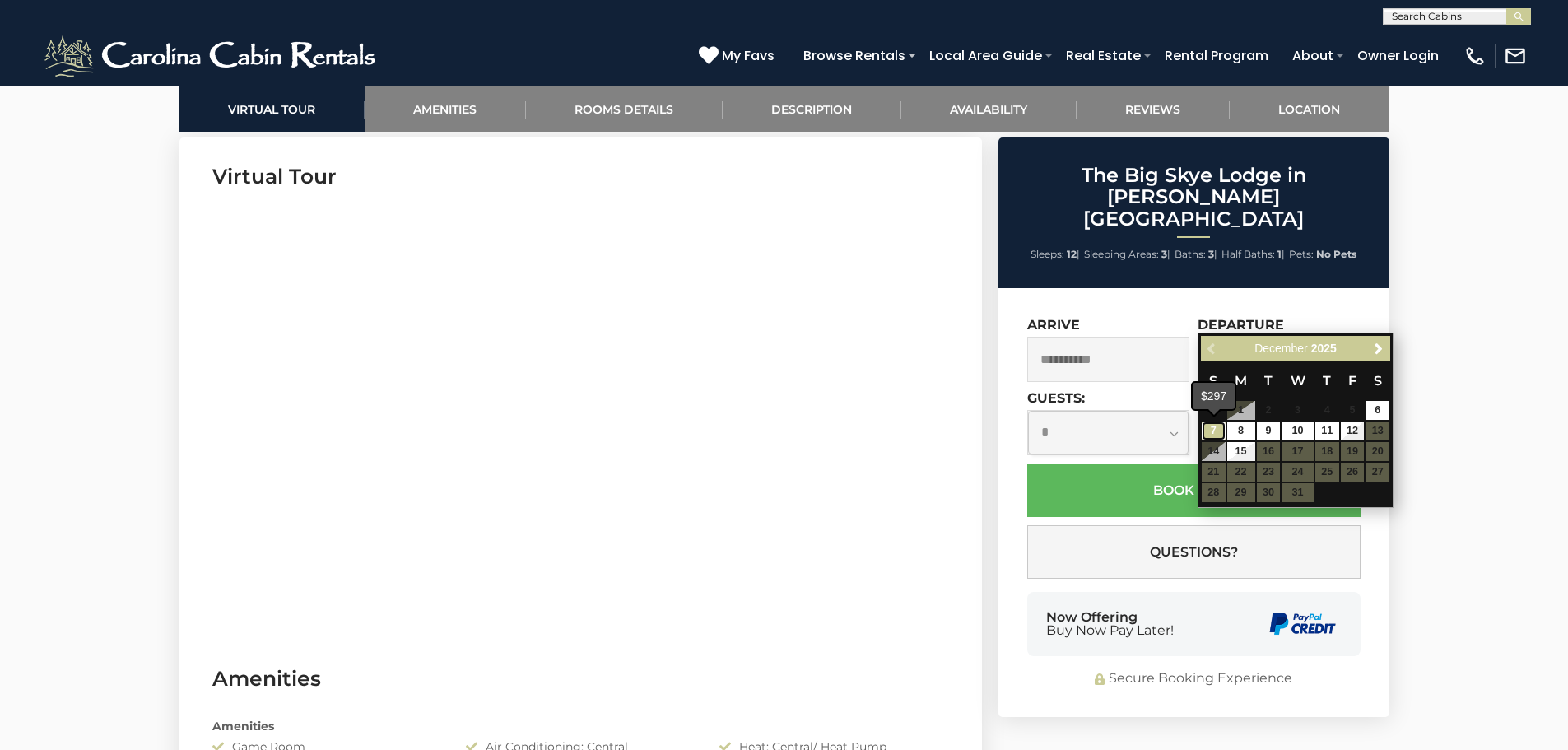
click at [1213, 434] on link "7" at bounding box center [1213, 431] width 24 height 19
type input "**********"
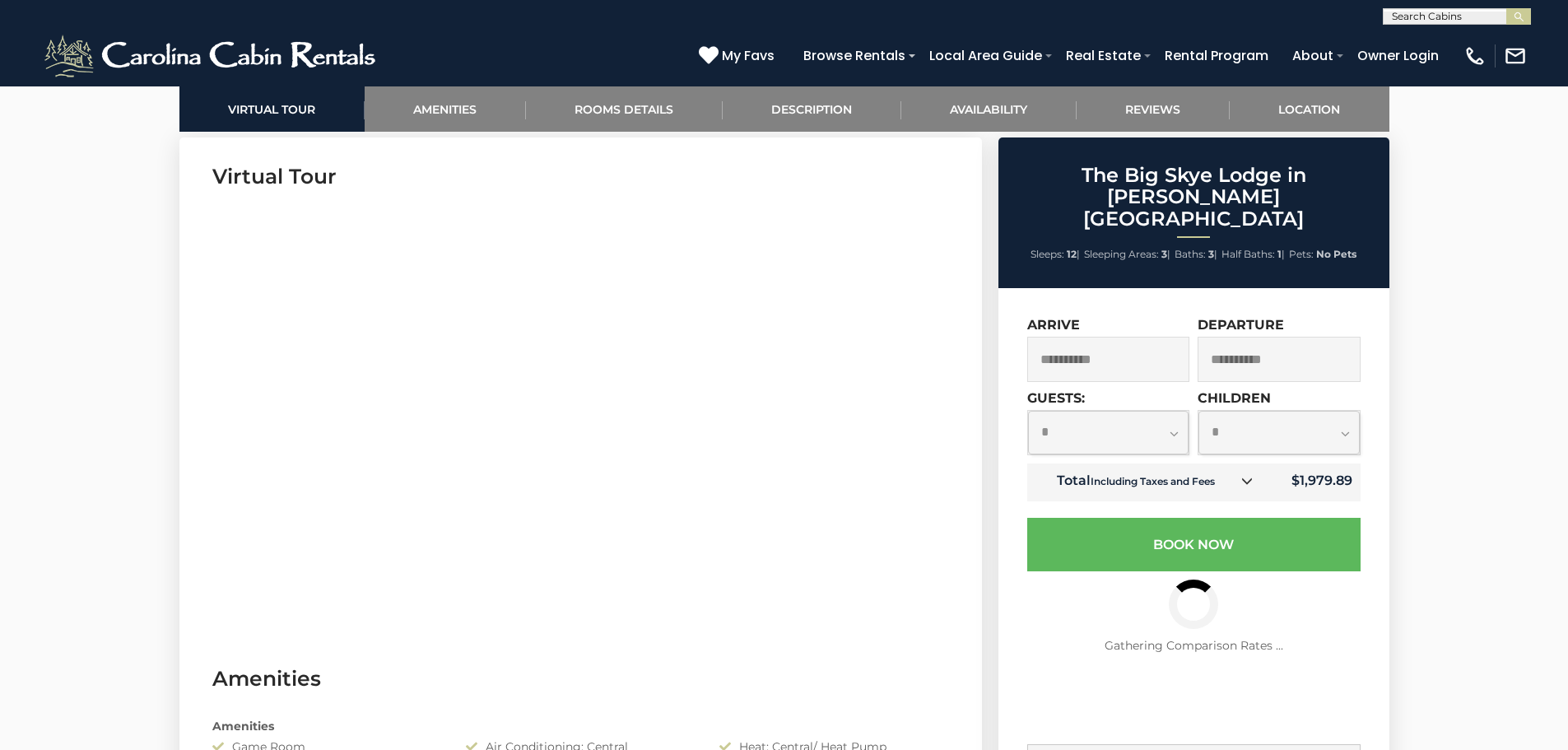
click at [1171, 410] on select "**********" at bounding box center [1108, 432] width 161 height 44
select select "*"
click at [1028, 410] on select "**********" at bounding box center [1108, 432] width 161 height 44
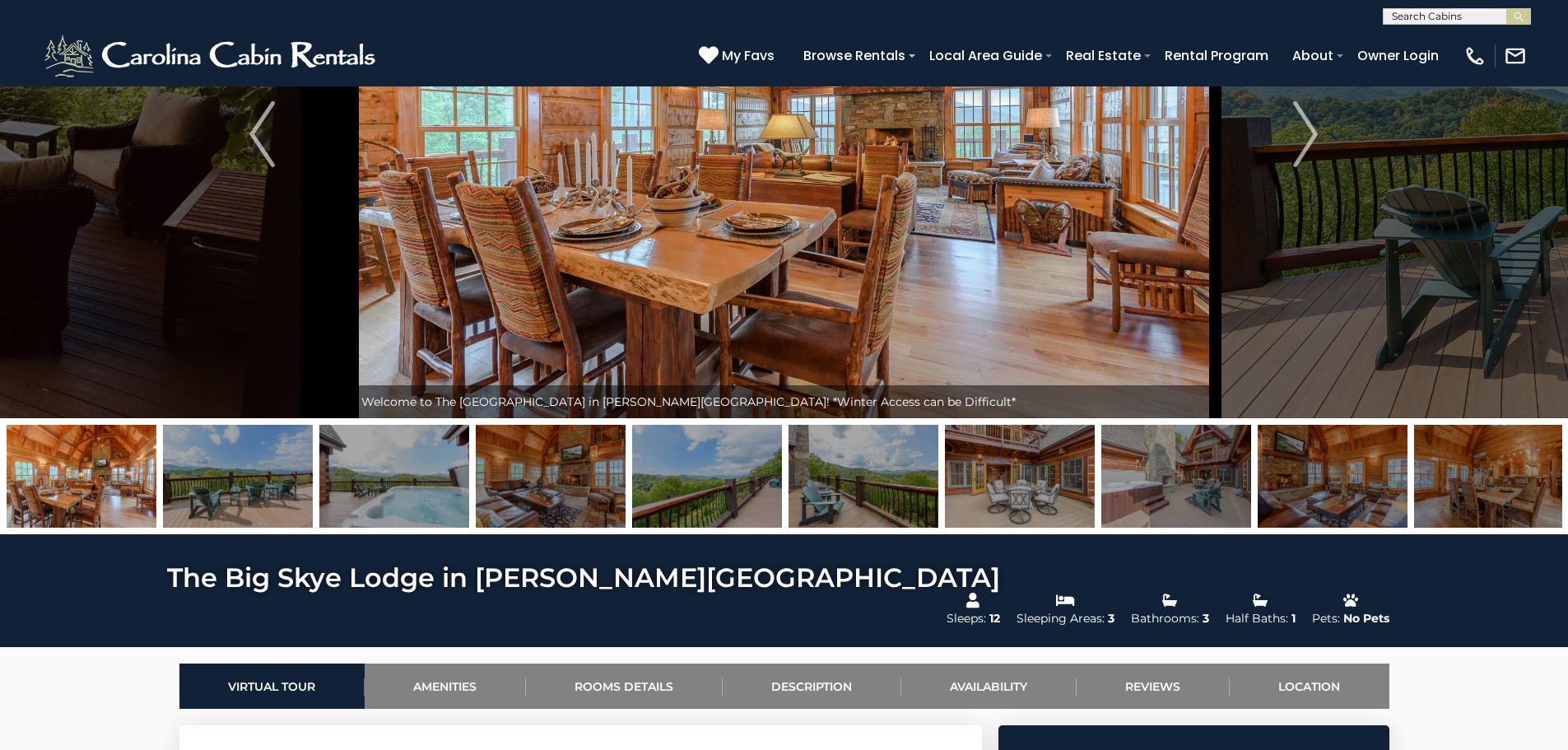
scroll to position [0, 0]
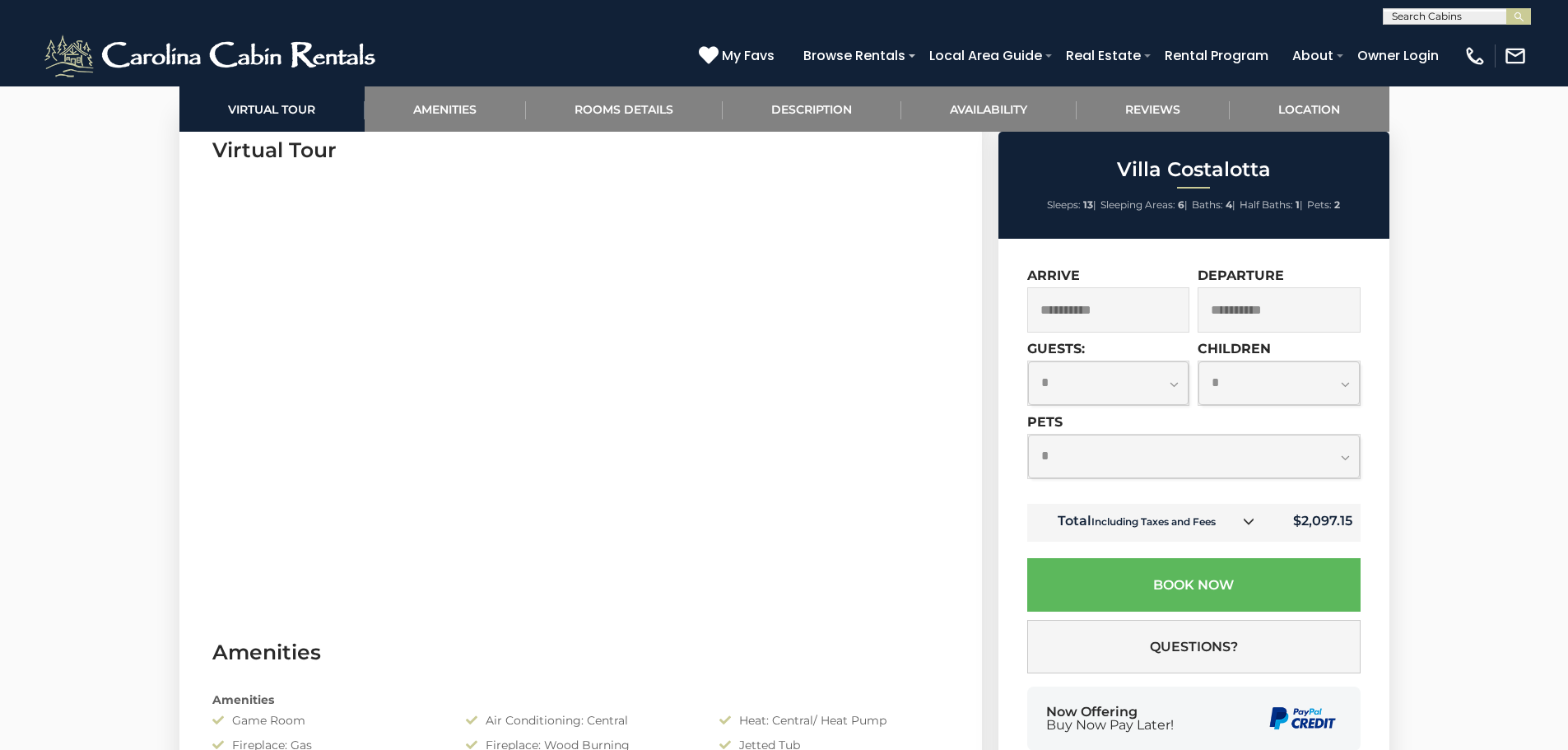
scroll to position [823, 0]
